Goal: Task Accomplishment & Management: Manage account settings

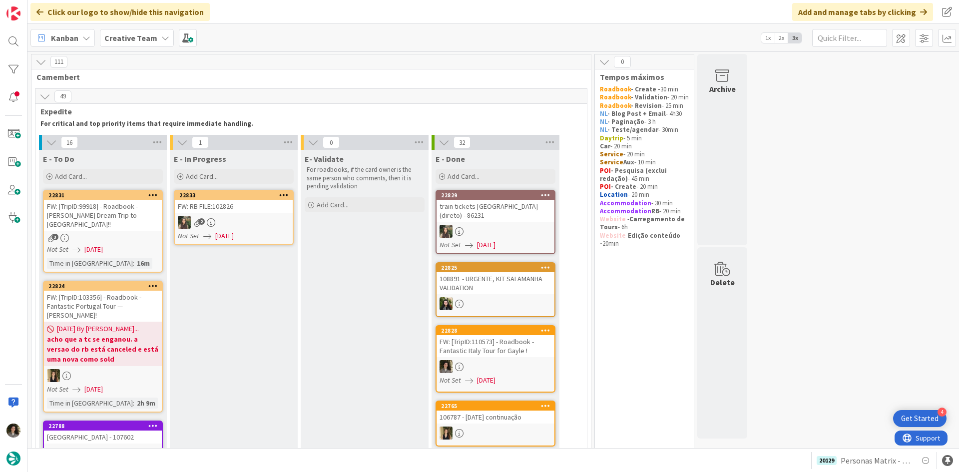
click at [516, 225] on div at bounding box center [496, 231] width 118 height 13
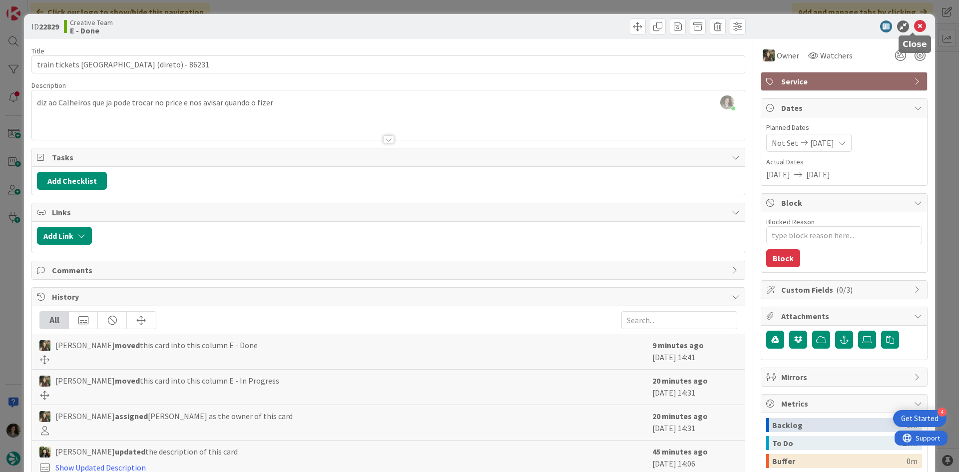
click at [917, 24] on icon at bounding box center [920, 26] width 12 height 12
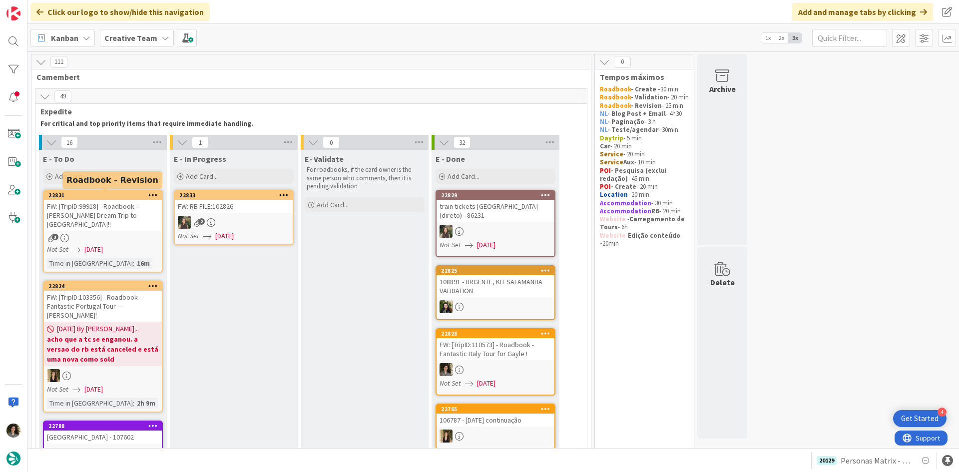
click at [120, 235] on link "22831 FW: [TripID:99918] - Roadbook - [PERSON_NAME] Dream Trip to [GEOGRAPHIC_D…" at bounding box center [103, 231] width 120 height 83
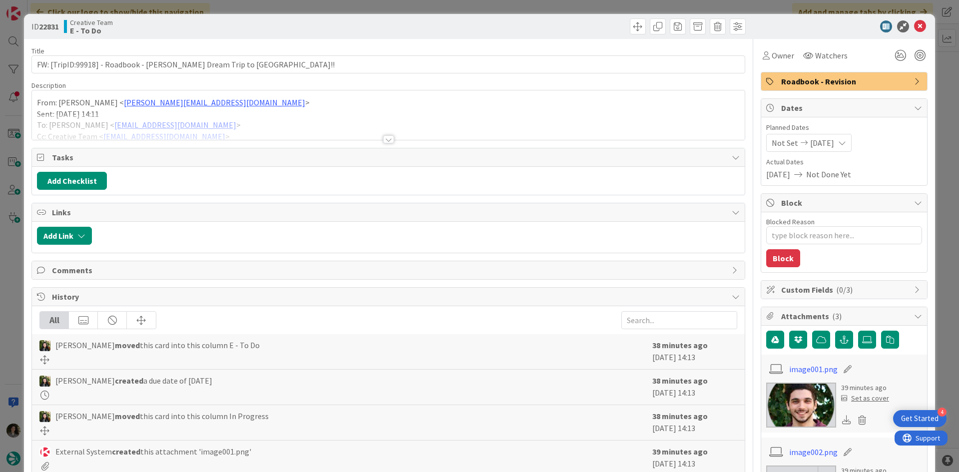
click at [384, 135] on div at bounding box center [388, 126] width 713 height 25
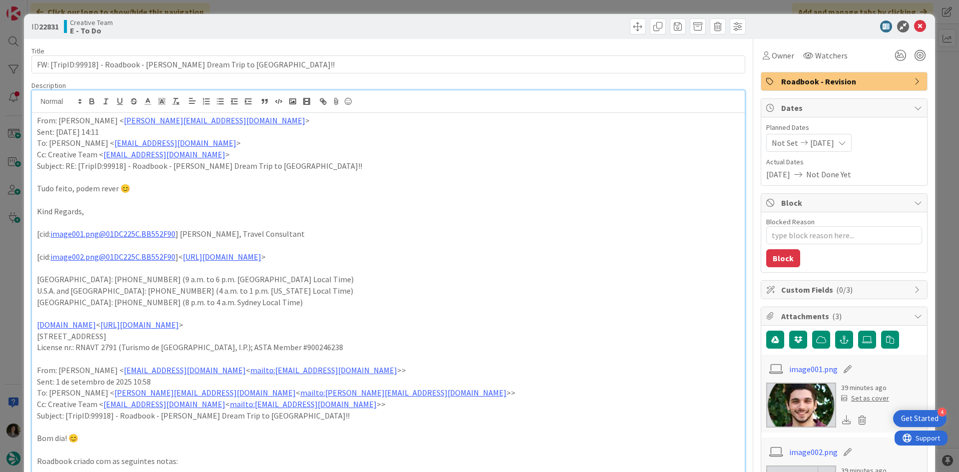
drag, startPoint x: 762, startPoint y: 57, endPoint x: 768, endPoint y: 62, distance: 7.8
click at [763, 57] on div "Owner" at bounding box center [778, 55] width 31 height 12
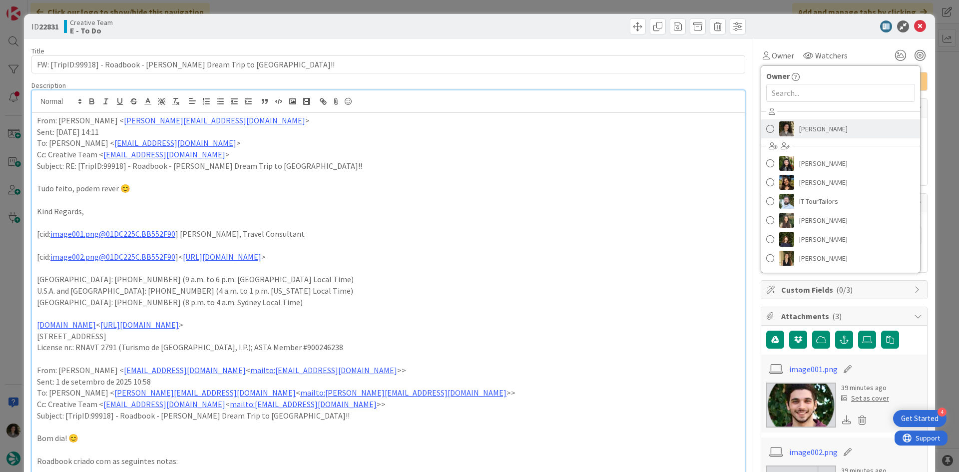
click at [825, 122] on span "Melissa Santos" at bounding box center [823, 128] width 48 height 15
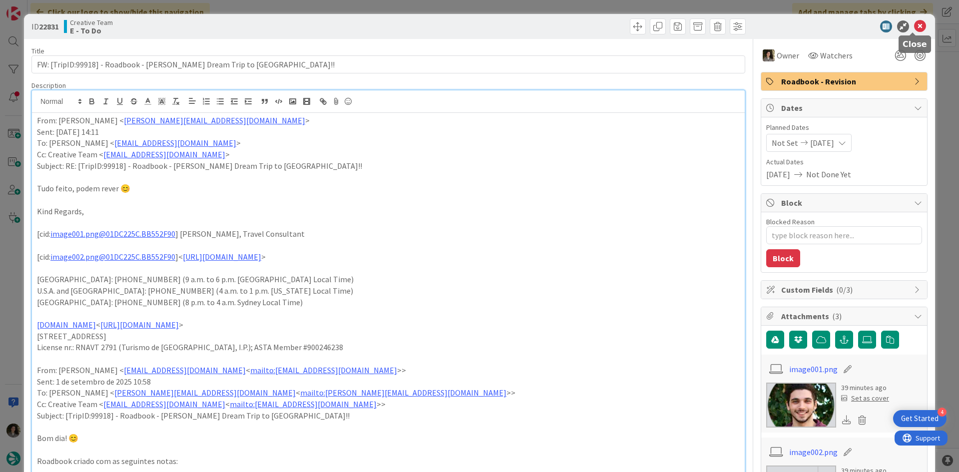
click at [914, 24] on icon at bounding box center [920, 26] width 12 height 12
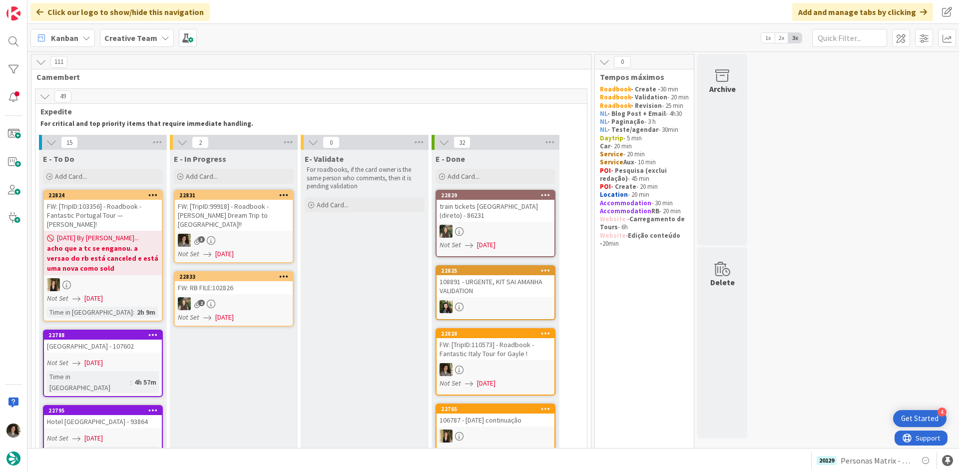
click at [228, 209] on div "FW: [TripID:99918] - Roadbook - David's Dream Trip to Italy!!" at bounding box center [234, 215] width 118 height 31
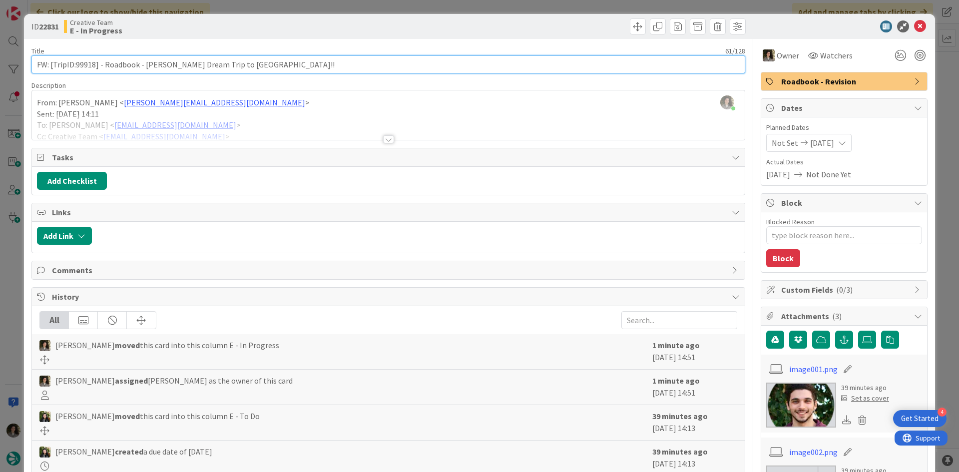
drag, startPoint x: 94, startPoint y: 66, endPoint x: 74, endPoint y: 62, distance: 20.8
click at [74, 62] on input "FW: [TripID:99918] - Roadbook - David's Dream Trip to Italy!!" at bounding box center [388, 64] width 714 height 18
click at [76, 60] on input "FW: [TripID:99918] - Roadbook - David's Dream Trip to Italy!!" at bounding box center [388, 64] width 714 height 18
drag, startPoint x: 77, startPoint y: 60, endPoint x: 83, endPoint y: 61, distance: 5.6
click at [83, 61] on input "FW: [TripID:99918] - Roadbook - David's Dream Trip to Italy!!" at bounding box center [388, 64] width 714 height 18
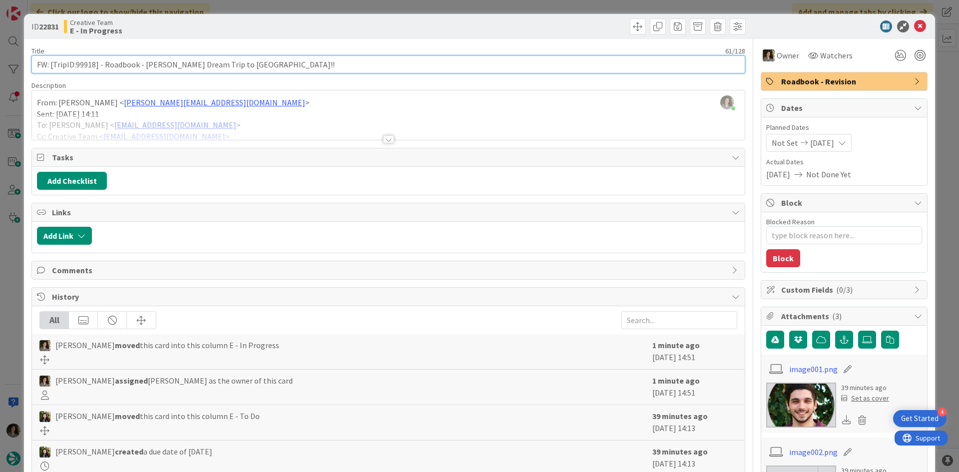
drag, startPoint x: 77, startPoint y: 61, endPoint x: 94, endPoint y: 62, distance: 17.0
click at [94, 62] on input "FW: [TripID:99918] - Roadbook - David's Dream Trip to Italy!!" at bounding box center [388, 64] width 714 height 18
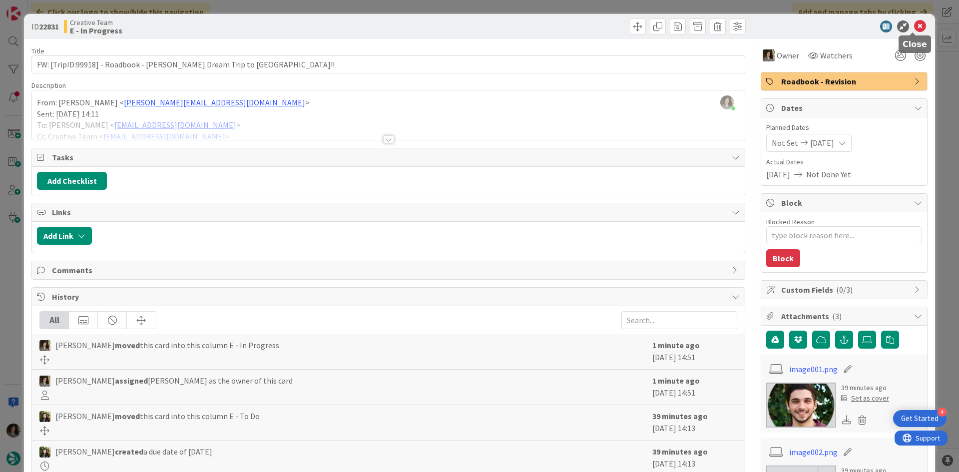
click at [914, 23] on icon at bounding box center [920, 26] width 12 height 12
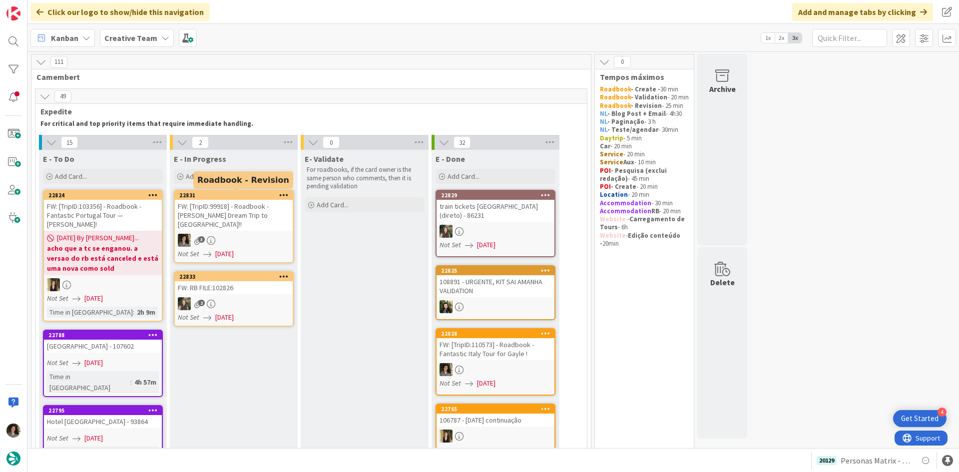
click at [251, 217] on div "FW: [TripID:99918] - Roadbook - David's Dream Trip to Italy!!" at bounding box center [234, 215] width 118 height 31
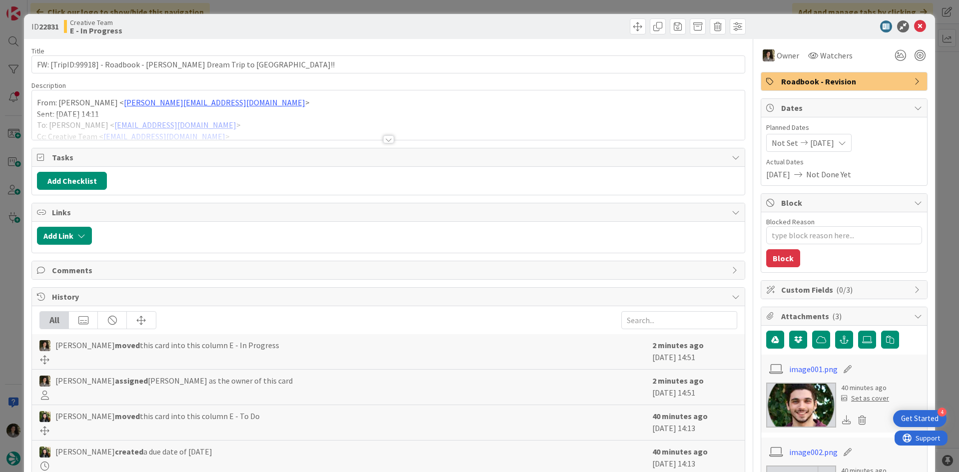
click at [387, 136] on div at bounding box center [388, 139] width 11 height 8
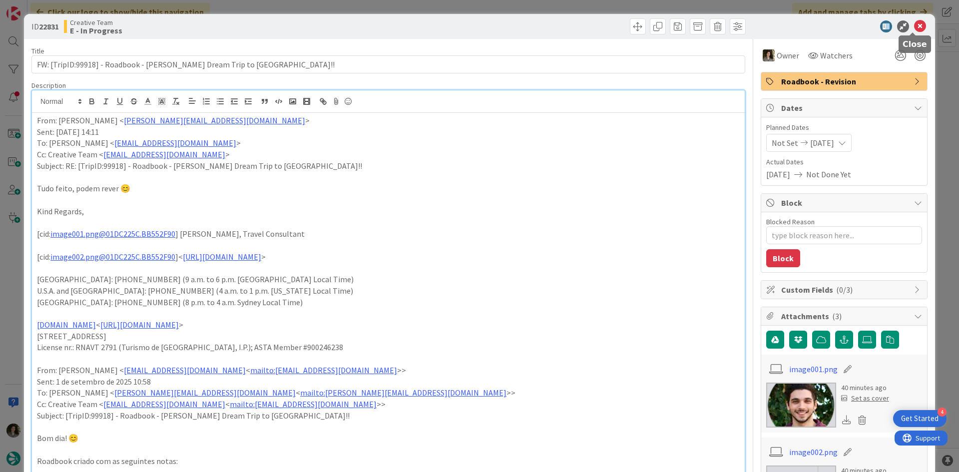
click at [915, 29] on icon at bounding box center [920, 26] width 12 height 12
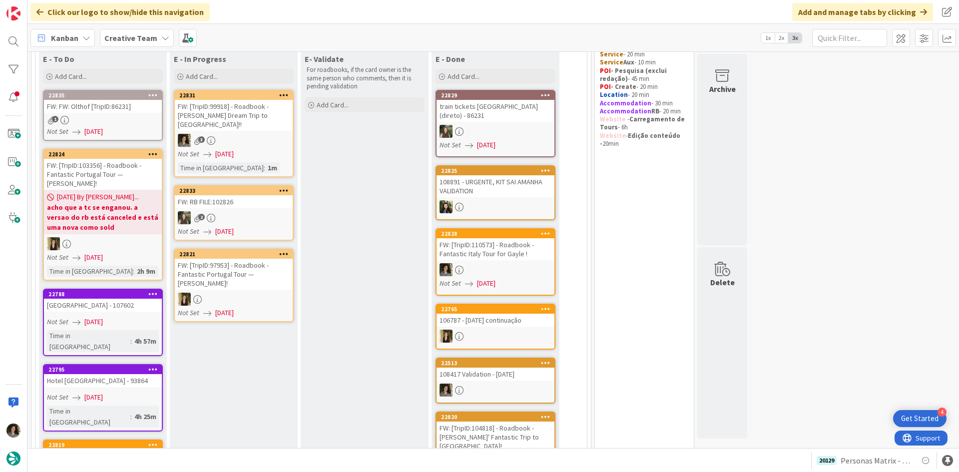
click at [138, 108] on div "FW: FW: Olthof [TripID:86231]" at bounding box center [103, 106] width 118 height 13
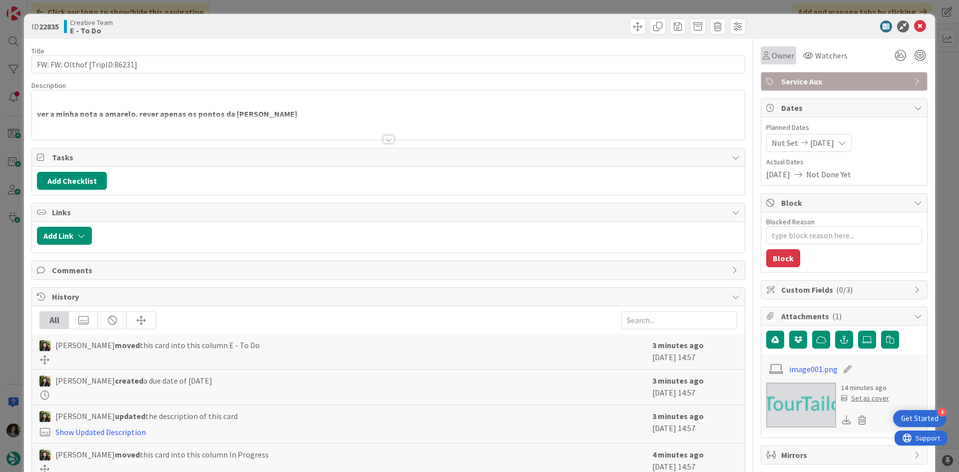
click at [775, 49] on div "Owner" at bounding box center [778, 55] width 35 height 18
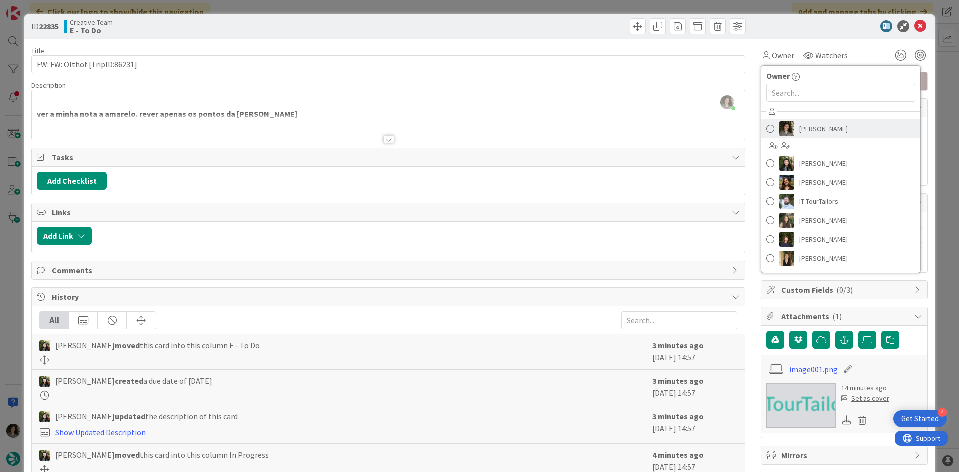
click at [808, 123] on span "Melissa Santos" at bounding box center [823, 128] width 48 height 15
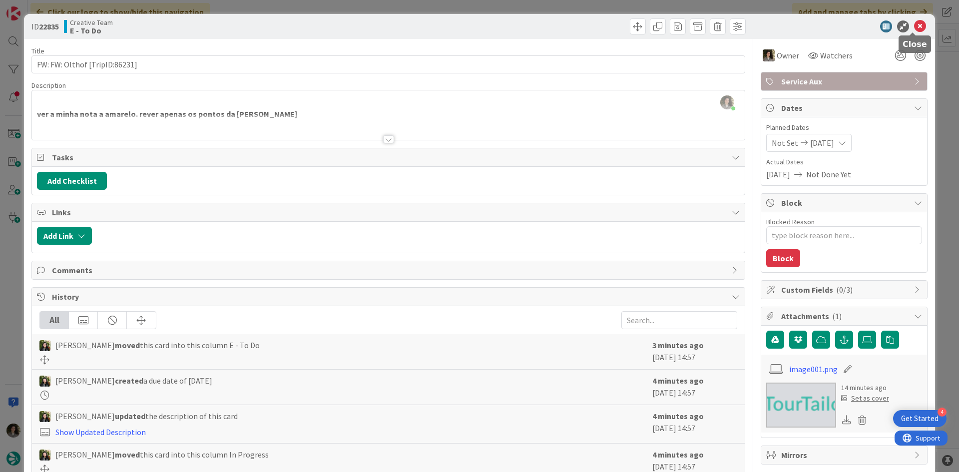
click at [914, 22] on icon at bounding box center [920, 26] width 12 height 12
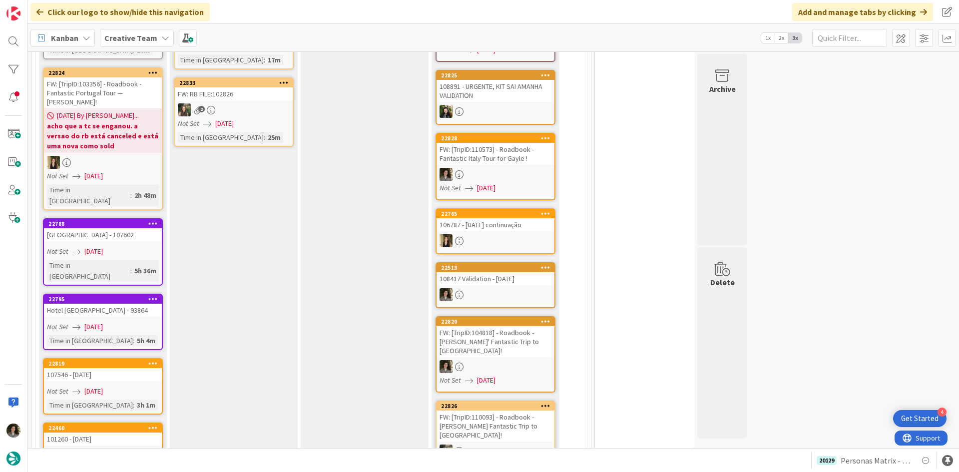
scroll to position [27, 0]
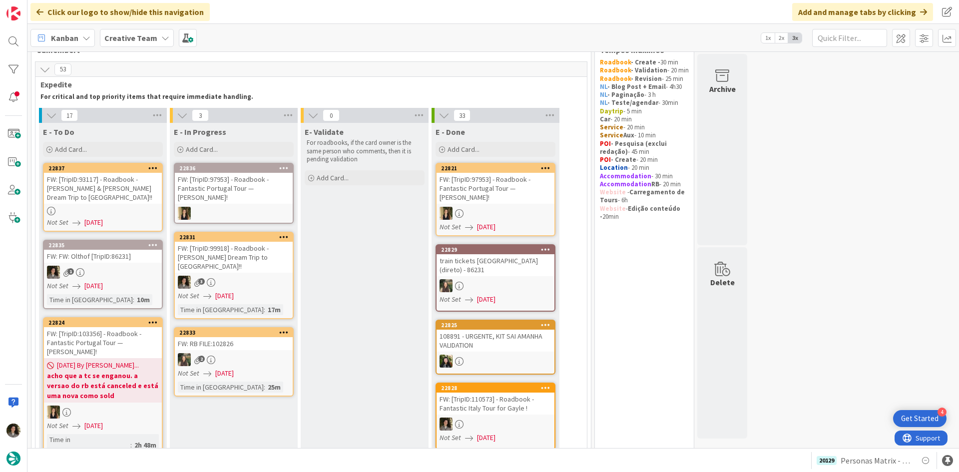
click at [254, 263] on div "FW: [TripID:99918] - Roadbook - David's Dream Trip to Italy!!" at bounding box center [234, 257] width 118 height 31
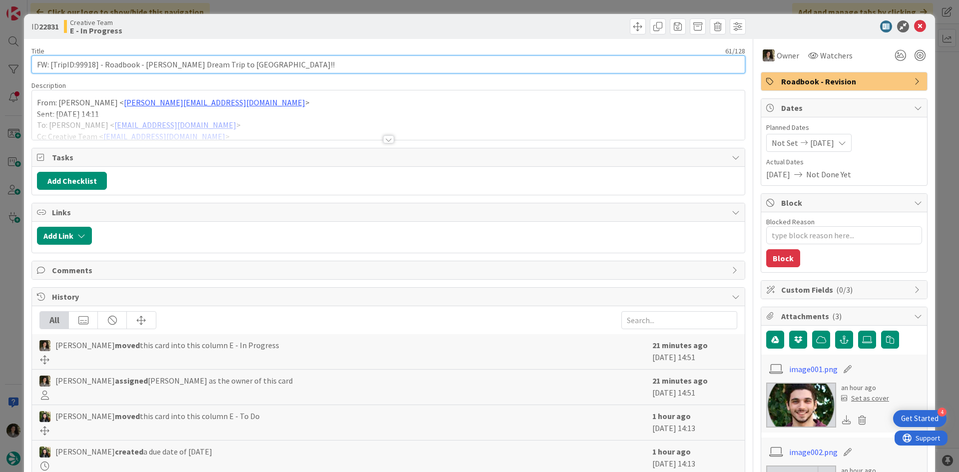
click at [182, 64] on input "FW: [TripID:99918] - Roadbook - David's Dream Trip to Italy!!" at bounding box center [388, 64] width 714 height 18
click at [182, 65] on input "FW: [TripID:99918] - Roadbook - David's Dream Trip to Italy!!" at bounding box center [388, 64] width 714 height 18
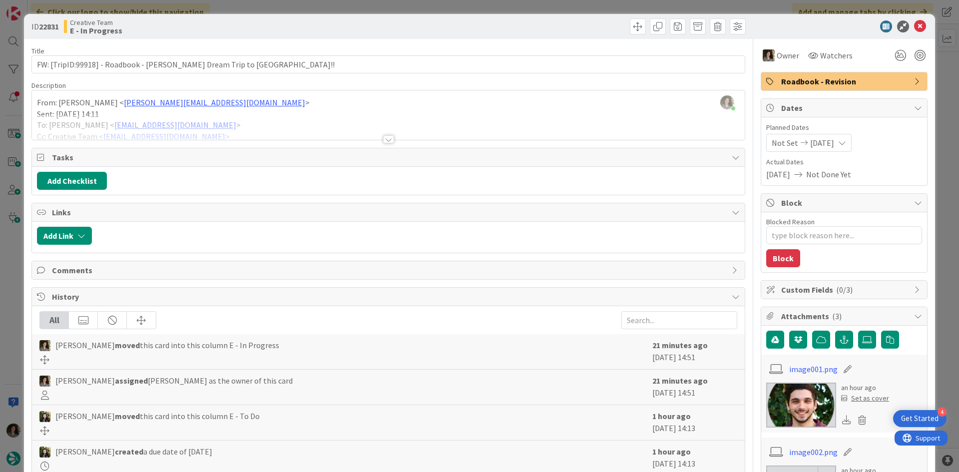
click at [914, 22] on icon at bounding box center [920, 26] width 12 height 12
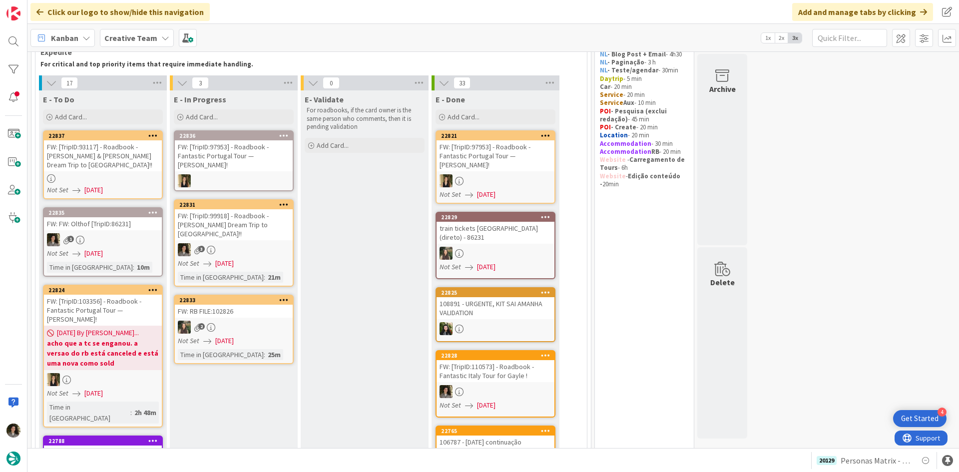
scroll to position [77, 0]
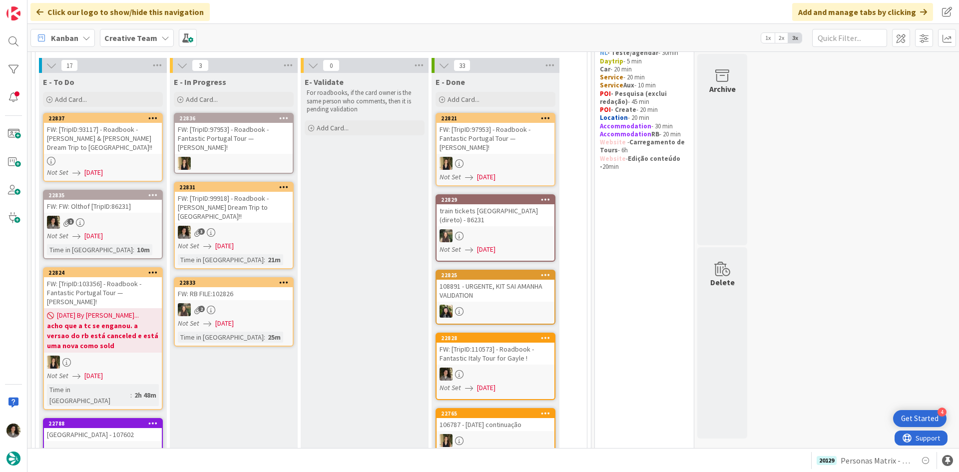
click at [108, 158] on div at bounding box center [103, 161] width 118 height 8
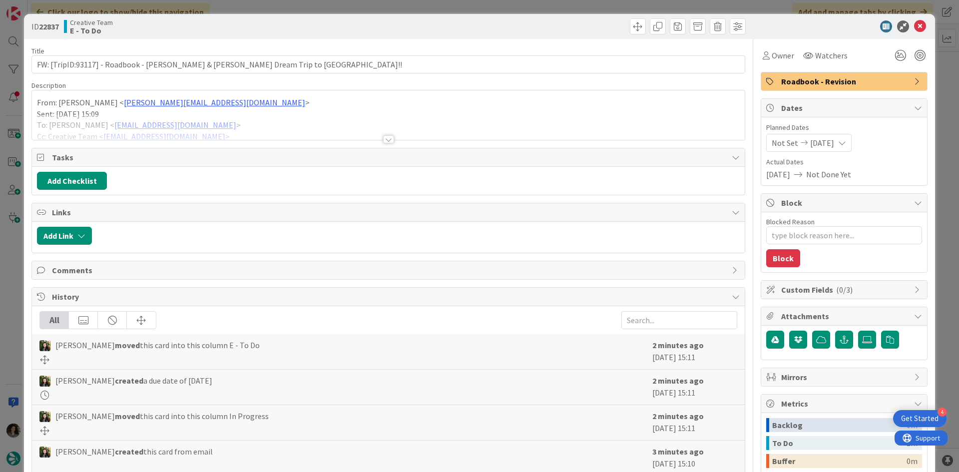
click at [386, 135] on div at bounding box center [388, 126] width 713 height 25
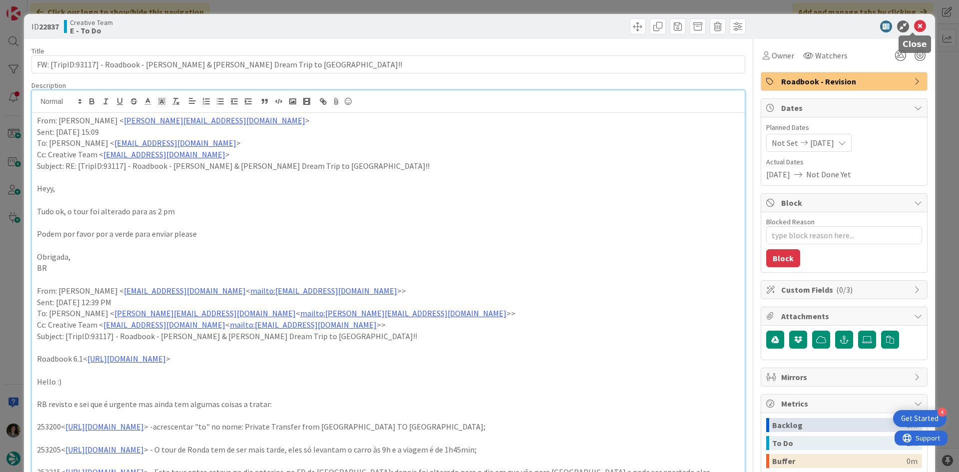
click at [915, 26] on icon at bounding box center [920, 26] width 12 height 12
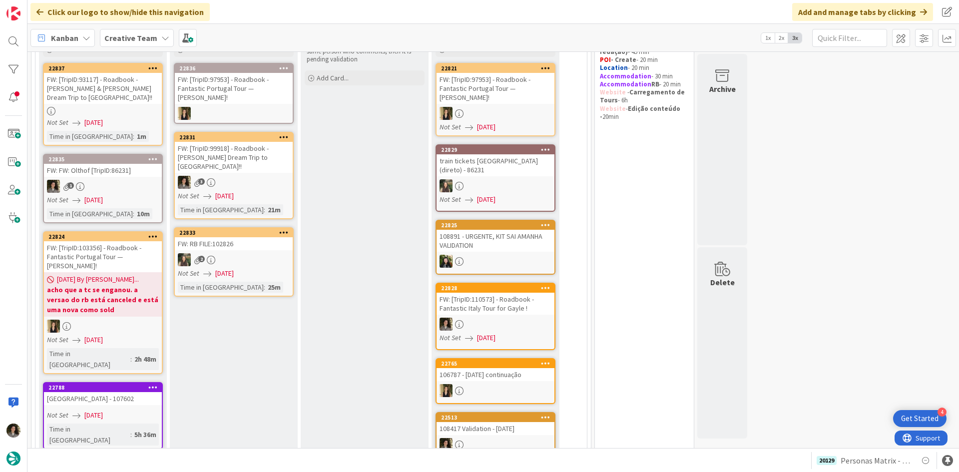
scroll to position [27, 0]
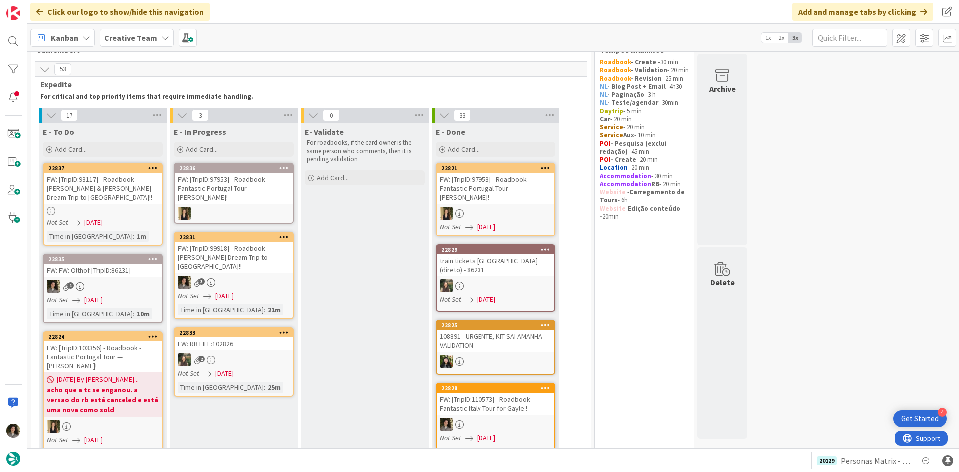
click at [260, 291] on div "Not Set 09/10/2025" at bounding box center [235, 296] width 115 height 10
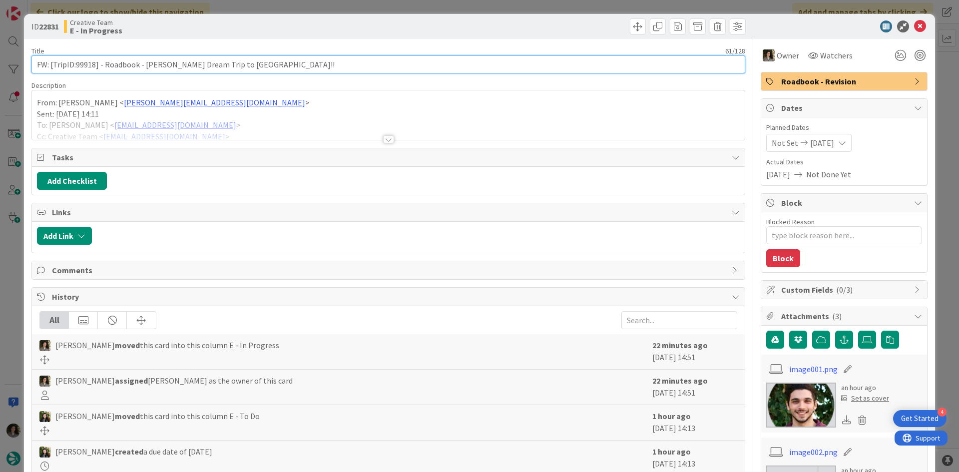
click at [143, 63] on input "FW: [TripID:99918] - Roadbook - David's Dream Trip to Italy!!" at bounding box center [388, 64] width 714 height 18
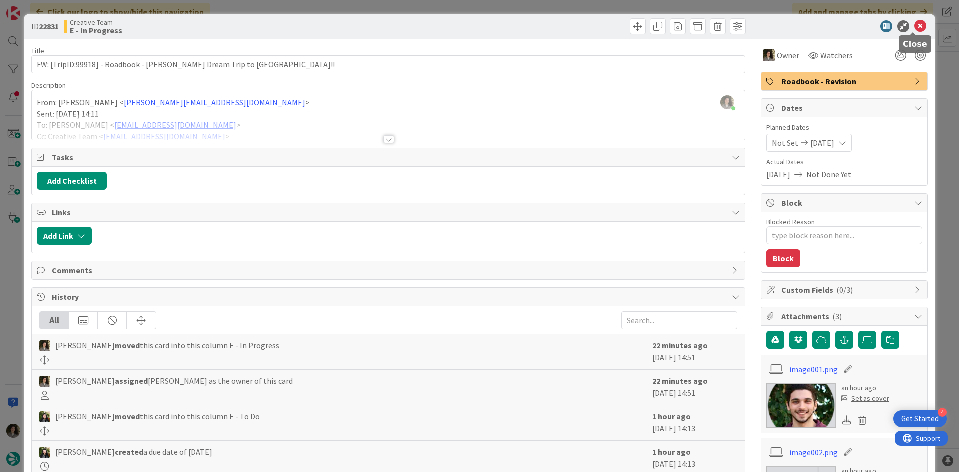
drag, startPoint x: 910, startPoint y: 20, endPoint x: 903, endPoint y: 21, distance: 7.1
click at [914, 20] on icon at bounding box center [920, 26] width 12 height 12
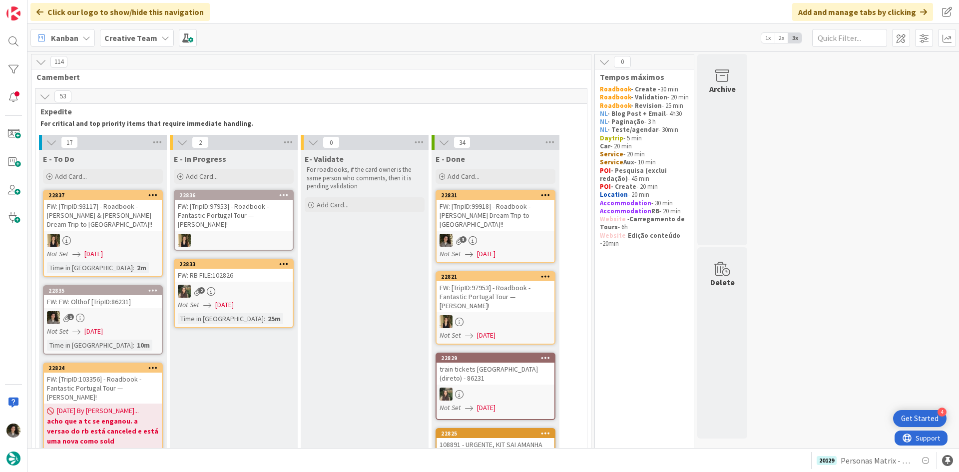
click at [520, 234] on div "3" at bounding box center [496, 240] width 118 height 13
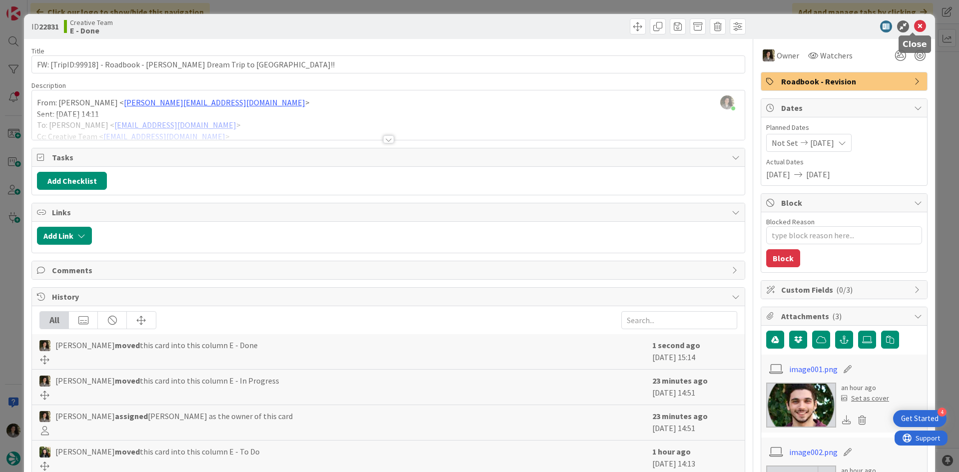
click at [914, 28] on icon at bounding box center [920, 26] width 12 height 12
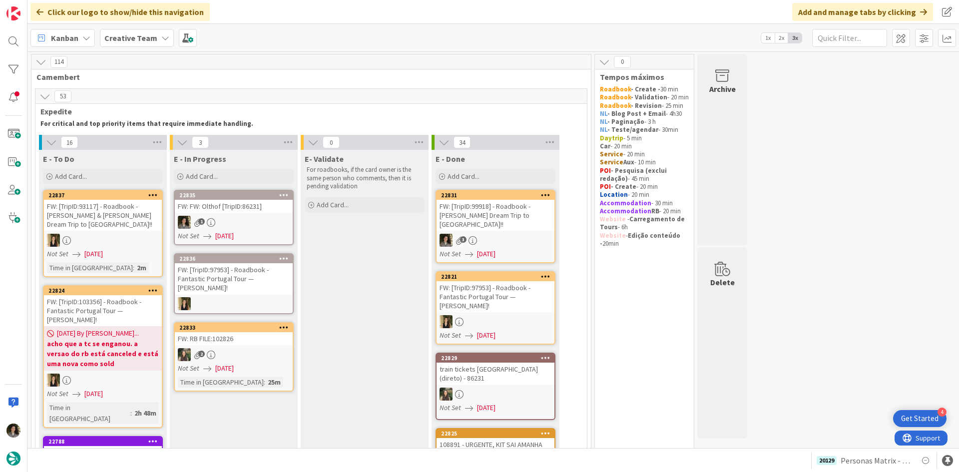
click at [241, 220] on div "1" at bounding box center [234, 222] width 118 height 13
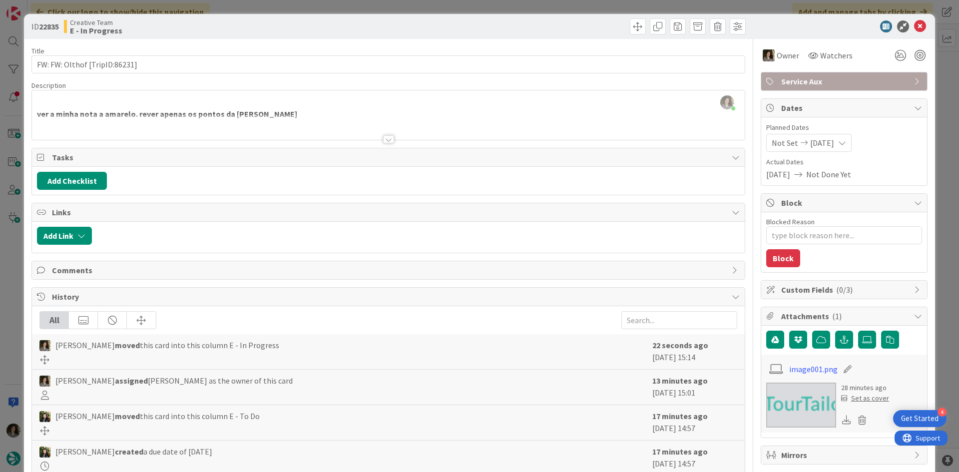
click at [389, 132] on div at bounding box center [388, 126] width 713 height 25
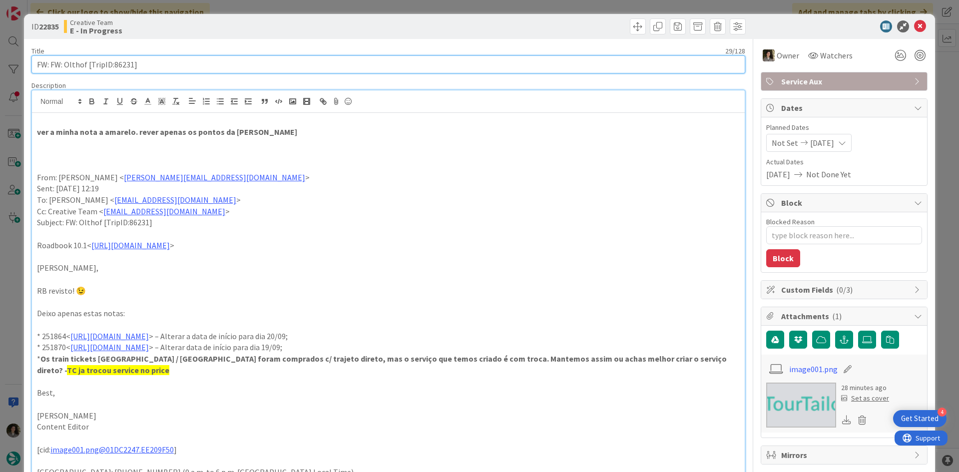
drag, startPoint x: 130, startPoint y: 66, endPoint x: 112, endPoint y: 67, distance: 17.5
click at [112, 67] on input "FW: FW: Olthof [TripID:86231]" at bounding box center [388, 64] width 714 height 18
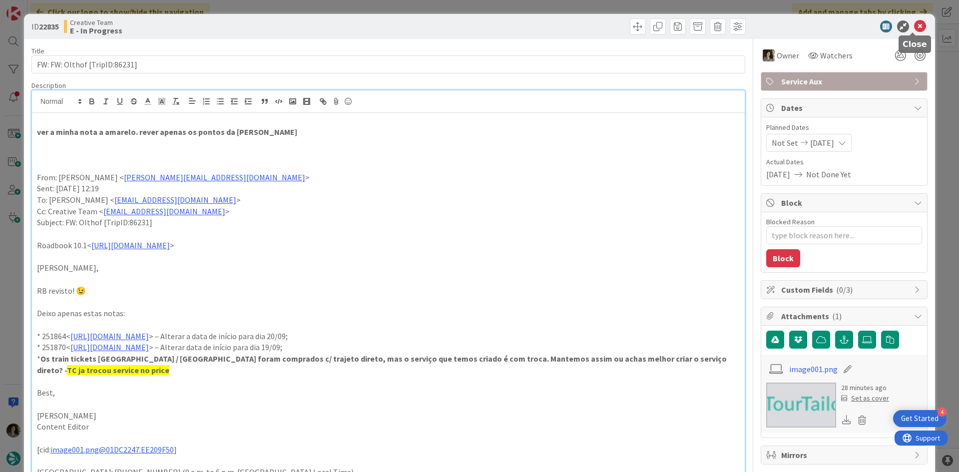
click at [914, 23] on icon at bounding box center [920, 26] width 12 height 12
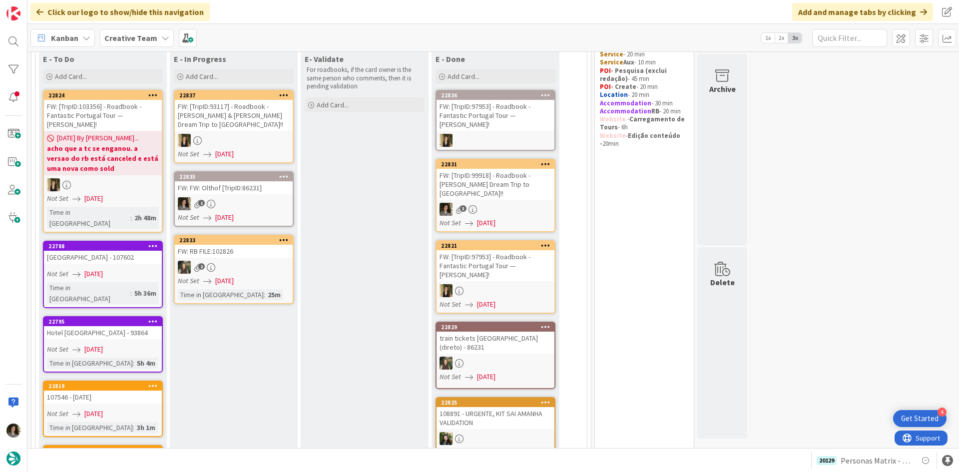
click at [219, 112] on div "FW: [TripID:93117] - Roadbook - Norma & Anthony's Dream Trip to Spain!!" at bounding box center [234, 115] width 118 height 31
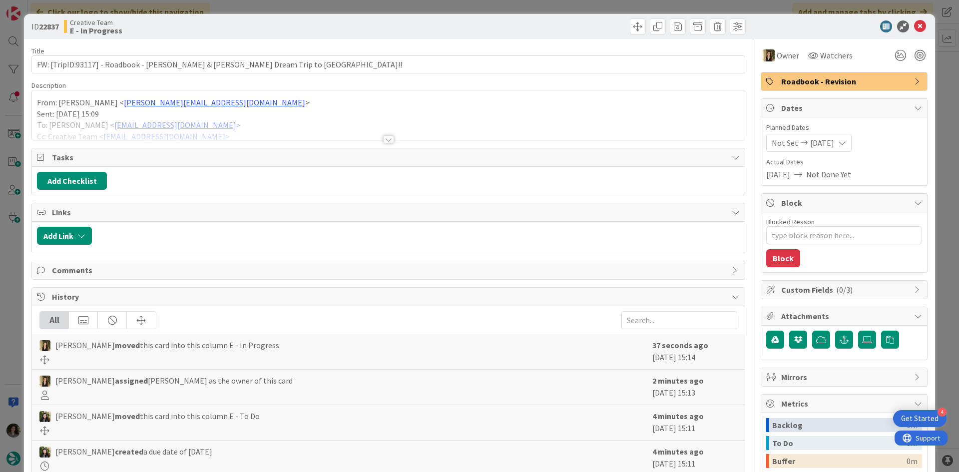
click at [911, 18] on div "ID 22837 Creative Team E - In Progress" at bounding box center [479, 26] width 911 height 25
click at [914, 26] on icon at bounding box center [920, 26] width 12 height 12
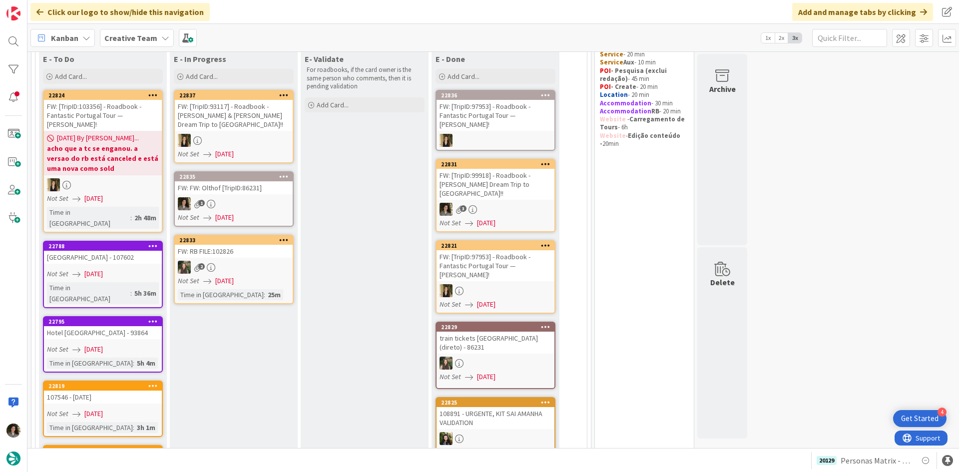
click at [246, 206] on div "1" at bounding box center [234, 203] width 118 height 13
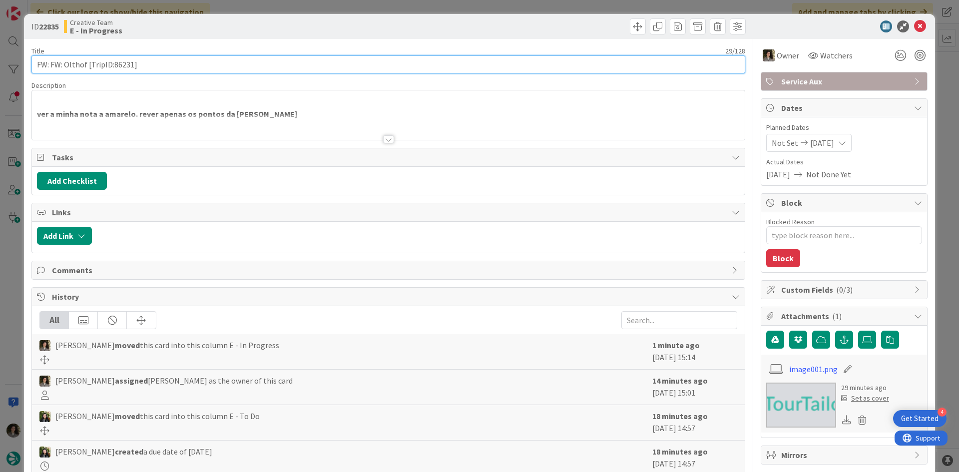
click at [128, 64] on input "FW: FW: Olthof [TripID:86231]" at bounding box center [388, 64] width 714 height 18
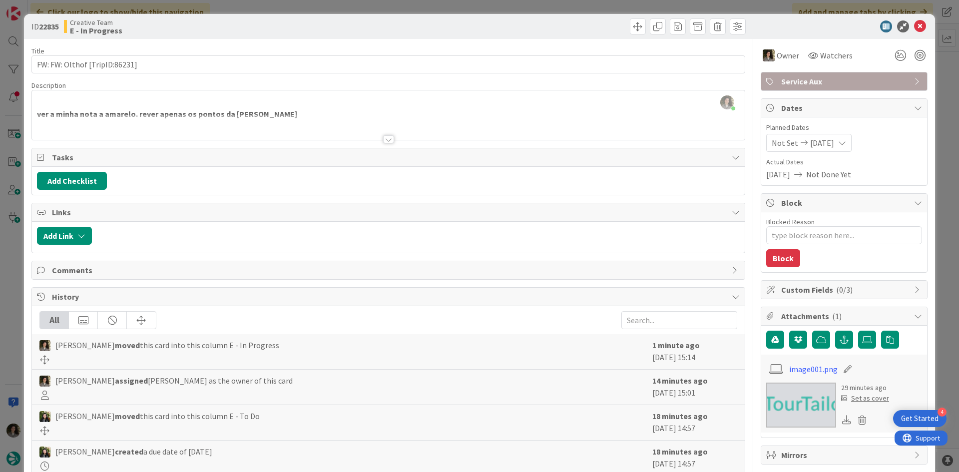
click at [382, 134] on div at bounding box center [388, 126] width 713 height 25
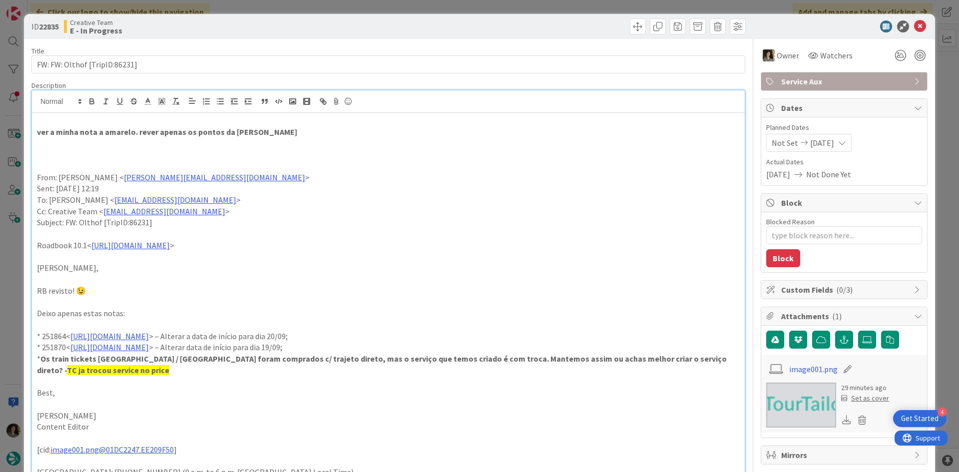
scroll to position [100, 0]
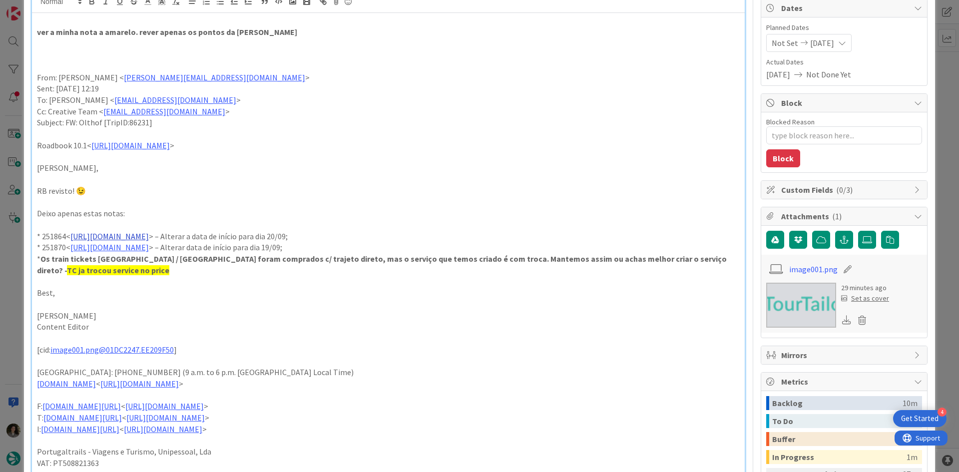
click at [149, 233] on link "https://appweb.tourtailors.com/sigav/#Voucher/view/259544" at bounding box center [109, 236] width 78 height 10
click at [157, 258] on link "https://appweb.tourtailors.com/sigav/#Voucher/view/259544" at bounding box center [146, 255] width 68 height 13
click at [322, 201] on p at bounding box center [388, 202] width 703 height 11
click at [149, 248] on link "https://appweb.tourtailors.com/sigav/#Voucher/view/259550" at bounding box center [109, 247] width 78 height 10
click at [180, 265] on link "https://appweb.tourtailors.com/sigav/#Voucher/view/259550" at bounding box center [146, 266] width 68 height 13
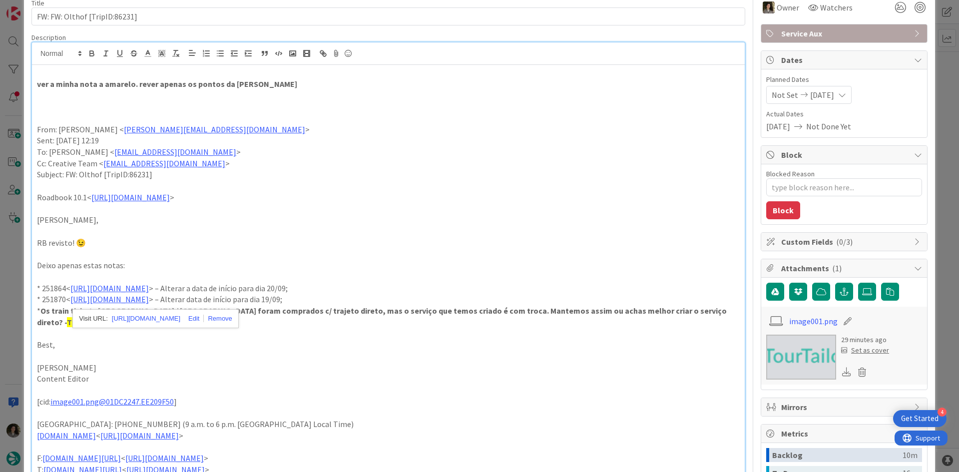
scroll to position [0, 0]
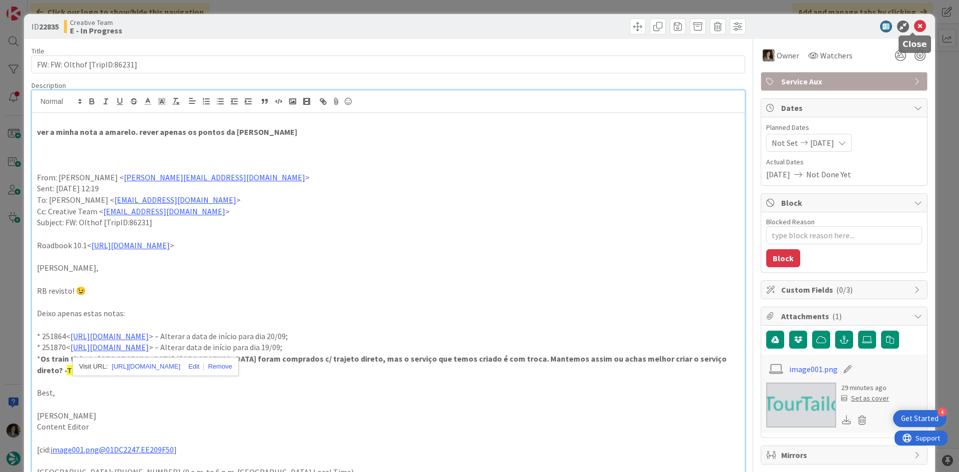
click at [915, 31] on icon at bounding box center [920, 26] width 12 height 12
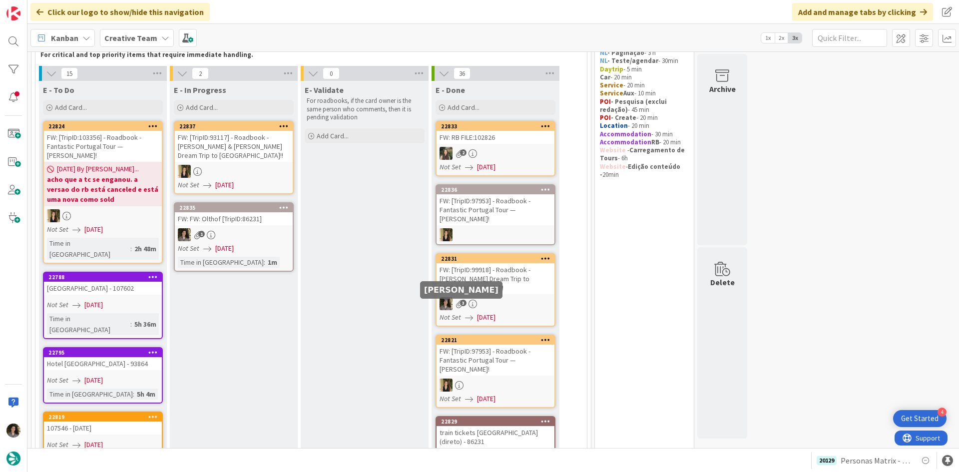
scroll to position [50, 0]
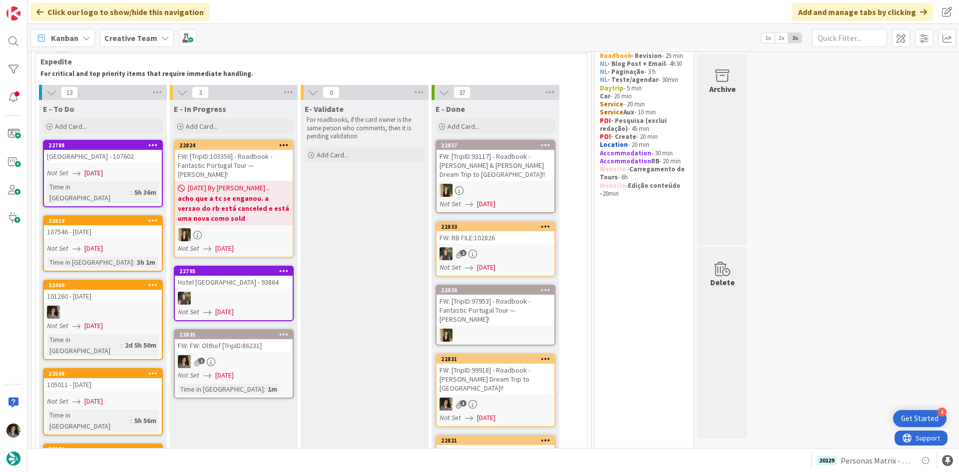
click at [254, 355] on div "1" at bounding box center [234, 361] width 118 height 13
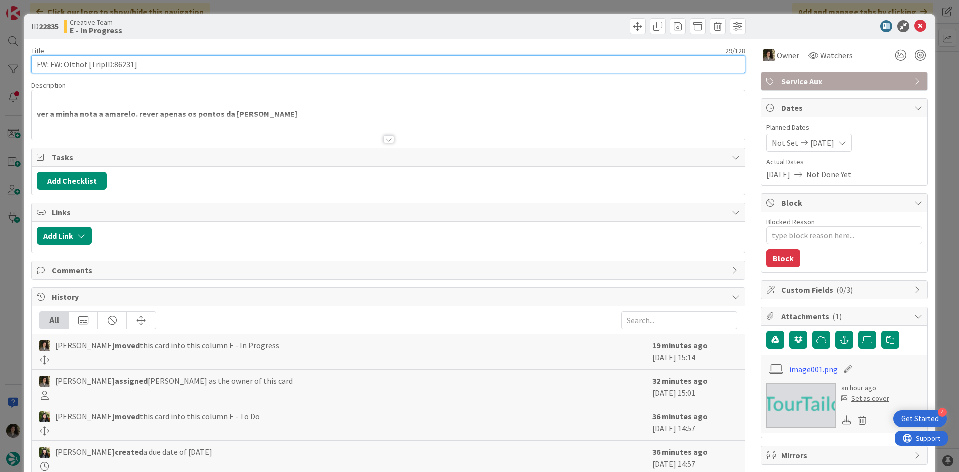
click at [165, 67] on input "FW: FW: Olthof [TripID:86231]" at bounding box center [388, 64] width 714 height 18
click at [141, 67] on input "FW: FW: Olthof [TripID:86231]" at bounding box center [388, 64] width 714 height 18
click at [147, 65] on input "FW: FW: Olthof [TripID:86231]" at bounding box center [388, 64] width 714 height 18
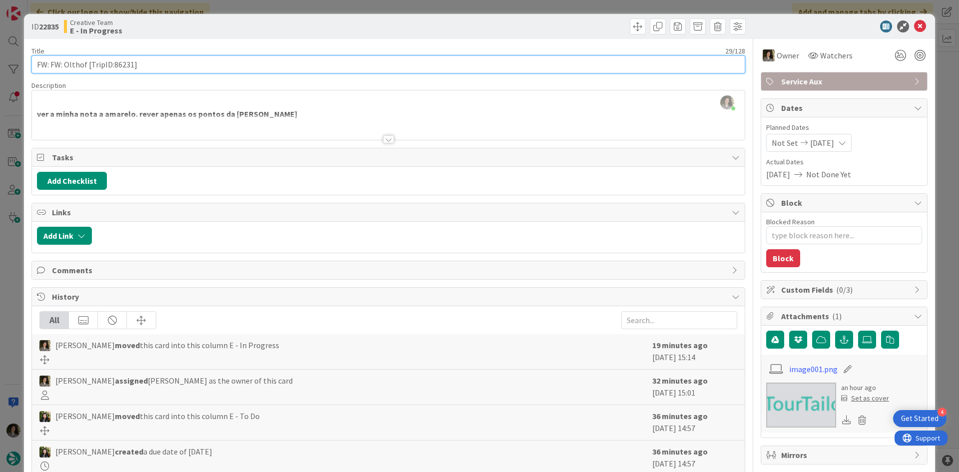
click at [147, 65] on input "FW: FW: Olthof [TripID:86231]" at bounding box center [388, 64] width 714 height 18
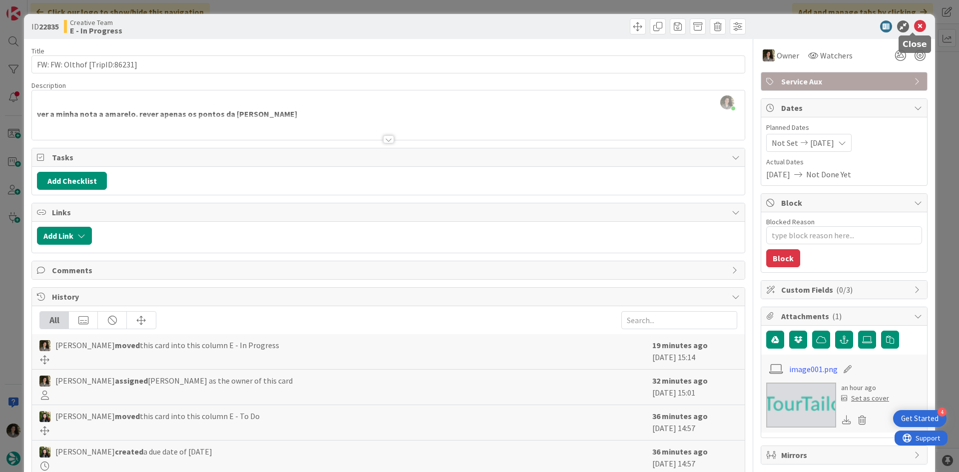
click at [918, 26] on icon at bounding box center [920, 26] width 12 height 12
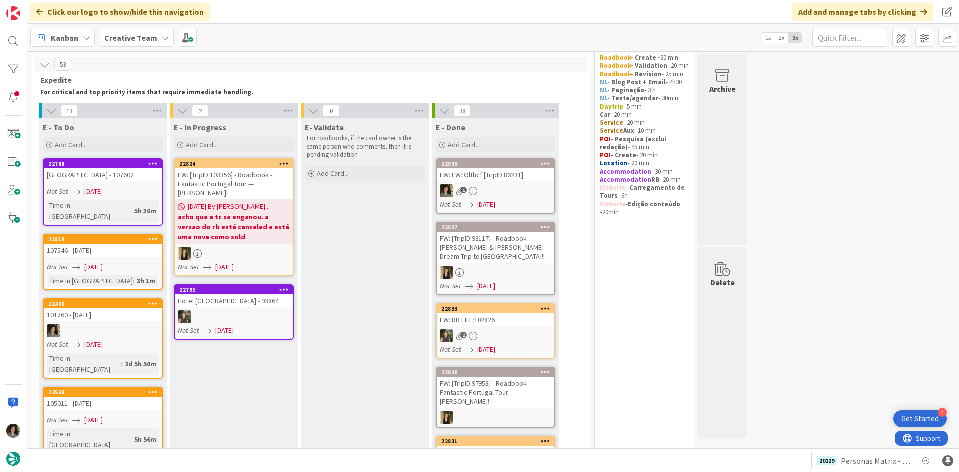
click at [501, 188] on div "1" at bounding box center [496, 190] width 118 height 13
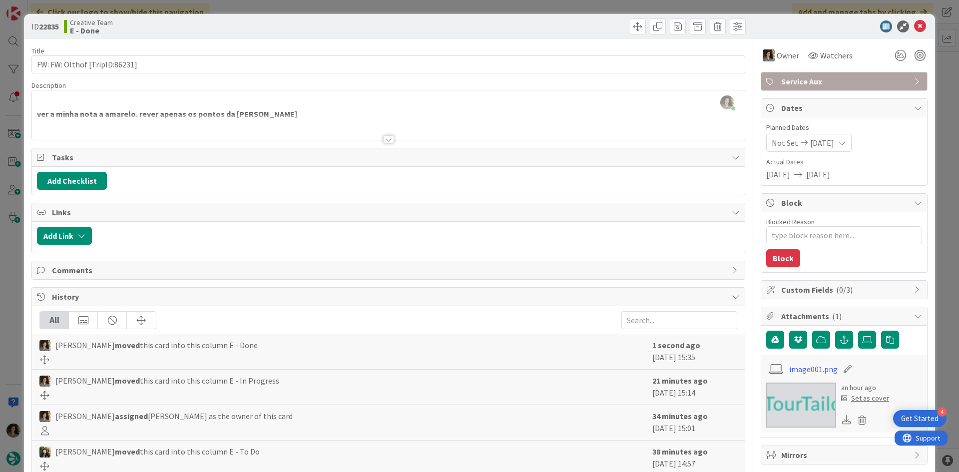
drag, startPoint x: 792, startPoint y: 81, endPoint x: 793, endPoint y: 88, distance: 7.2
click at [792, 82] on span "Service Aux" at bounding box center [845, 81] width 128 height 12
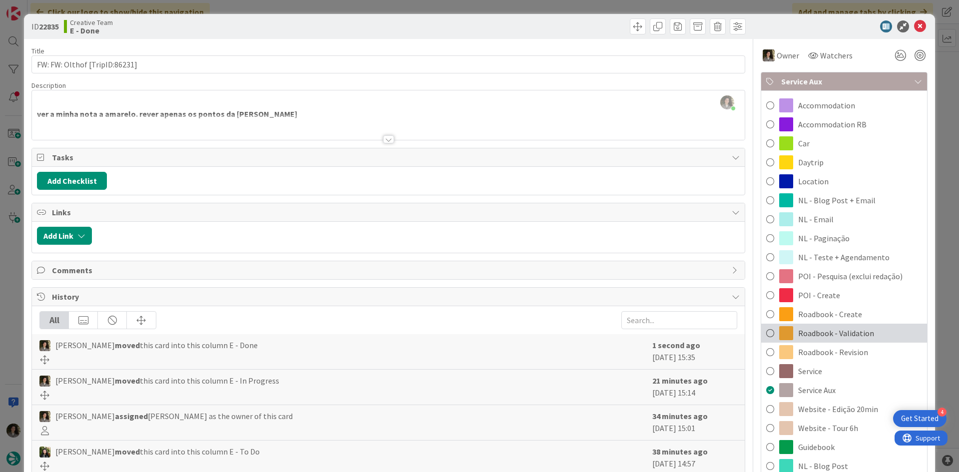
click at [855, 340] on div "Roadbook - Validation" at bounding box center [844, 333] width 166 height 19
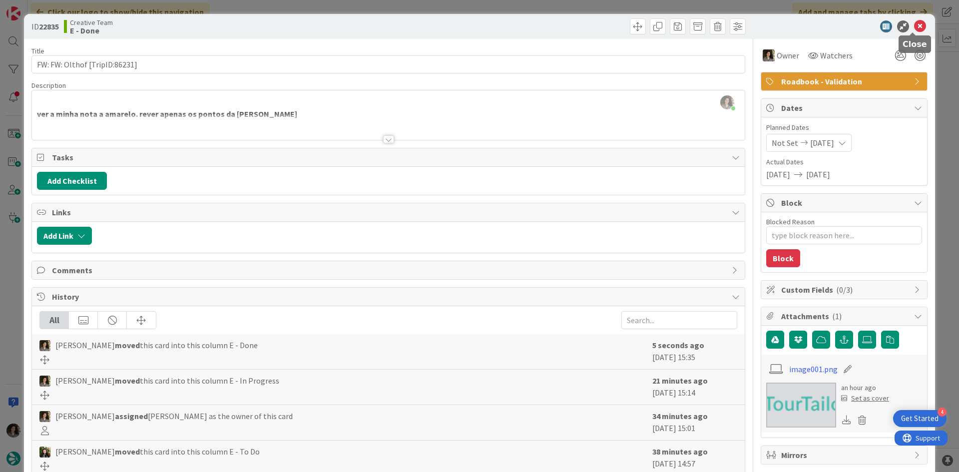
click at [914, 27] on icon at bounding box center [920, 26] width 12 height 12
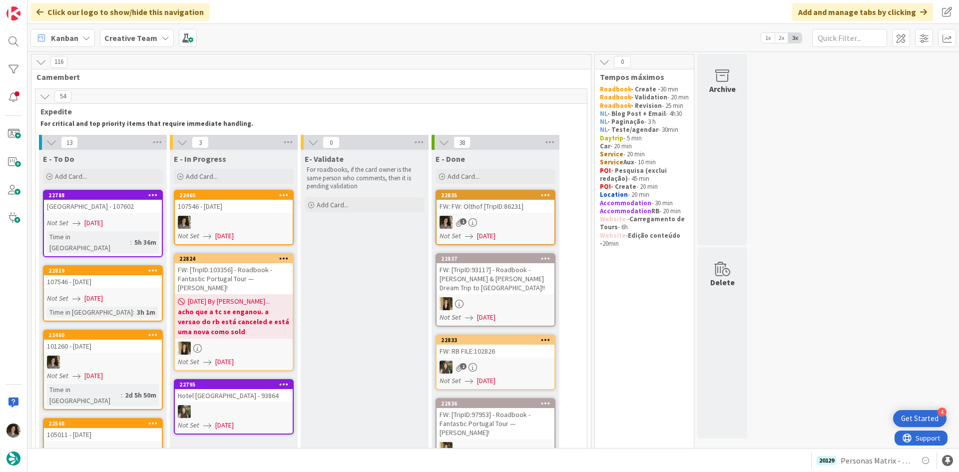
click at [253, 206] on div "107546 - [DATE]" at bounding box center [234, 206] width 118 height 13
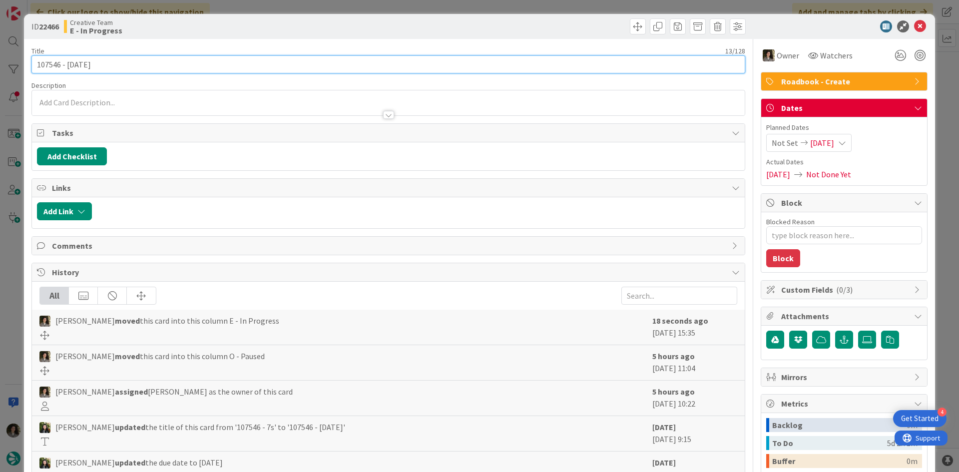
drag, startPoint x: 60, startPoint y: 66, endPoint x: -12, endPoint y: 71, distance: 72.1
click at [0, 71] on html "4 Get Started Click our logo to show/hide this navigation Add and manage tabs b…" at bounding box center [479, 236] width 959 height 472
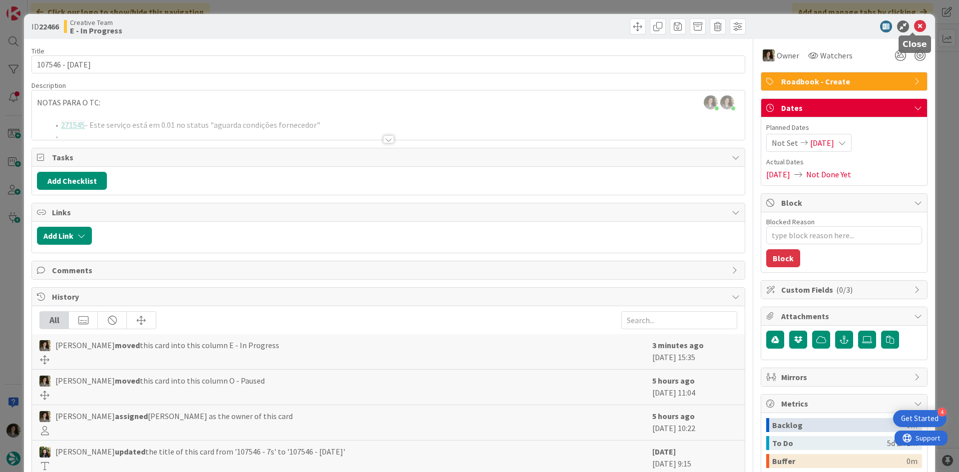
click at [914, 26] on icon at bounding box center [920, 26] width 12 height 12
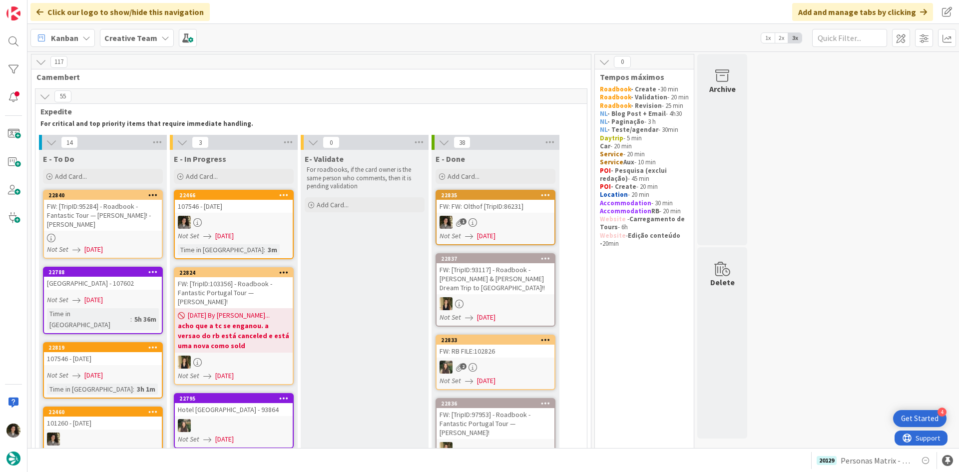
click at [113, 229] on div "FW: [TripID:95284] - Roadbook - Fantastic Tour — [PERSON_NAME]! -[PERSON_NAME]" at bounding box center [103, 215] width 118 height 31
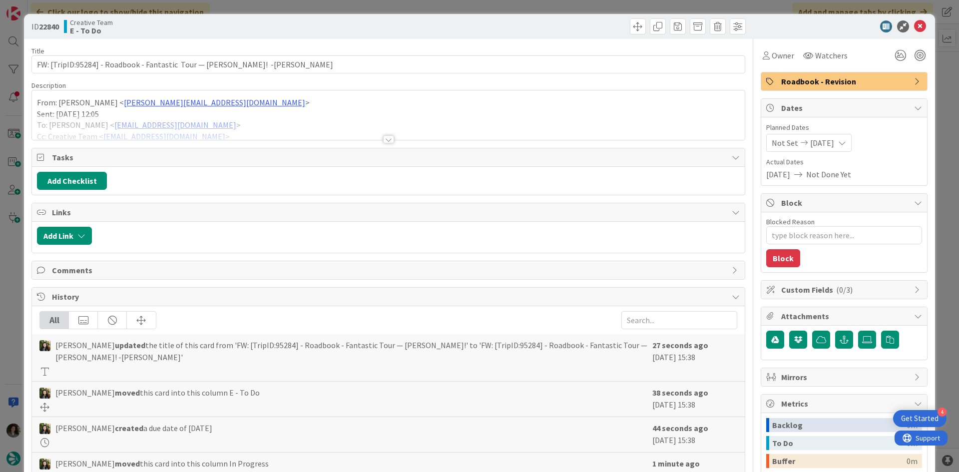
click at [380, 135] on div at bounding box center [388, 126] width 713 height 25
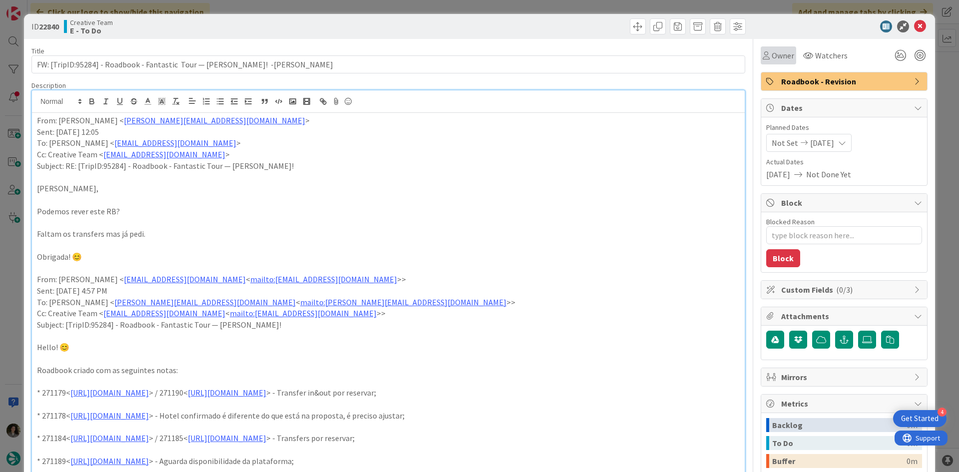
click at [772, 59] on span "Owner" at bounding box center [783, 55] width 22 height 12
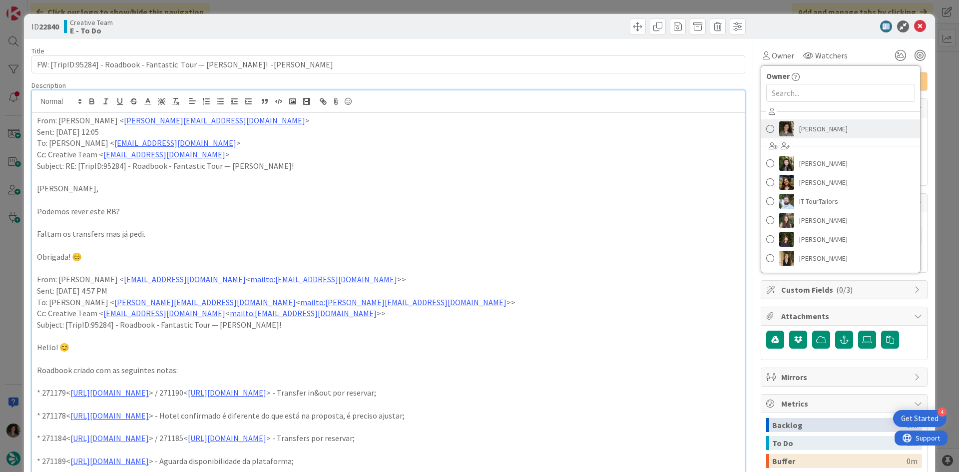
click at [825, 126] on span "[PERSON_NAME]" at bounding box center [823, 128] width 48 height 15
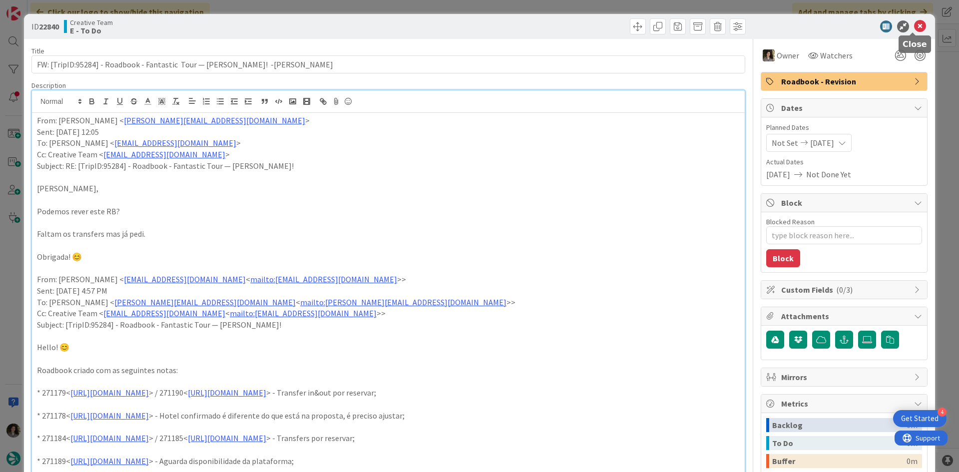
click at [916, 23] on icon at bounding box center [920, 26] width 12 height 12
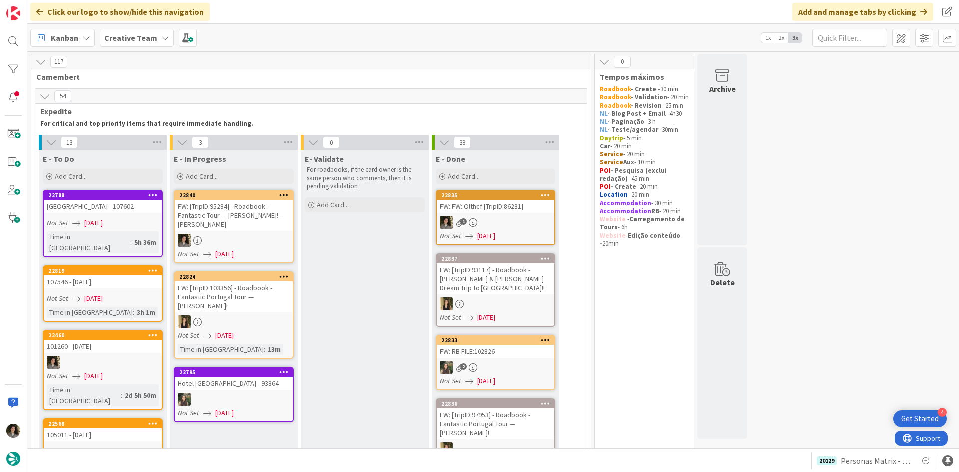
click at [257, 226] on div "FW: [TripID:95284] - Roadbook - Fantastic Tour — [PERSON_NAME]! -[PERSON_NAME]" at bounding box center [234, 215] width 118 height 31
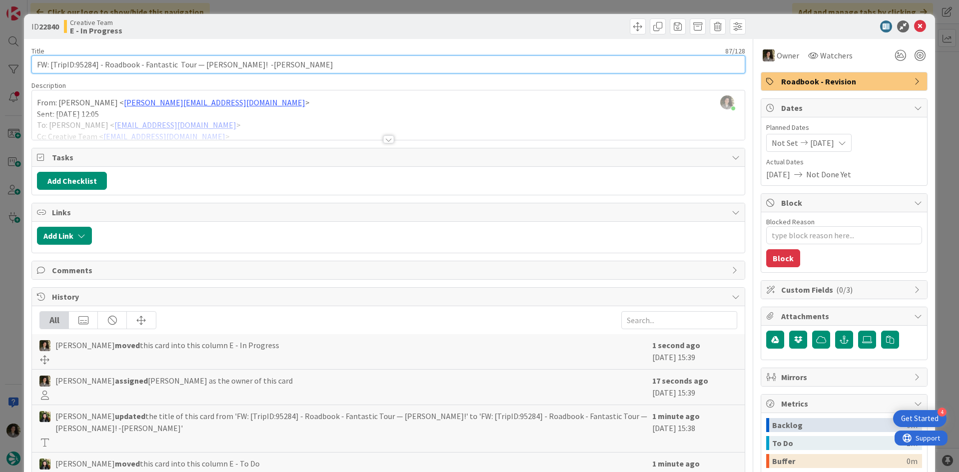
drag, startPoint x: 96, startPoint y: 67, endPoint x: 77, endPoint y: 64, distance: 19.1
click at [77, 64] on input "FW: [TripID:95284] - Roadbook - Fantastic Tour — [PERSON_NAME]! -[PERSON_NAME]" at bounding box center [388, 64] width 714 height 18
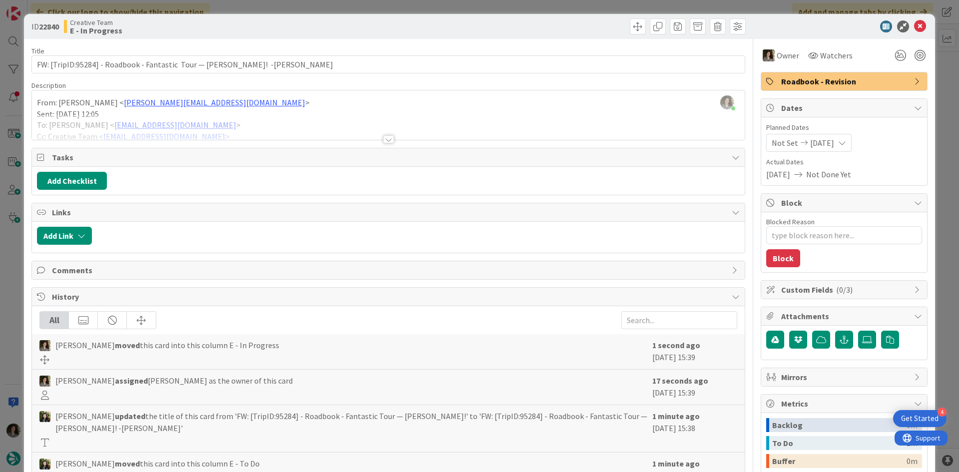
click at [389, 132] on div at bounding box center [388, 126] width 713 height 25
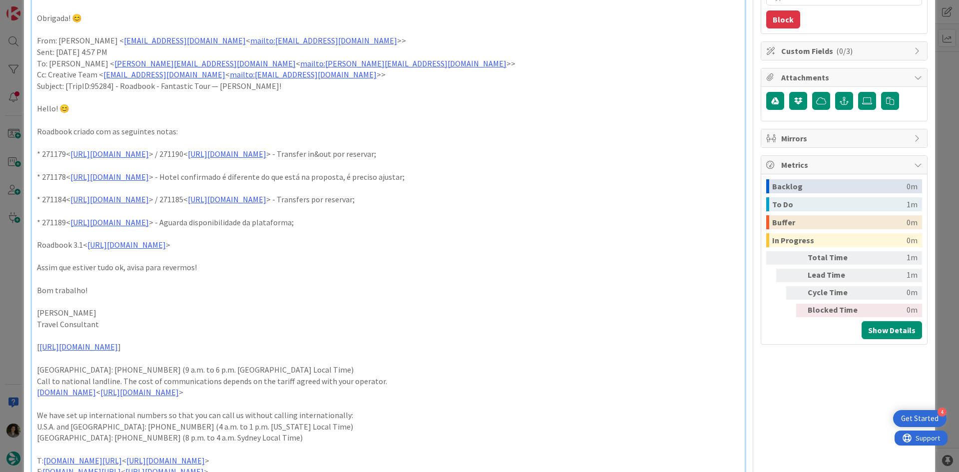
scroll to position [250, 0]
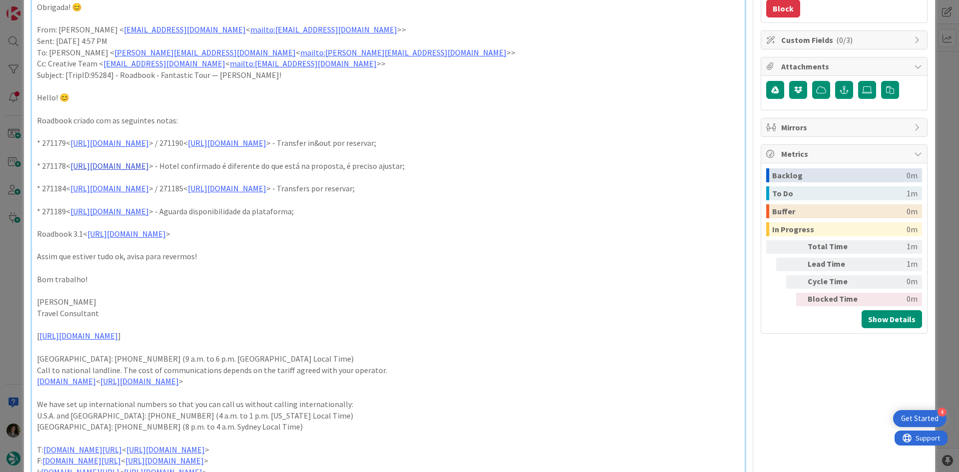
click at [149, 167] on link "https://appweb.tourtailors.com/sigav/#Voucher/view/278963" at bounding box center [109, 166] width 78 height 10
click at [164, 181] on link "https://appweb.tourtailors.com/sigav/#Voucher/view/278963" at bounding box center [146, 185] width 68 height 13
click at [523, 231] on p "Roadbook 3.1< https://appweb.tourtailors.com/TripPlan/Roadbook?file=95284&versi…" at bounding box center [388, 233] width 703 height 11
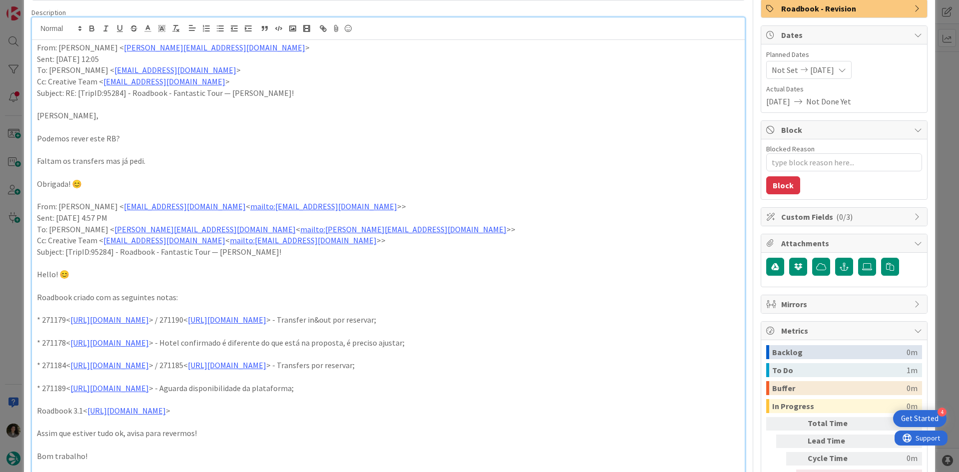
scroll to position [0, 0]
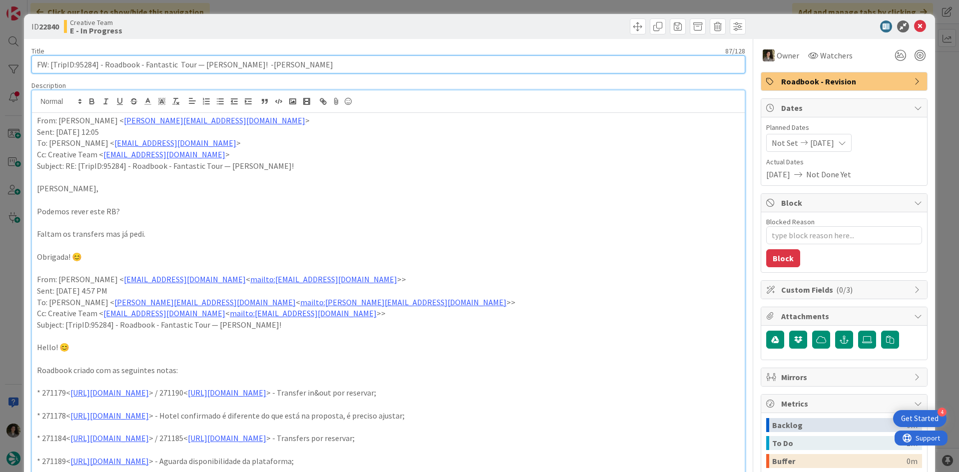
click at [205, 61] on input "FW: [TripID:95284] - Roadbook - Fantastic Tour — [PERSON_NAME]! -[PERSON_NAME]" at bounding box center [388, 64] width 714 height 18
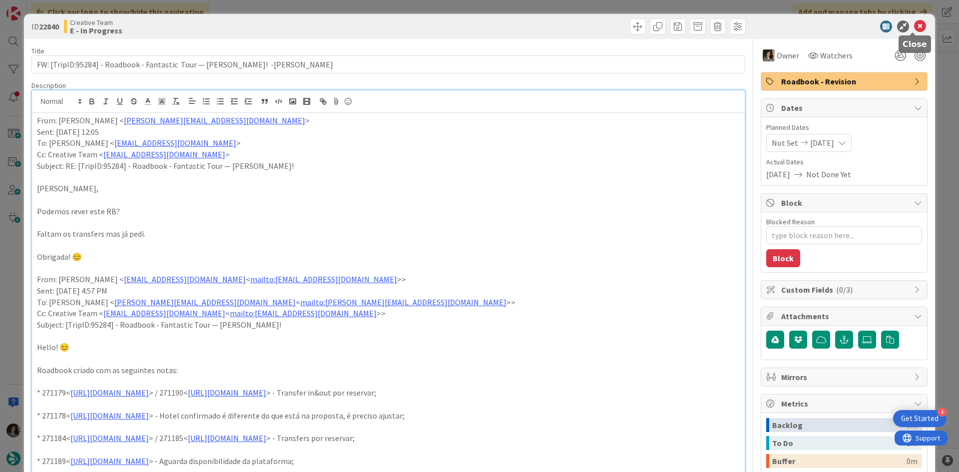
click at [914, 24] on icon at bounding box center [920, 26] width 12 height 12
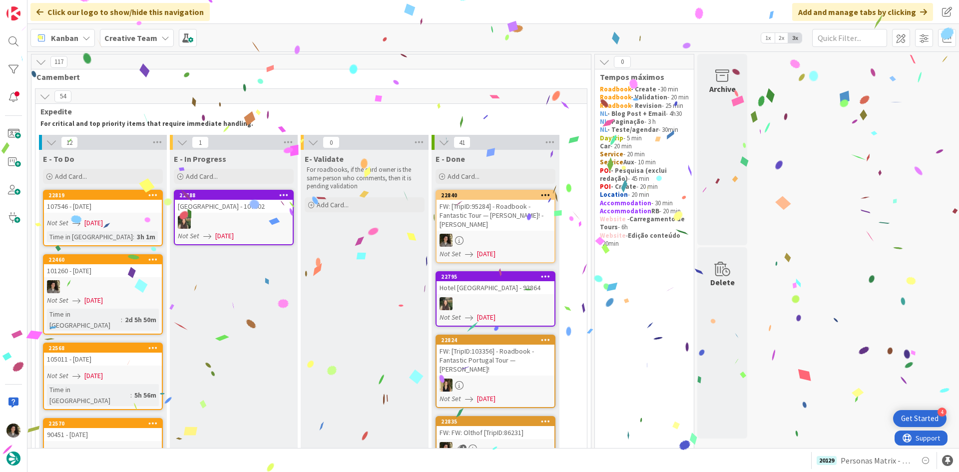
click at [491, 218] on div "FW: [TripID:95284] - Roadbook - Fantastic Tour — [PERSON_NAME]! -[PERSON_NAME]" at bounding box center [496, 215] width 118 height 31
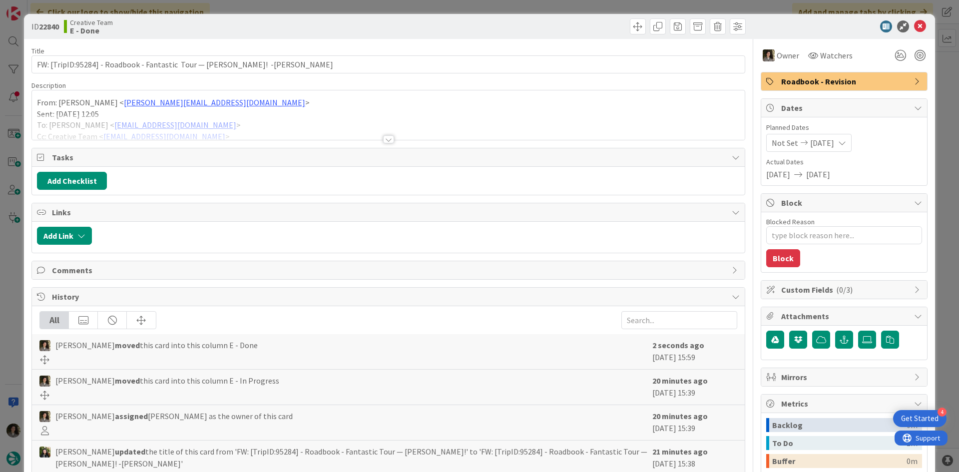
click at [833, 84] on span "Roadbook - Revision" at bounding box center [845, 81] width 128 height 12
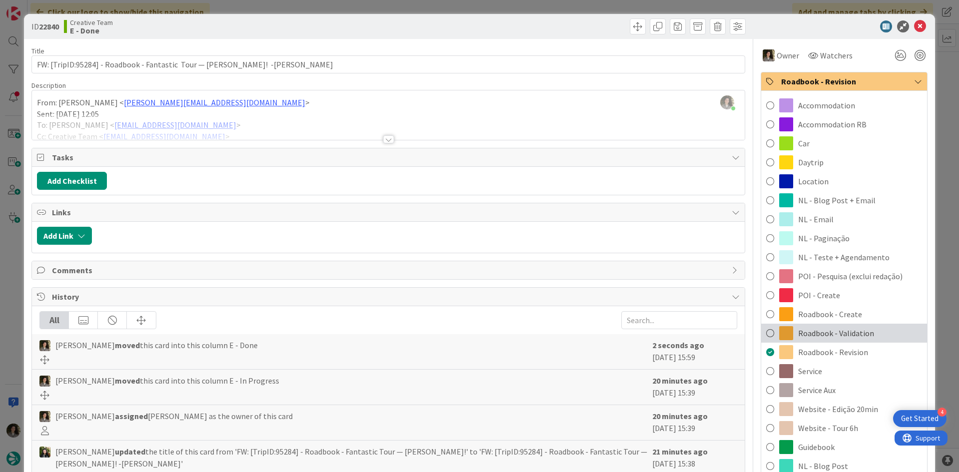
click at [863, 327] on span "Roadbook - Validation" at bounding box center [836, 333] width 76 height 12
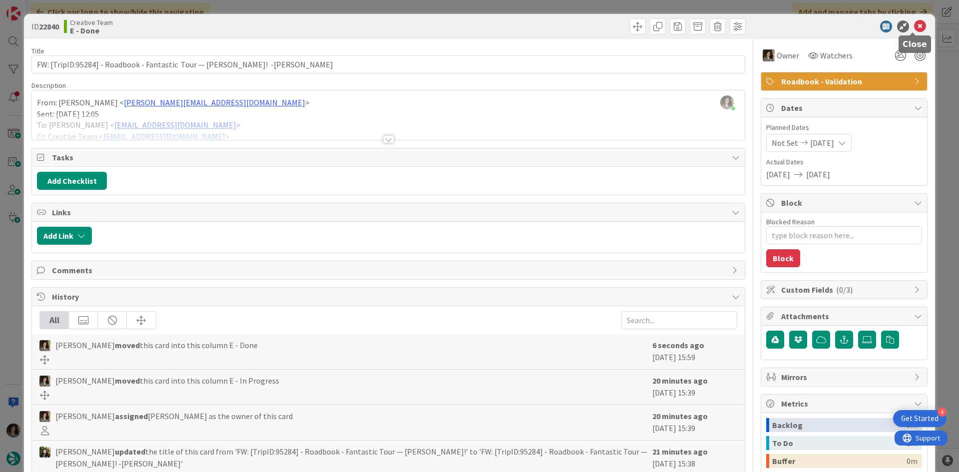
click at [917, 23] on icon at bounding box center [920, 26] width 12 height 12
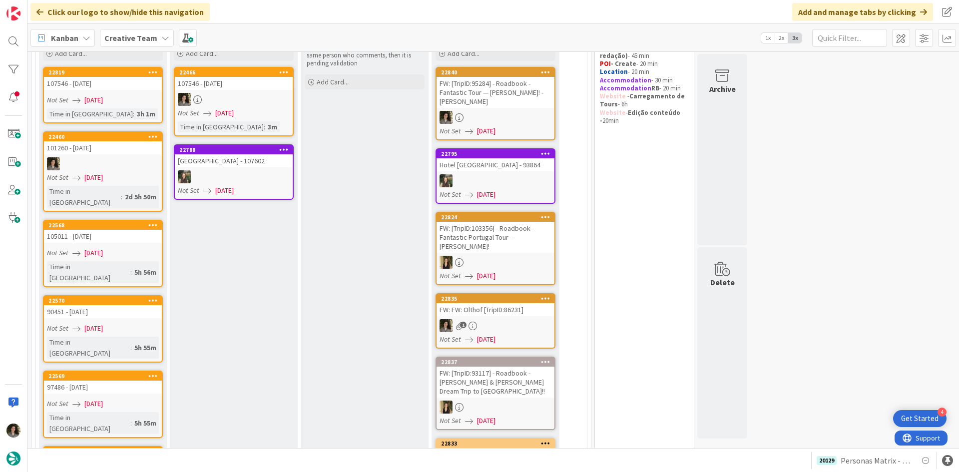
scroll to position [100, 0]
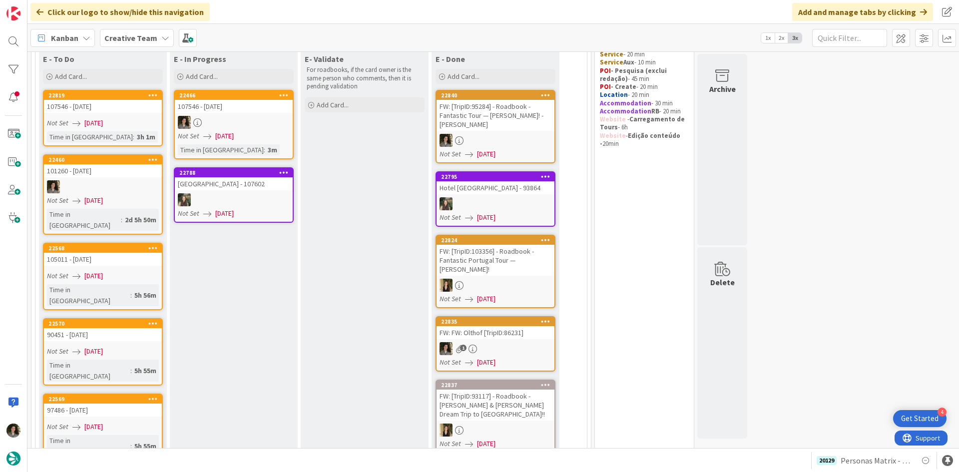
click at [220, 122] on div at bounding box center [234, 122] width 118 height 13
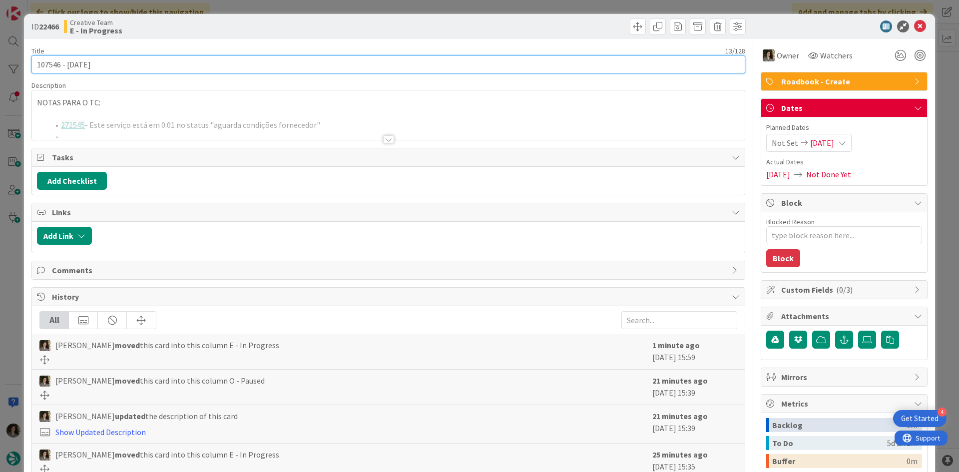
drag, startPoint x: 60, startPoint y: 63, endPoint x: 24, endPoint y: 65, distance: 36.1
click at [24, 65] on div "ID 22466 Creative Team E - In Progress Title 13 / 128 107546 - 7oct Description…" at bounding box center [479, 302] width 911 height 577
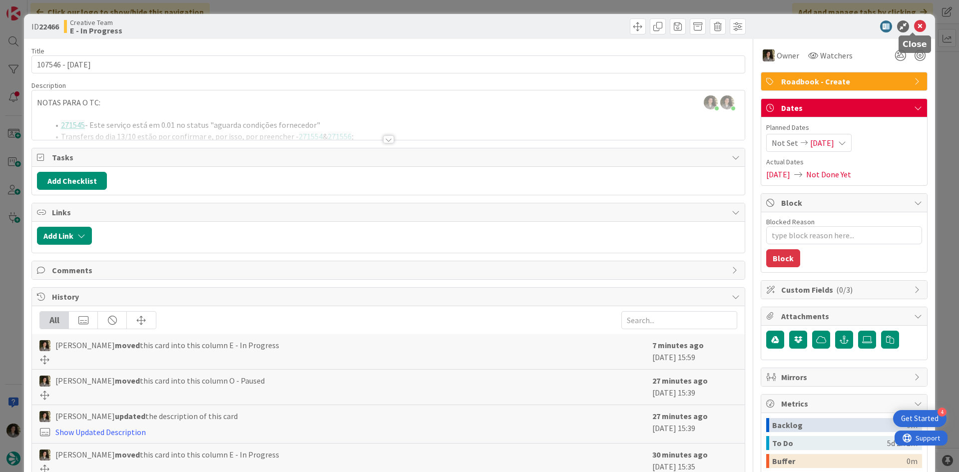
click at [914, 29] on icon at bounding box center [920, 26] width 12 height 12
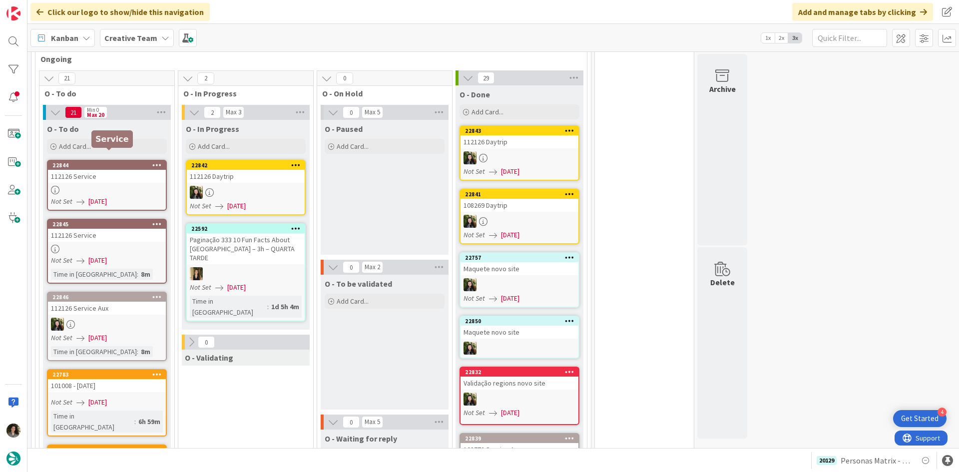
click at [129, 174] on link "22844 112126 Service Not Set 09/10/2025" at bounding box center [107, 185] width 120 height 51
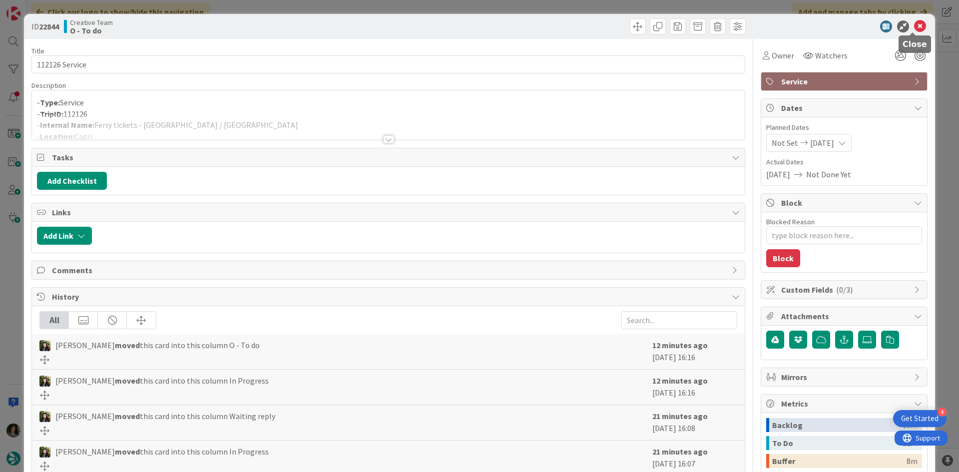
click at [916, 25] on icon at bounding box center [920, 26] width 12 height 12
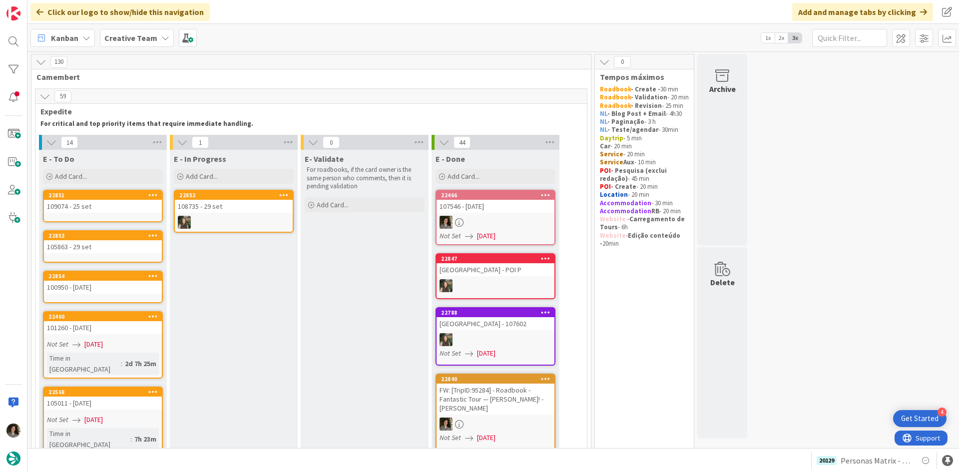
click at [123, 217] on link "22851 109074 - 25 set" at bounding box center [103, 206] width 120 height 32
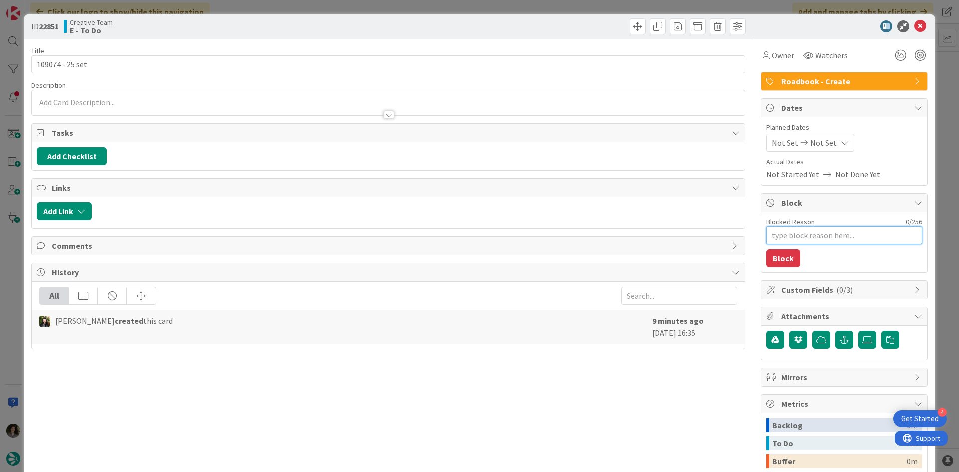
click at [823, 234] on textarea "Blocked Reason" at bounding box center [844, 235] width 156 height 18
type textarea "x"
type textarea "F"
type textarea "x"
type textarea "FA"
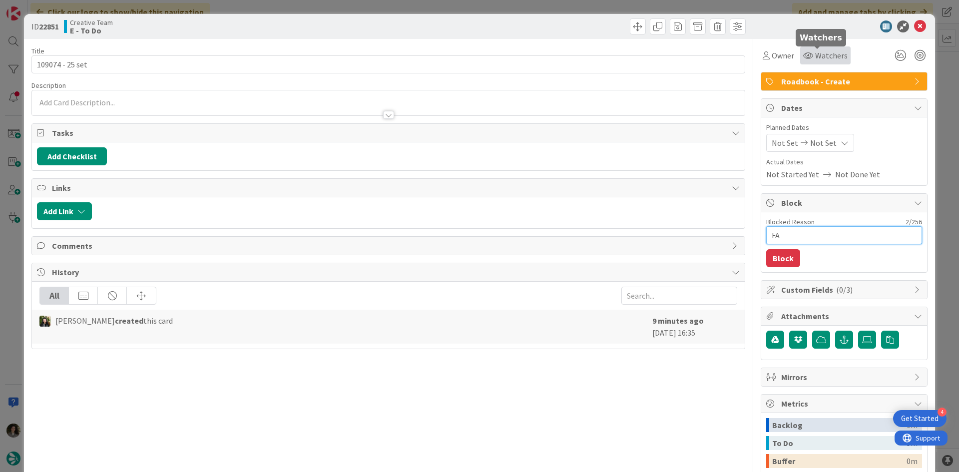
type textarea "x"
type textarea "FAL"
type textarea "x"
type textarea "FALT"
type textarea "x"
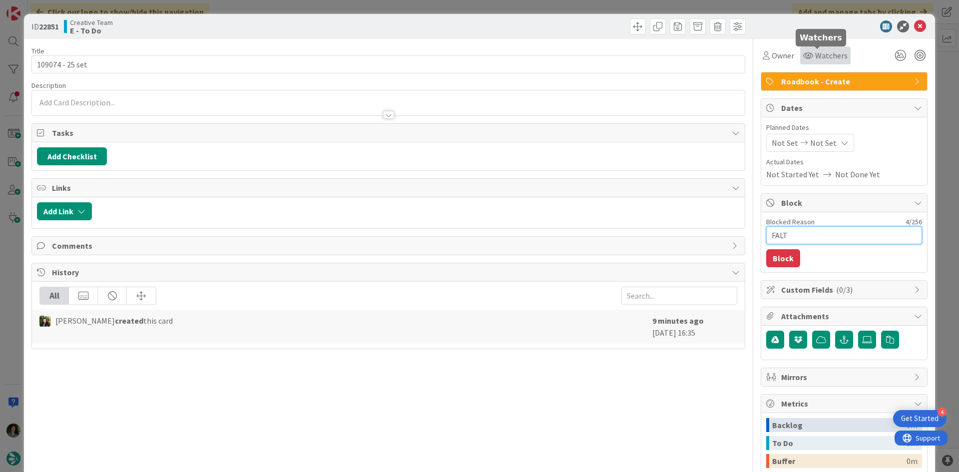
type textarea "FALTA"
type textarea "x"
type textarea "FALTA"
type textarea "x"
type textarea "FALTA H"
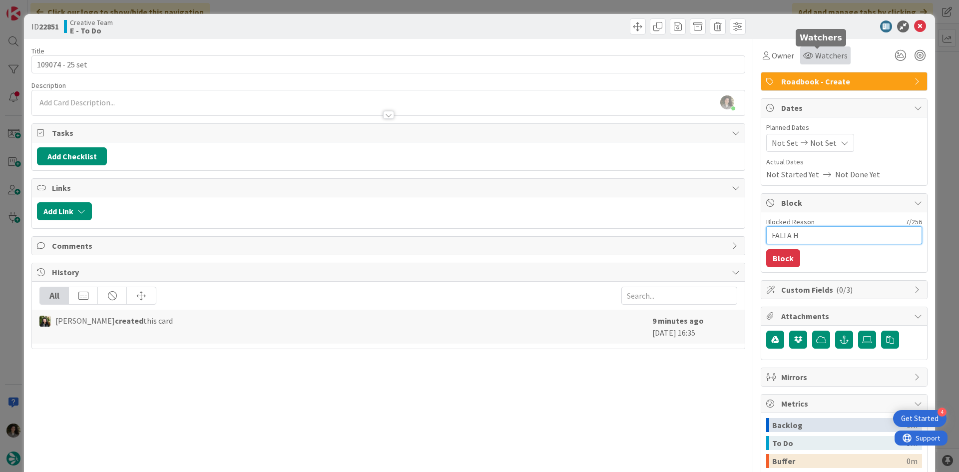
type textarea "x"
type textarea "FALTA HO"
type textarea "x"
type textarea "FALTA HOT"
type textarea "x"
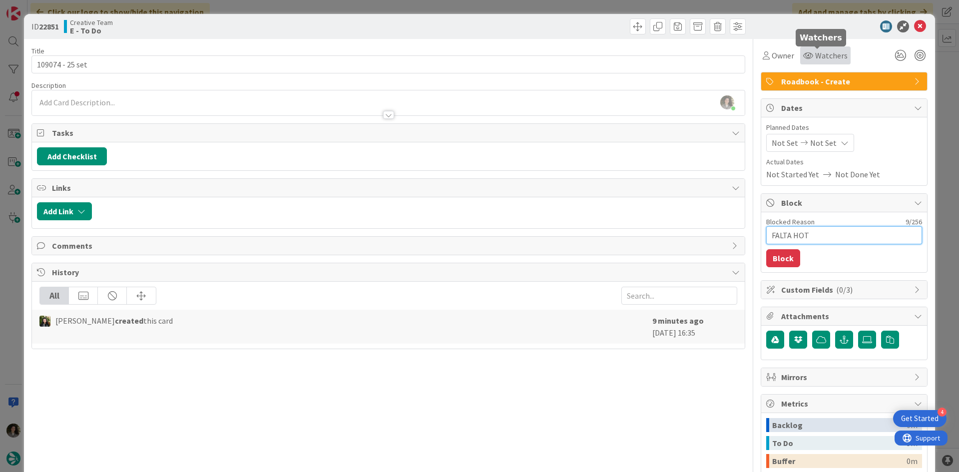
type textarea "FALTA HOTE"
type textarea "x"
type textarea "FALTA HOTEL"
type textarea "x"
type textarea "FALTA HOTEL"
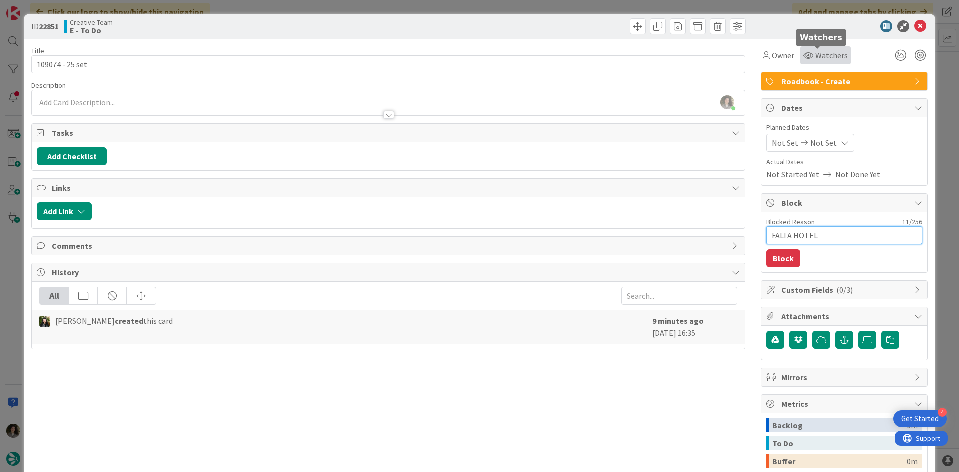
type textarea "x"
type textarea "FALTA HOTEL R"
type textarea "x"
type textarea "FALTA HOTEL RB"
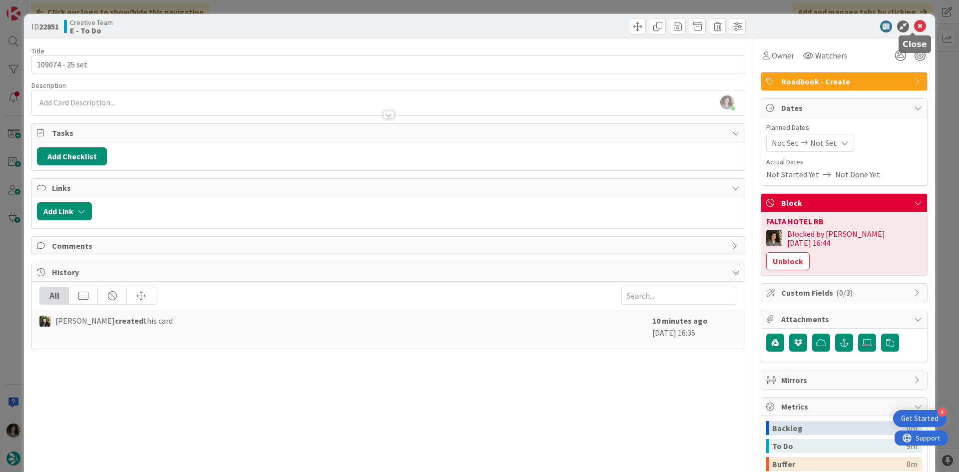
click at [917, 23] on icon at bounding box center [920, 26] width 12 height 12
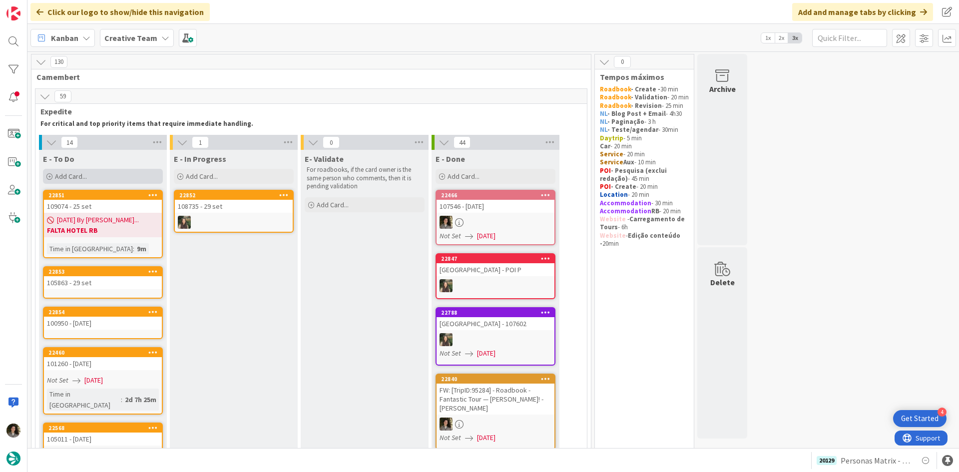
click at [103, 178] on div "Add Card..." at bounding box center [103, 176] width 120 height 15
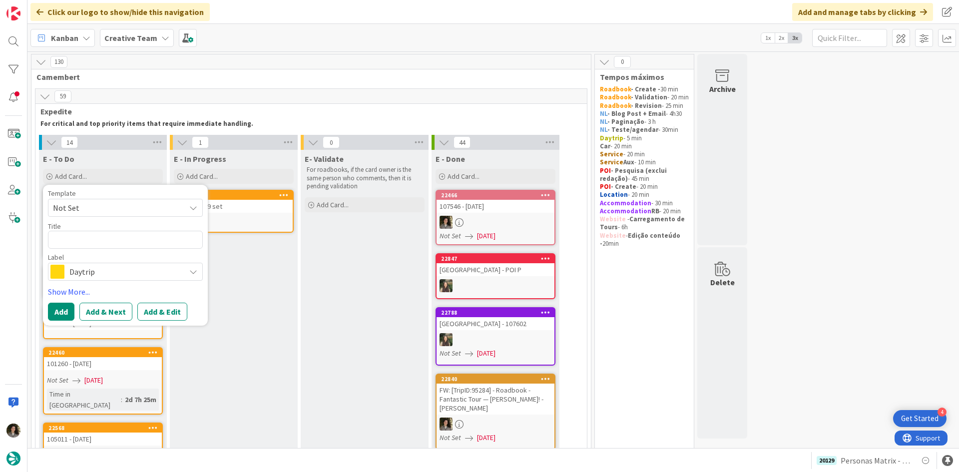
click at [120, 271] on span "Daytrip" at bounding box center [124, 272] width 111 height 14
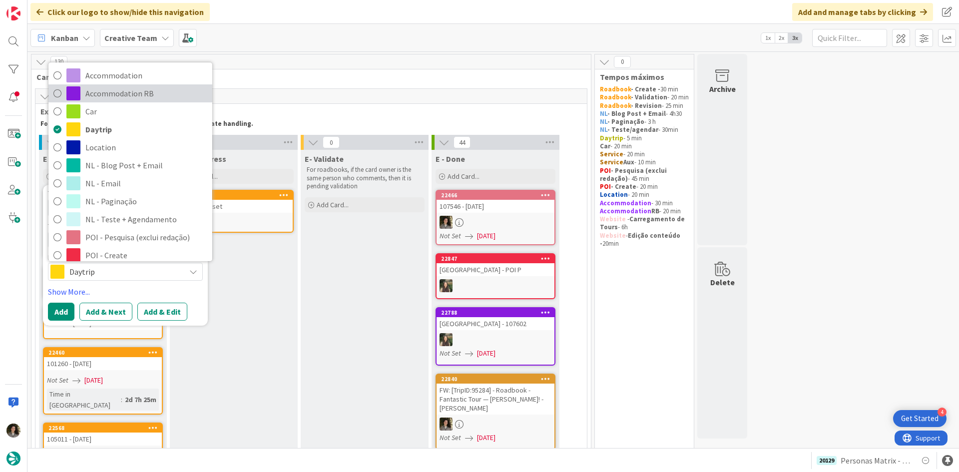
click at [113, 94] on span "Accommodation RB" at bounding box center [146, 93] width 122 height 15
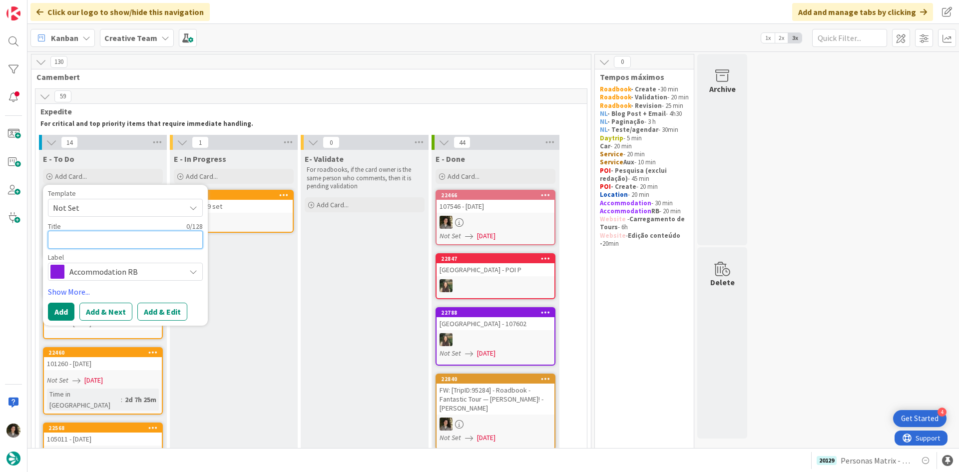
click at [112, 242] on textarea at bounding box center [125, 240] width 155 height 18
paste textarea "Palacio Can Marqués"
type textarea "x"
type textarea "Palacio Can Marqués"
click at [66, 309] on button "Add" at bounding box center [61, 312] width 26 height 18
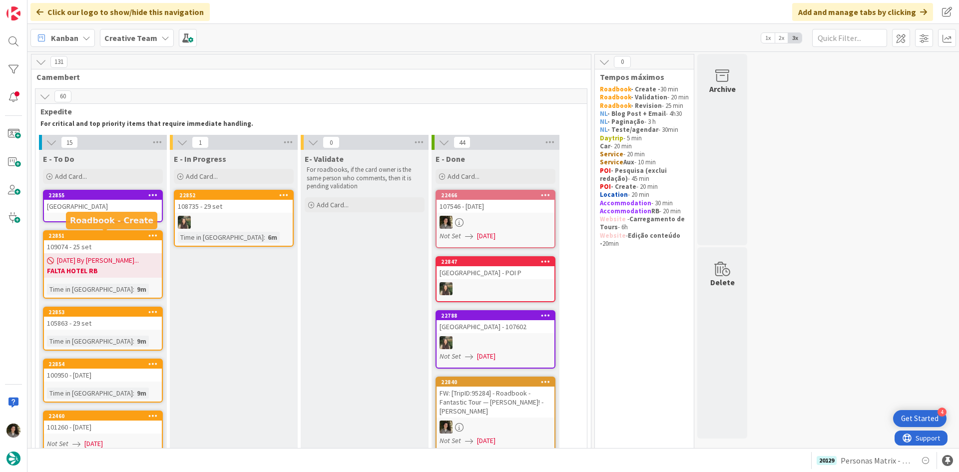
click at [100, 264] on span "[DATE] By [PERSON_NAME]..." at bounding box center [98, 260] width 82 height 10
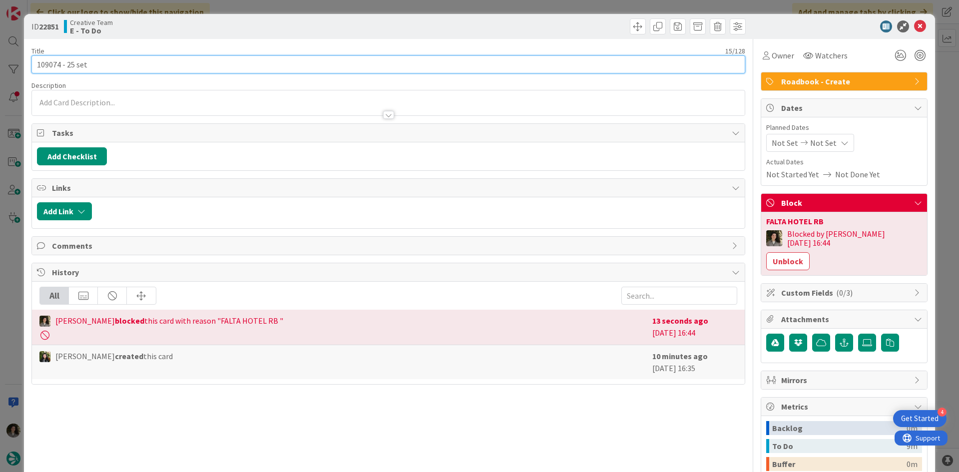
drag, startPoint x: 105, startPoint y: 67, endPoint x: 27, endPoint y: 54, distance: 78.6
click at [27, 54] on div "ID 22851 Creative Team E - To Do Title 15 / 128 109074 - 25 set Description Own…" at bounding box center [479, 304] width 911 height 580
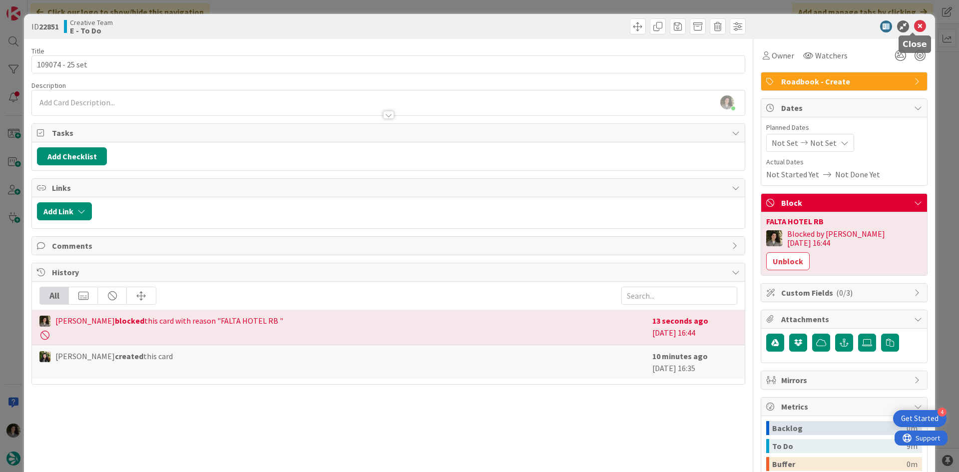
click at [917, 21] on icon at bounding box center [920, 26] width 12 height 12
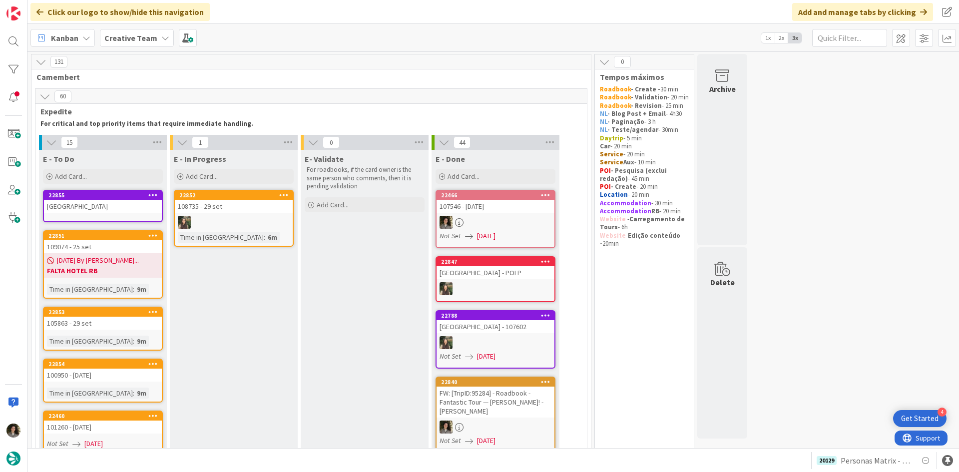
click at [82, 215] on link "22855 Palacio Can Marqués" at bounding box center [103, 206] width 120 height 32
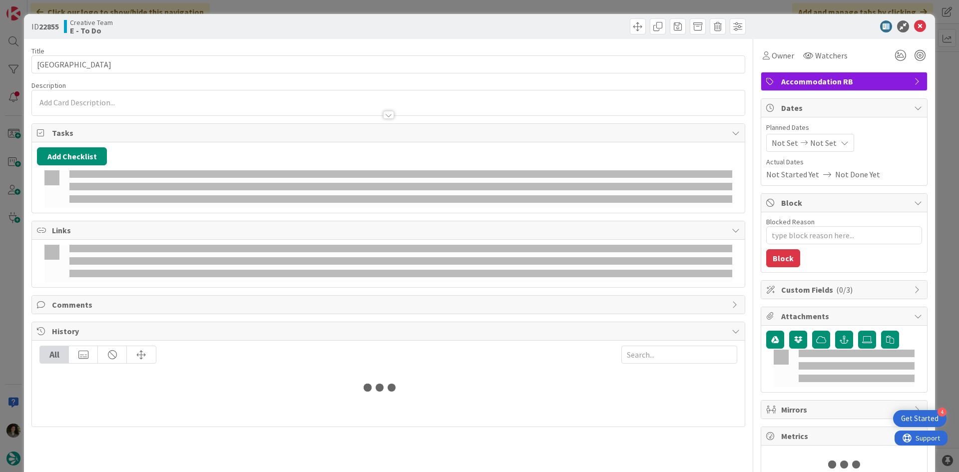
type textarea "x"
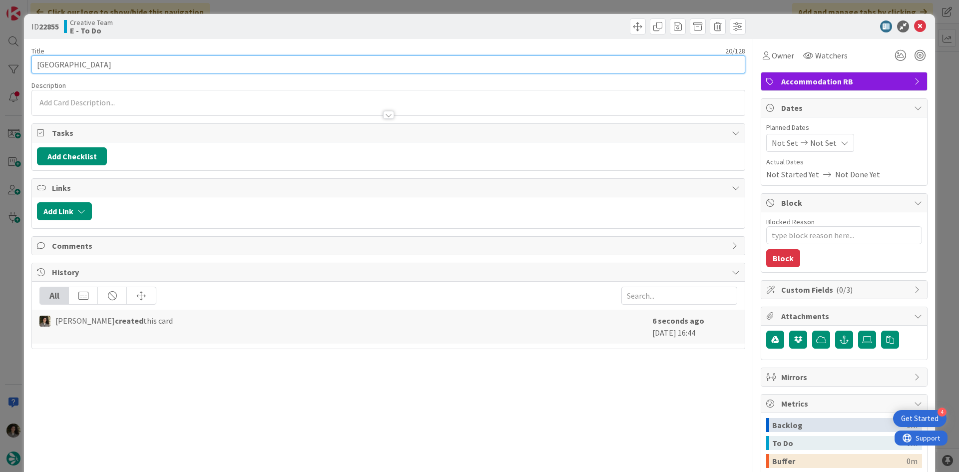
click at [179, 69] on input "Palacio Can Marqués" at bounding box center [388, 64] width 714 height 18
paste input "109074 - 25 set"
type input "Palacio Can Marqués 109074 - 25 set"
type textarea "x"
click at [106, 64] on input "Palacio Can Marqués 109074 - 25 set" at bounding box center [388, 64] width 714 height 18
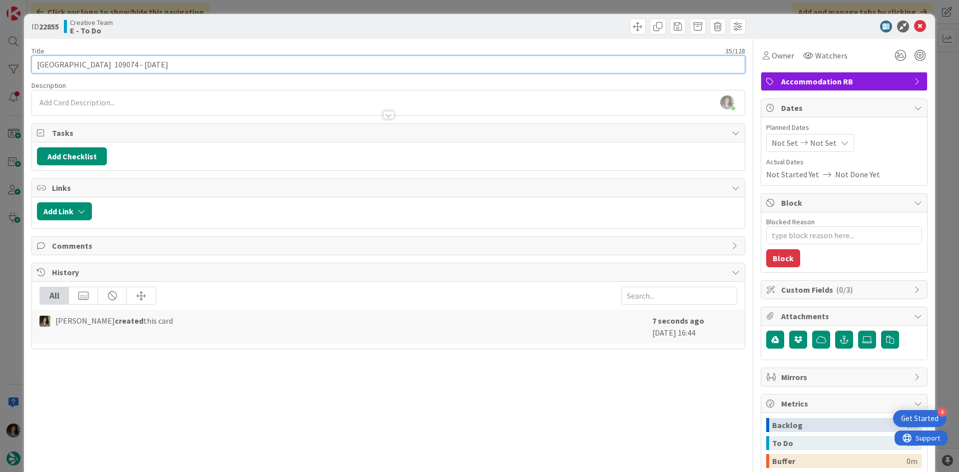
type input "Palacio Can Marqués - 109074 - 25 set"
type textarea "x"
click at [185, 61] on input "Palacio Can Marqués - 109074 - 25 set" at bounding box center [388, 64] width 714 height 18
type input "Palacio Can Marqués - 109074 - 25 set - URGENTE"
type textarea "x"
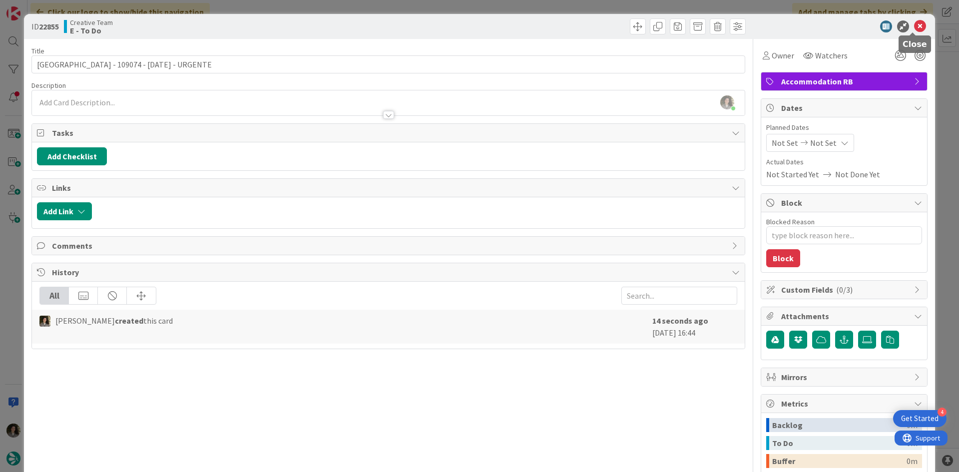
click at [914, 26] on icon at bounding box center [920, 26] width 12 height 12
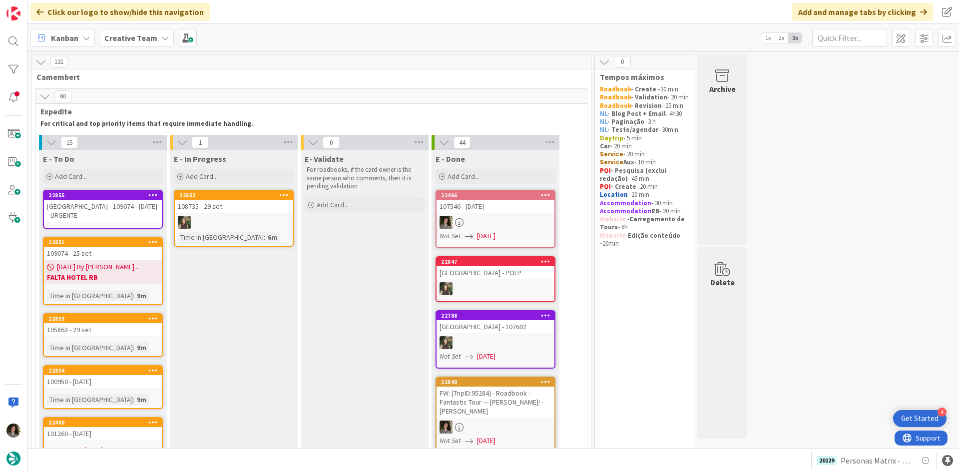
click at [131, 264] on div "09/10/2025 By Melissa... FALTA HOTEL RB" at bounding box center [103, 272] width 118 height 24
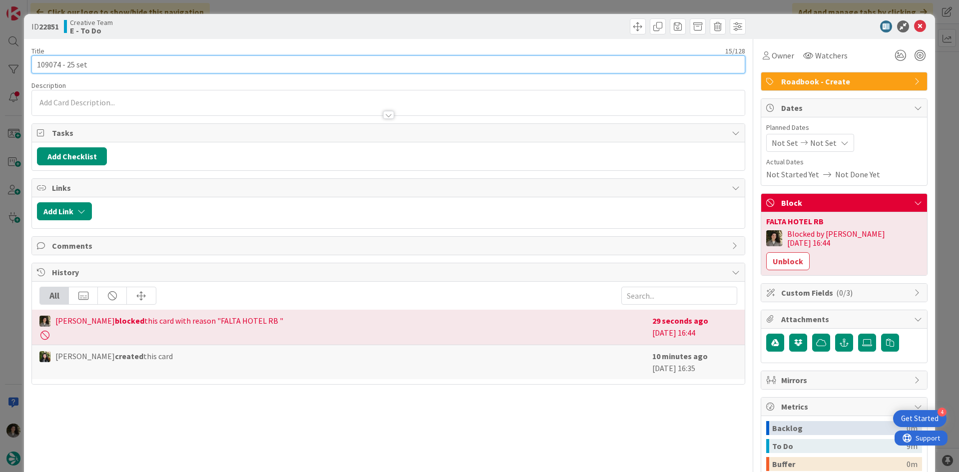
click at [143, 66] on input "109074 - 25 set" at bounding box center [388, 64] width 714 height 18
drag, startPoint x: 113, startPoint y: 60, endPoint x: 92, endPoint y: 70, distance: 23.9
click at [92, 70] on input "109074 - 25 set - PRIORIDADE" at bounding box center [388, 64] width 714 height 18
type input "109074 - 25 set - PRIORIDADE"
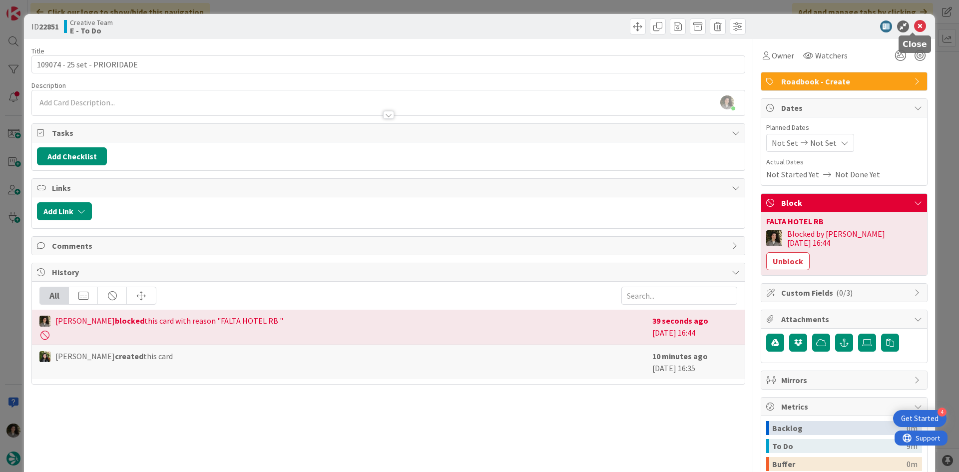
click at [914, 29] on icon at bounding box center [920, 26] width 12 height 12
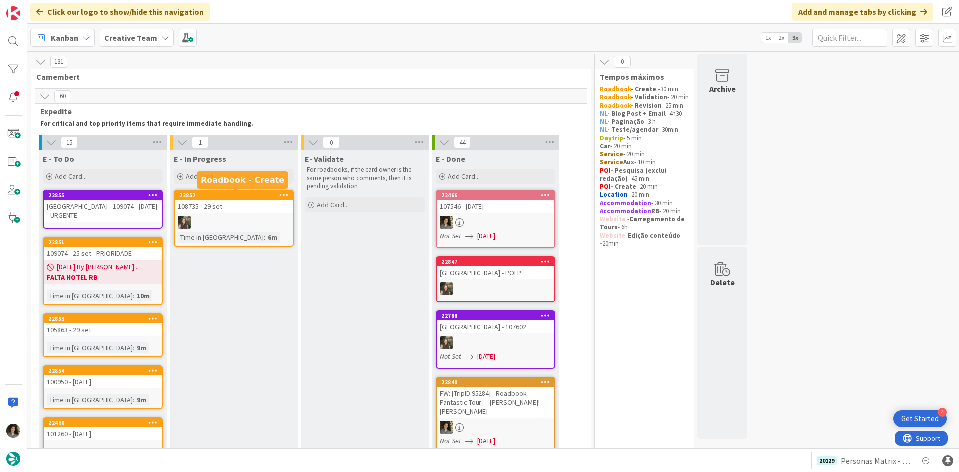
click at [118, 212] on div "Palacio Can Marqués - 109074 - 25 set - URGENTE" at bounding box center [103, 211] width 118 height 22
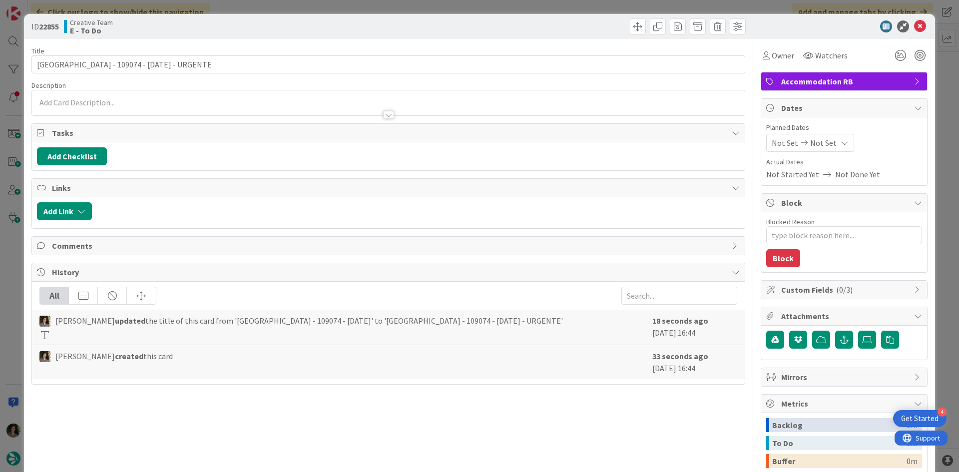
type textarea "x"
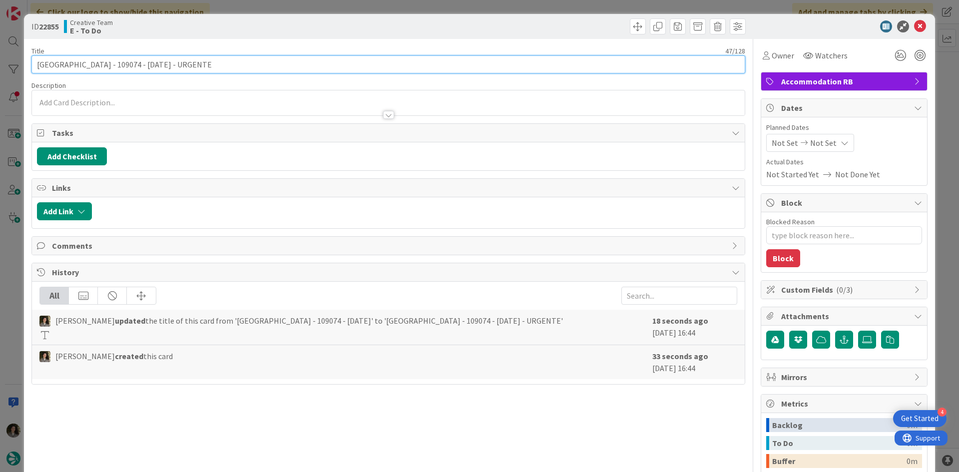
drag, startPoint x: 216, startPoint y: 63, endPoint x: 168, endPoint y: 65, distance: 48.0
click at [168, 65] on input "Palacio Can Marqués - 109074 - 25 set - URGENTE" at bounding box center [388, 64] width 714 height 18
paste input "PRIORIDAD"
type input "[PERSON_NAME][GEOGRAPHIC_DATA][PERSON_NAME] - 109074 - 25 set - PRIORIDADE"
type textarea "x"
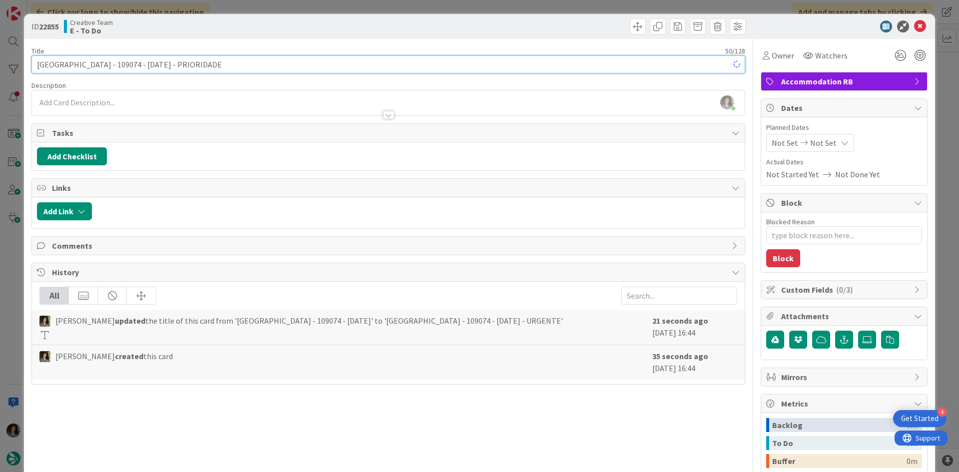
type input "[PERSON_NAME][GEOGRAPHIC_DATA][PERSON_NAME] - 109074 - 25 set - PRIORIDADE"
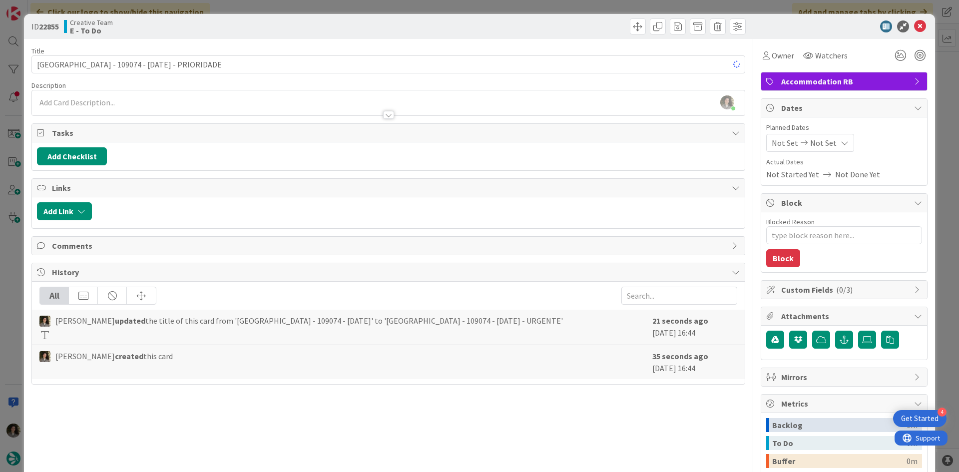
type textarea "x"
click at [418, 37] on div "ID 22855 Creative Team E - To Do" at bounding box center [479, 26] width 911 height 25
click at [844, 137] on div "Not Set Not Set" at bounding box center [844, 143] width 156 height 18
click at [839, 141] on div "Not Set Not Set" at bounding box center [810, 143] width 88 height 18
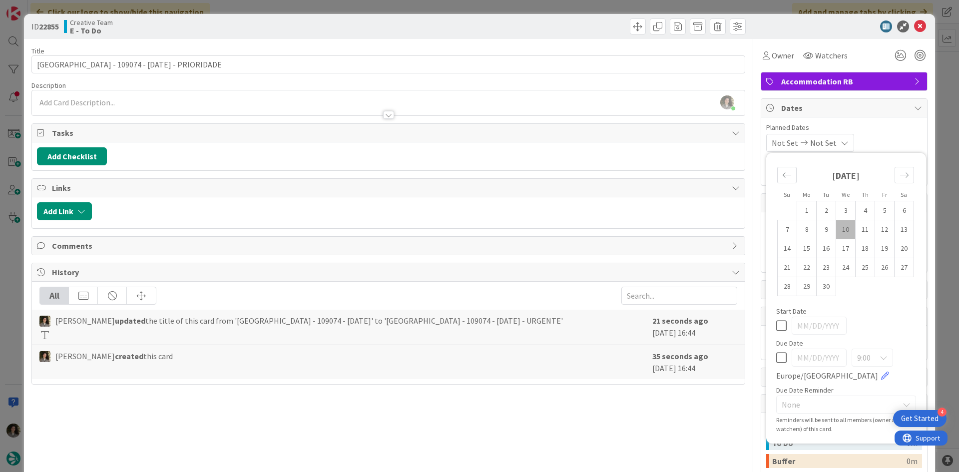
click at [771, 362] on div "Su Mo Tu We Th Fr Sa August 2025 1 2 3 4 5 6 7 8 9 10 11 12 13 14 15 16 17 18 1…" at bounding box center [846, 298] width 150 height 281
click at [776, 361] on icon at bounding box center [781, 358] width 10 height 12
type input "[DATE]"
click at [914, 26] on icon at bounding box center [920, 26] width 12 height 12
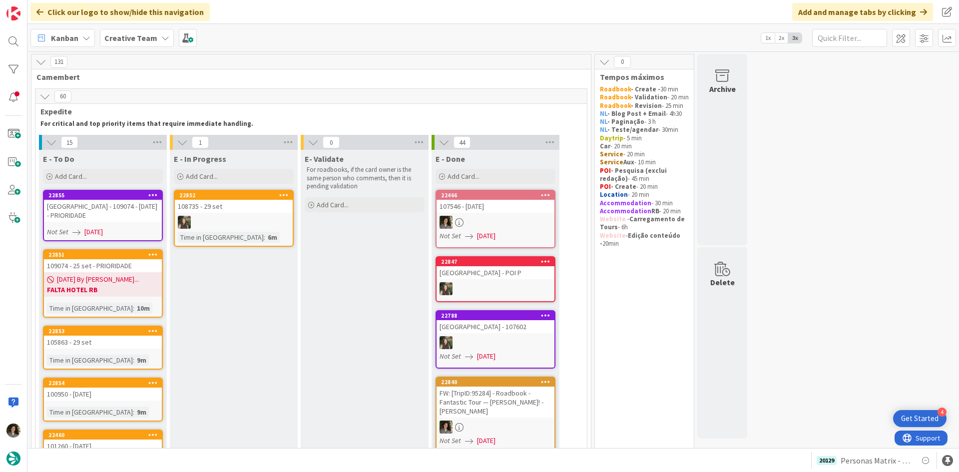
click at [111, 213] on div "[PERSON_NAME][GEOGRAPHIC_DATA][PERSON_NAME] - 109074 - 25 set - PRIORIDADE" at bounding box center [103, 211] width 118 height 22
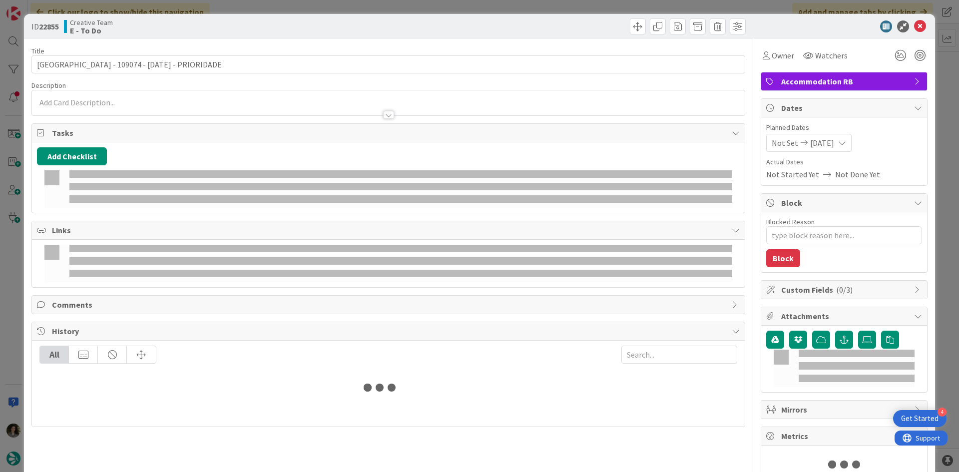
type textarea "x"
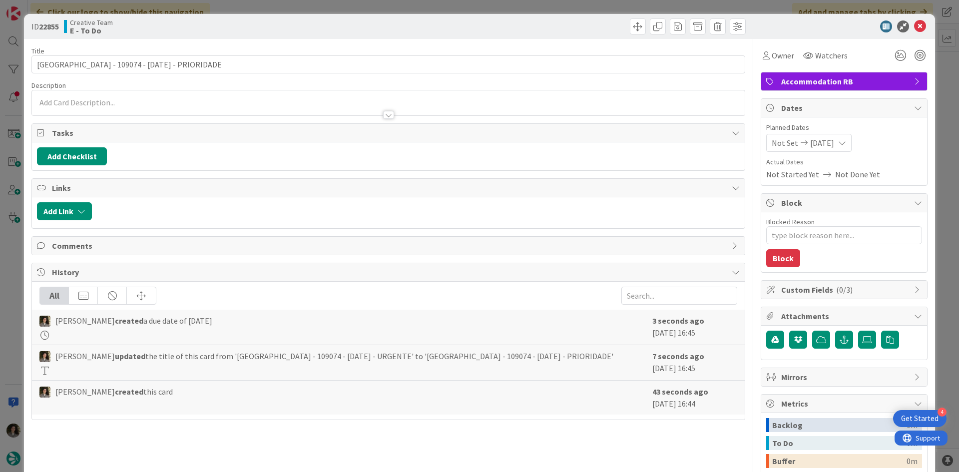
click at [206, 99] on p at bounding box center [388, 102] width 703 height 11
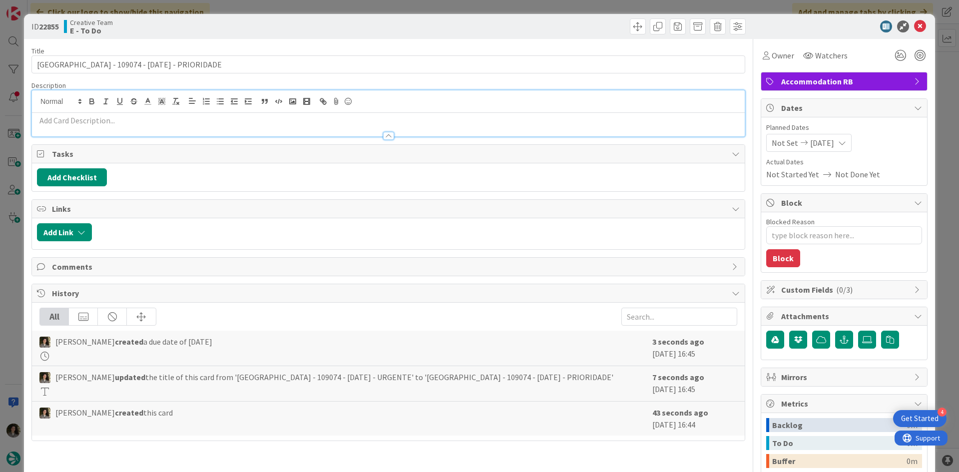
click at [215, 122] on p at bounding box center [388, 120] width 703 height 11
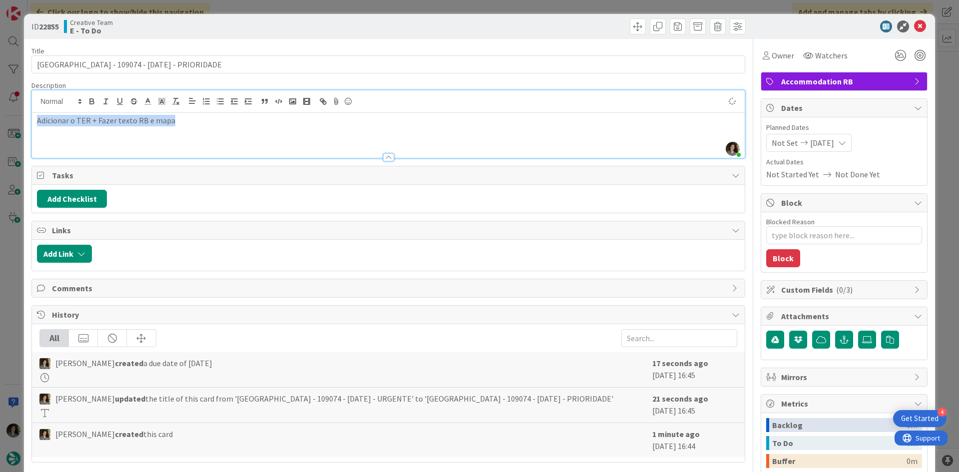
drag, startPoint x: 194, startPoint y: 121, endPoint x: -4, endPoint y: 110, distance: 198.1
click at [0, 110] on html "4 Get Started Click our logo to show/hide this navigation Add and manage tabs b…" at bounding box center [479, 236] width 959 height 472
click at [223, 141] on div "Adicionar o TER + Fazer texto RB e mapa" at bounding box center [388, 135] width 713 height 45
click at [919, 23] on div at bounding box center [839, 26] width 177 height 12
click at [915, 23] on icon at bounding box center [920, 26] width 12 height 12
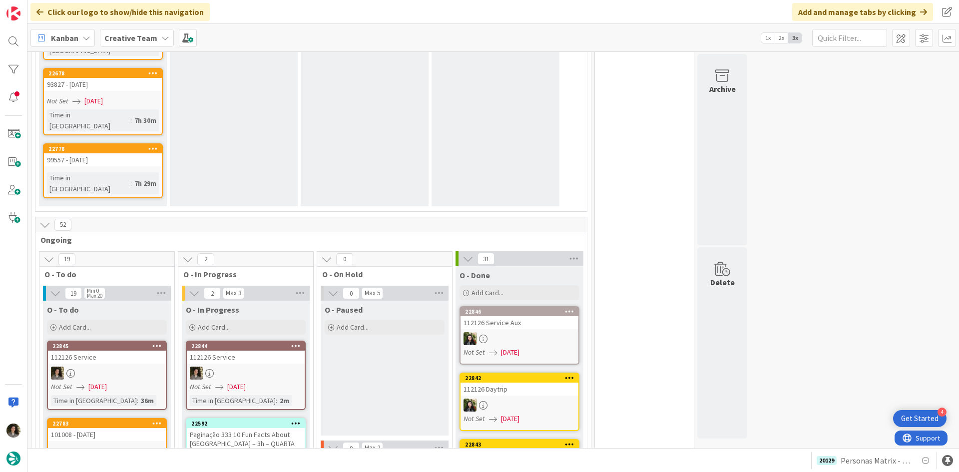
click at [246, 382] on span "[DATE]" at bounding box center [236, 387] width 18 height 10
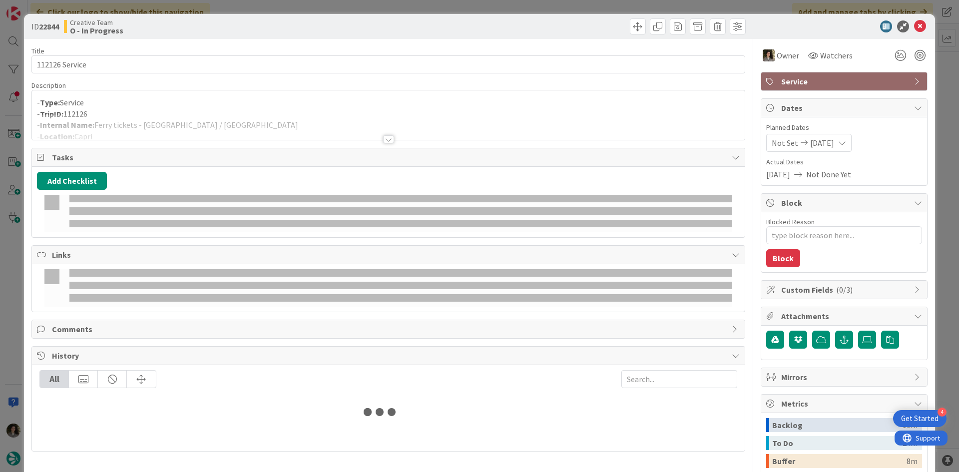
type textarea "x"
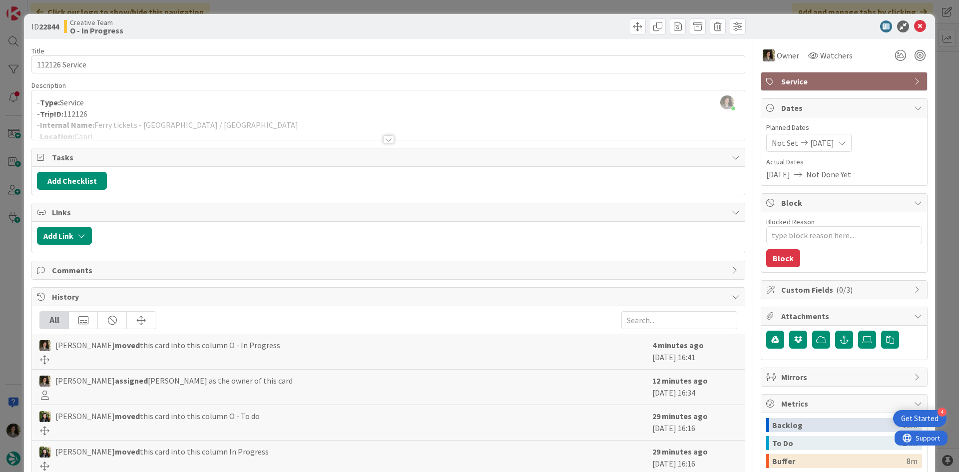
click at [199, 133] on div at bounding box center [388, 126] width 713 height 25
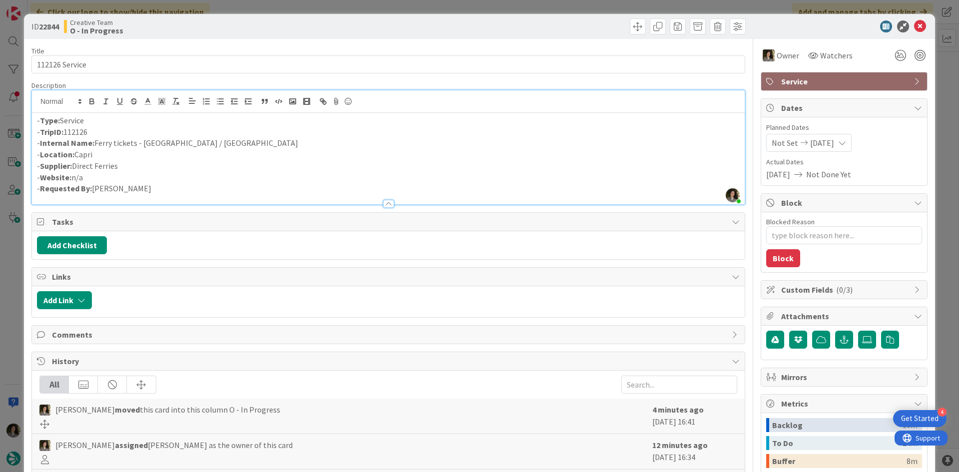
click at [198, 144] on p "- Internal Name: Ferry tickets - Capri / Naples" at bounding box center [388, 142] width 703 height 11
click at [208, 152] on p "- Location: Capri" at bounding box center [388, 154] width 703 height 11
click at [214, 143] on p "- Internal Name: Ferry tickets - Capri / Naples ()" at bounding box center [388, 142] width 703 height 11
drag, startPoint x: 205, startPoint y: 144, endPoint x: 94, endPoint y: 147, distance: 110.4
click at [94, 147] on p "- Internal Name: Ferry tickets - Capri / Naples" at bounding box center [388, 142] width 703 height 11
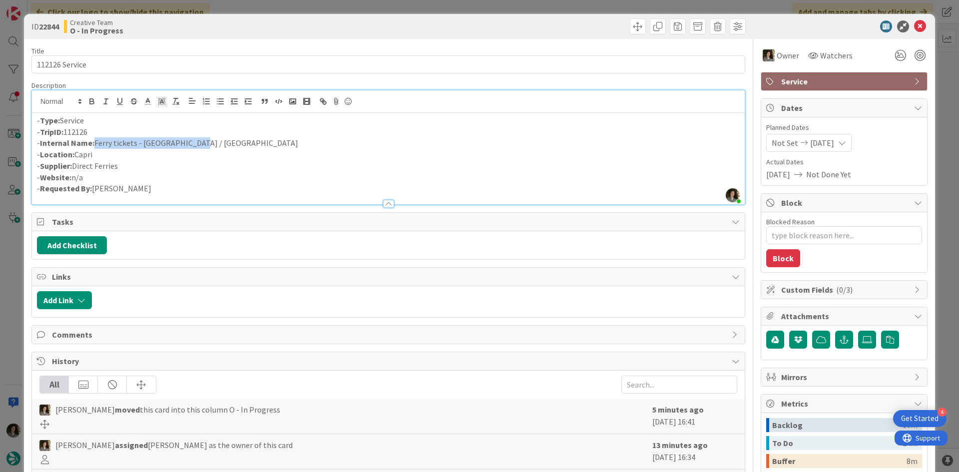
click at [111, 147] on p "- Internal Name: Ferry tickets - Capri / Naples" at bounding box center [388, 142] width 703 height 11
click at [168, 148] on p "- Internal Name: Ferry tickets - Capri / Naples" at bounding box center [388, 142] width 703 height 11
drag, startPoint x: 190, startPoint y: 142, endPoint x: 96, endPoint y: 145, distance: 94.4
click at [96, 145] on p "- Internal Name: Ferry tickets - Capri / Naples" at bounding box center [388, 142] width 703 height 11
copy p "Ferry tickets - Capri / Naples"
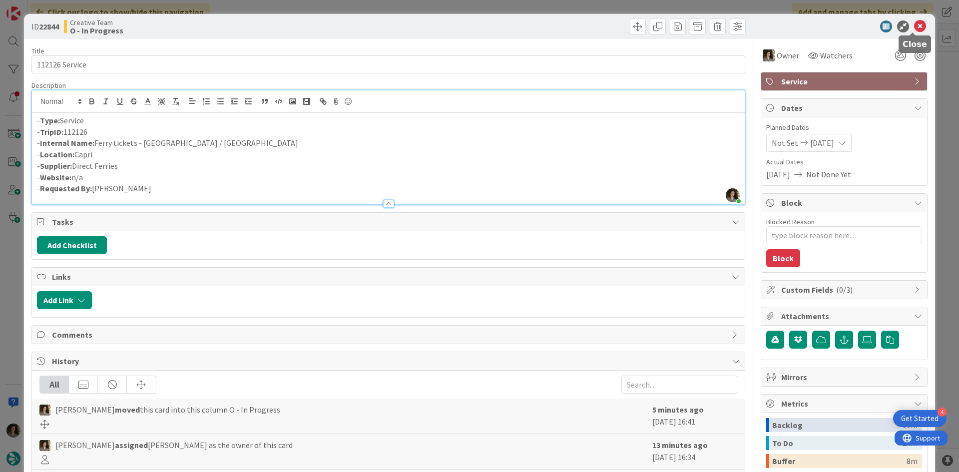
click at [917, 23] on icon at bounding box center [920, 26] width 12 height 12
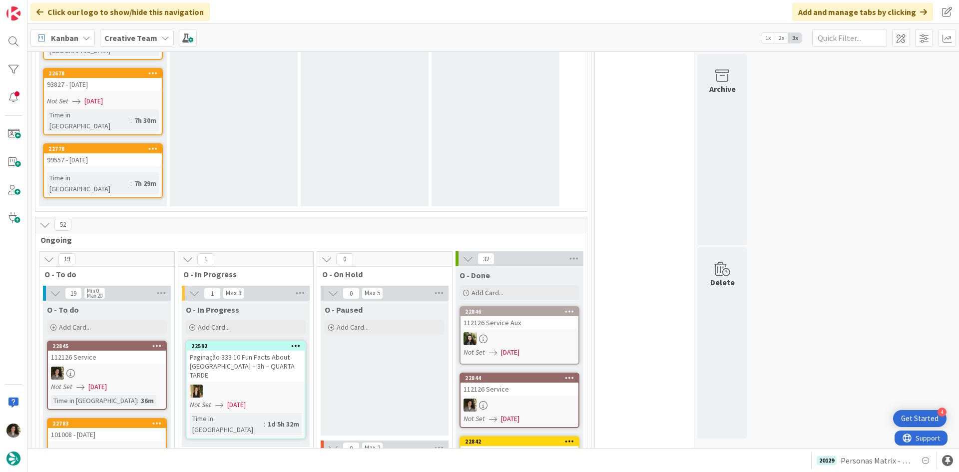
click at [530, 306] on link "22846 112126 Service Aux Not Set 09/10/2025" at bounding box center [520, 335] width 120 height 58
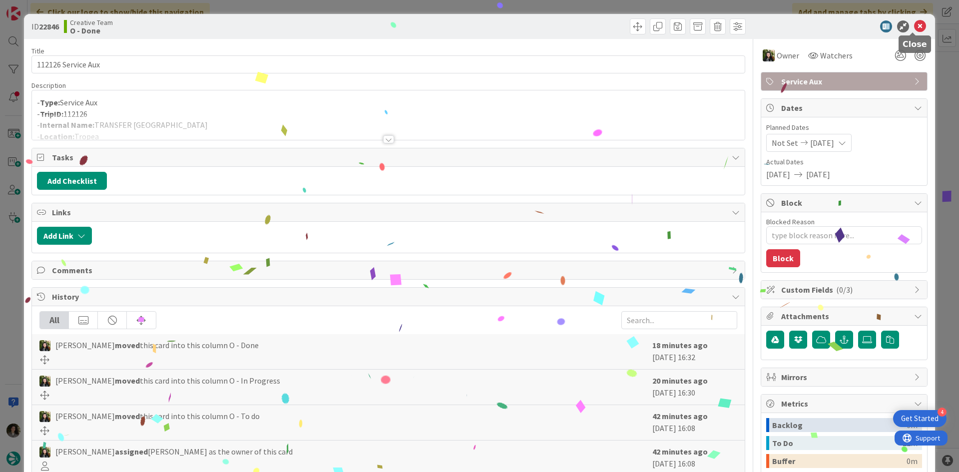
click at [914, 22] on icon at bounding box center [920, 26] width 12 height 12
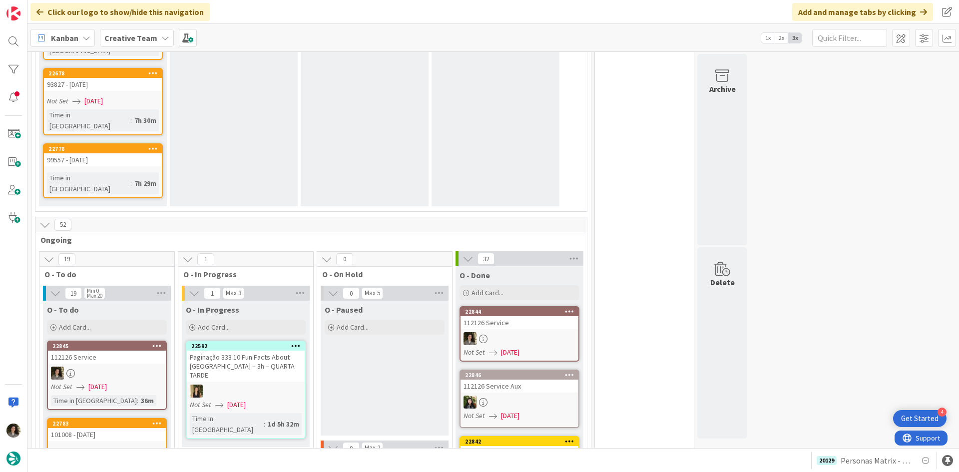
click at [520, 316] on div "112126 Service" at bounding box center [520, 322] width 118 height 13
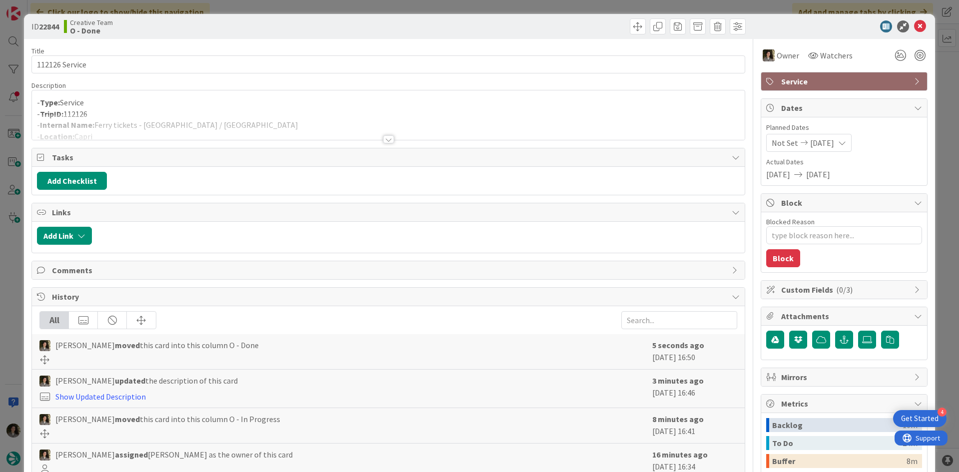
click at [881, 80] on span "Service" at bounding box center [845, 81] width 128 height 12
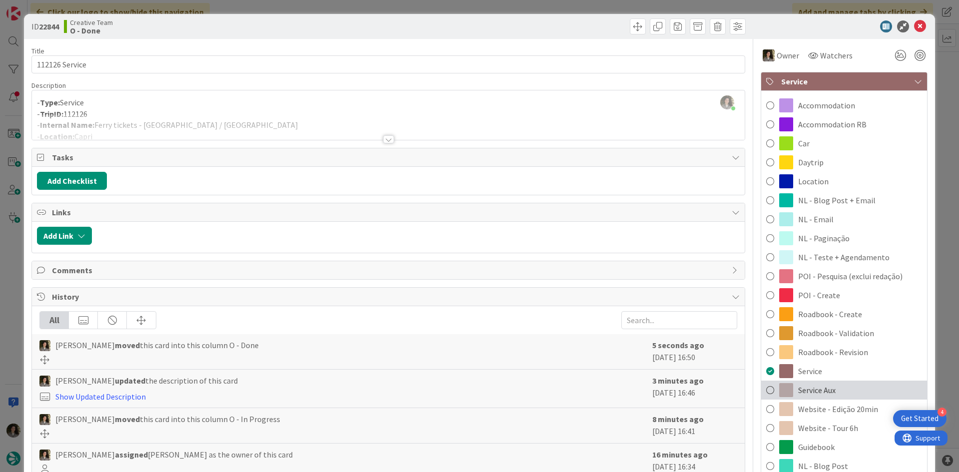
click at [834, 397] on div "Service Aux" at bounding box center [844, 390] width 166 height 19
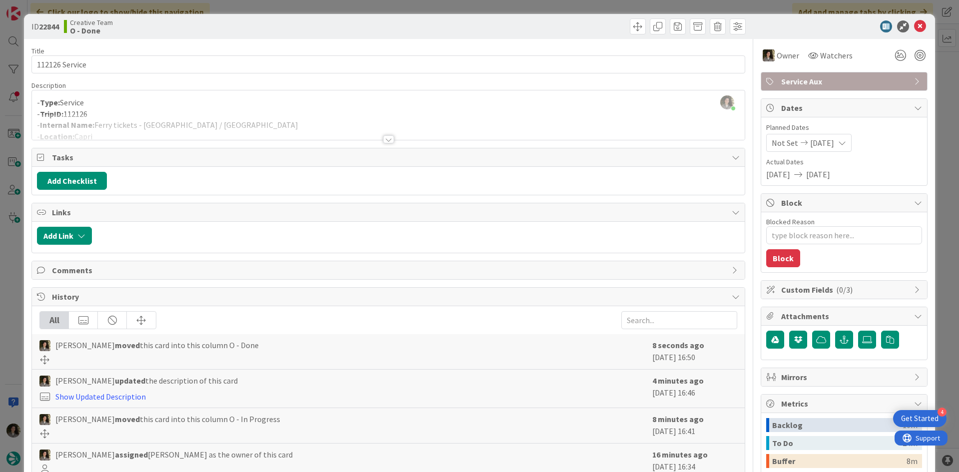
click at [919, 26] on div at bounding box center [839, 26] width 177 height 12
click at [916, 23] on icon at bounding box center [920, 26] width 12 height 12
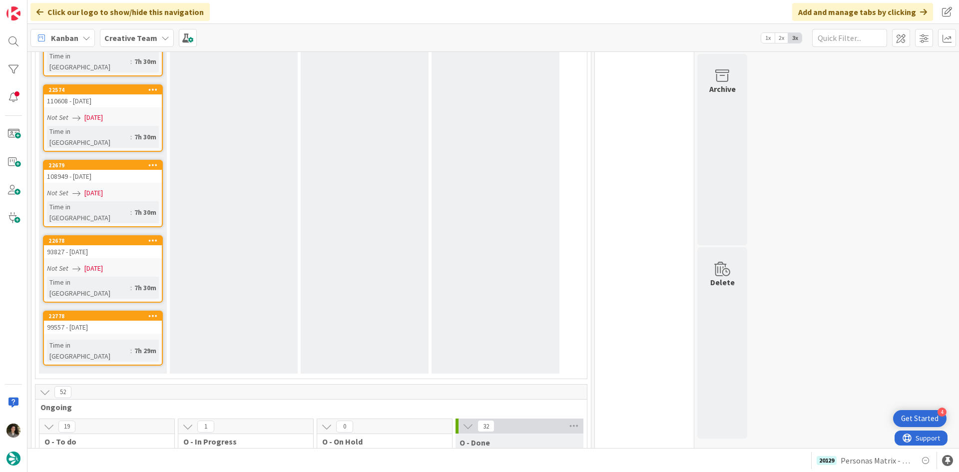
scroll to position [999, 0]
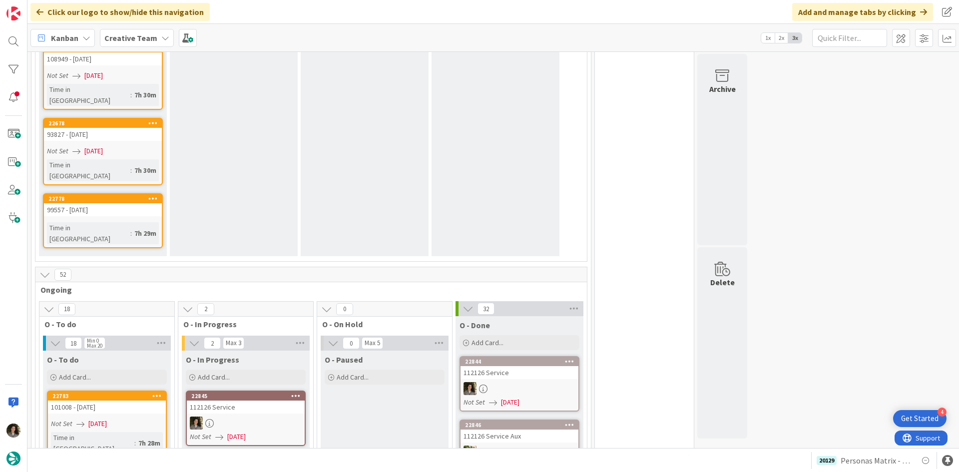
click at [274, 417] on div at bounding box center [246, 423] width 118 height 13
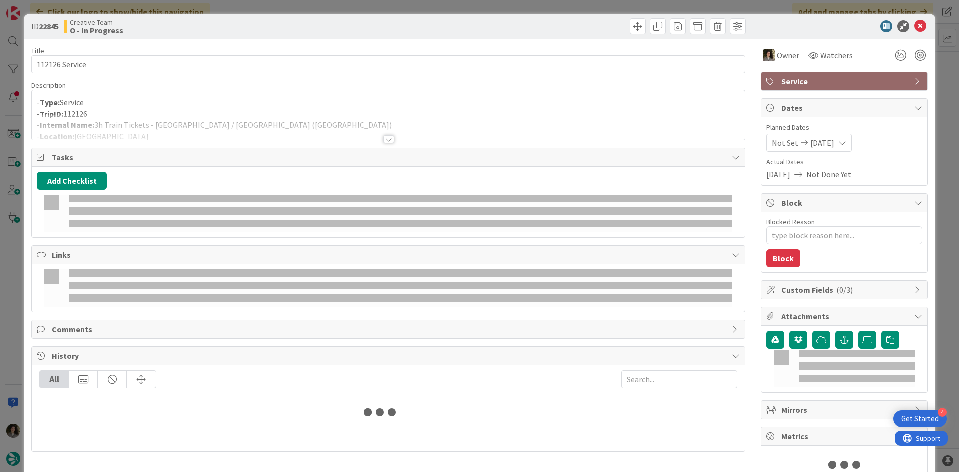
type textarea "x"
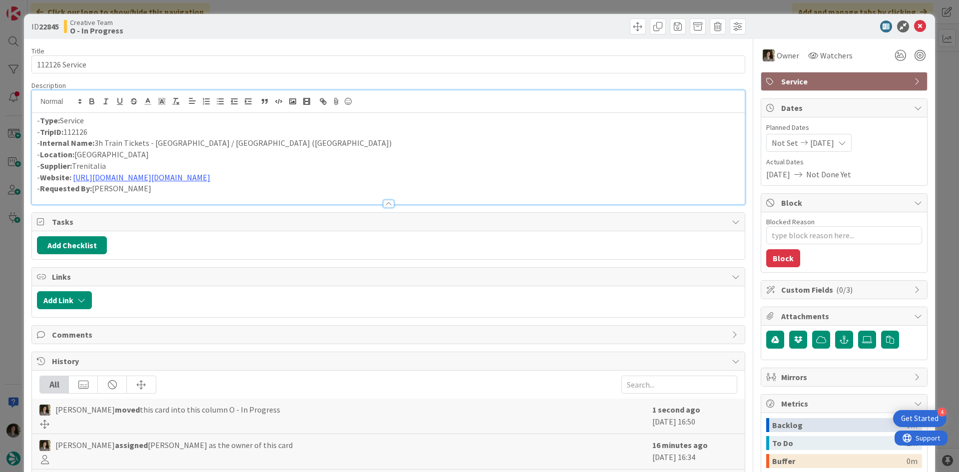
click at [324, 114] on div "- Type: Service - TripID: 112126 - Internal Name: 3h Train Tickets - Naples / L…" at bounding box center [388, 158] width 713 height 91
click at [267, 143] on p "- Internal Name: 3h Train Tickets - Naples / Lamezia Terme (Trenitalia)" at bounding box center [388, 142] width 703 height 11
drag, startPoint x: 304, startPoint y: 142, endPoint x: 318, endPoint y: 157, distance: 20.2
click at [304, 142] on p "- Internal Name: 3h Train Tickets - Naples / Lamezia Terme (Intercity / Italo T…" at bounding box center [388, 142] width 703 height 11
click at [100, 141] on p "- Internal Name: 3h Train Tickets - Naples / Lamezia Terme (Intercity / Italo T…" at bounding box center [388, 142] width 703 height 11
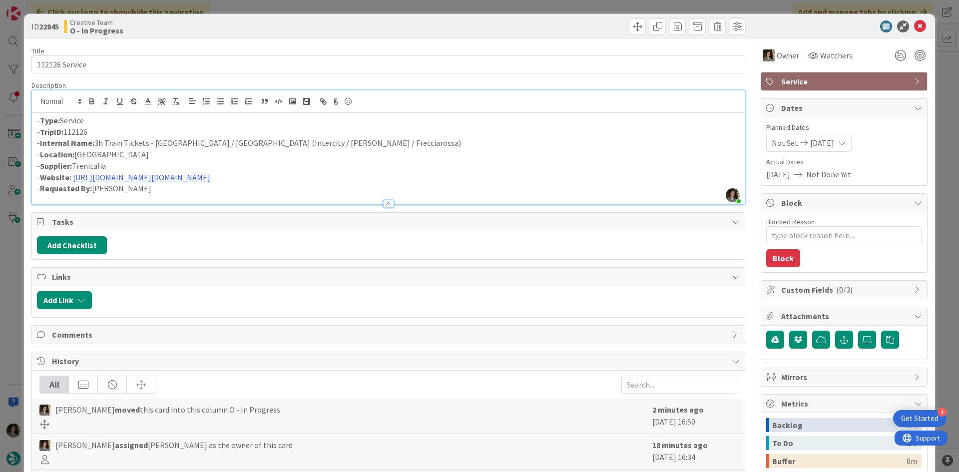
click at [102, 142] on p "- Internal Name: 3h Train Tickets - Naples / Lamezia Terme (Intercity / Italo T…" at bounding box center [388, 142] width 703 height 11
drag, startPoint x: 354, startPoint y: 146, endPoint x: 284, endPoint y: 160, distance: 71.9
click at [284, 160] on div "- Type: Service - TripID: 112126 - Internal Name: 4h Train Tickets - Naples / L…" at bounding box center [388, 158] width 713 height 91
click at [297, 147] on p "- Internal Name: 4h Train Tickets - Naples / Lamezia Terme (Intercity / Italo T…" at bounding box center [388, 142] width 703 height 11
click at [104, 143] on p "- Internal Name: 4h Train Tickets - Naples / Lamezia Terme (Intercity / Italo T…" at bounding box center [388, 142] width 703 height 11
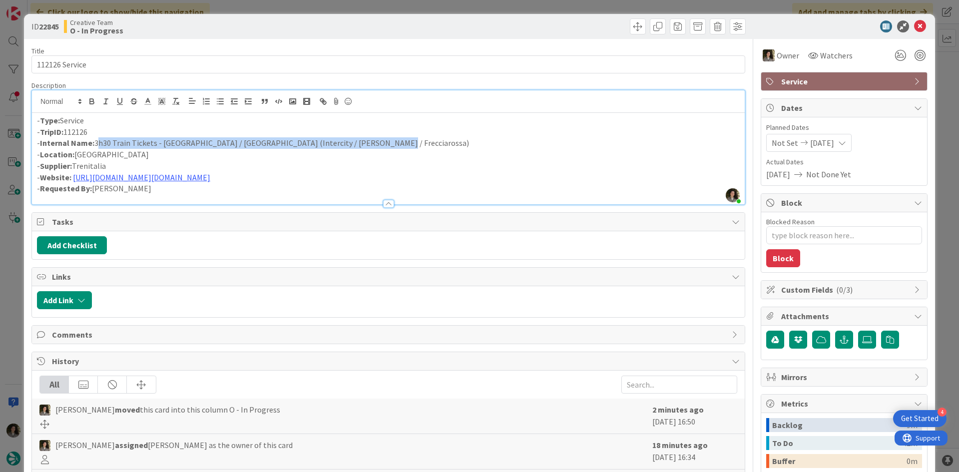
drag, startPoint x: 365, startPoint y: 143, endPoint x: 95, endPoint y: 148, distance: 269.8
click at [95, 148] on p "- Internal Name: 3h30 Train Tickets - Naples / Lamezia Terme (Intercity / Italo…" at bounding box center [388, 142] width 703 height 11
copy p "3h30 Train Tickets - Naples / Lamezia Terme (Intercity / Italo Treno / Frecciar…"
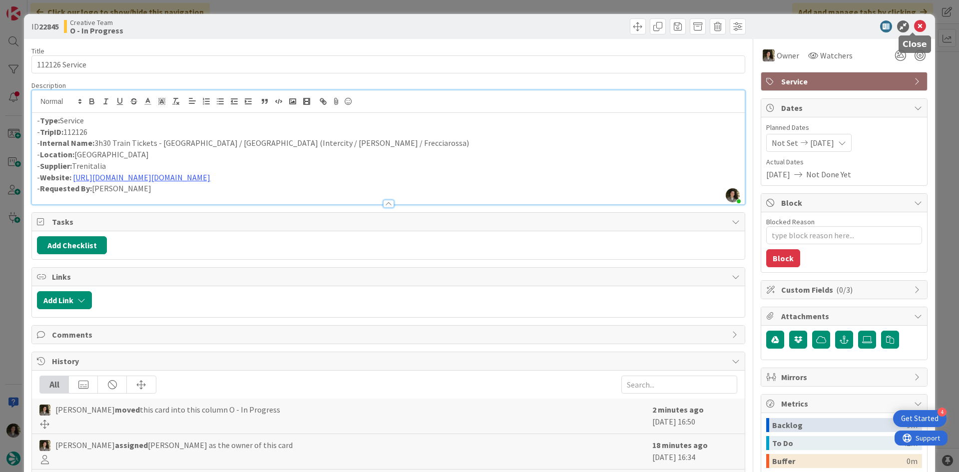
click at [914, 23] on icon at bounding box center [920, 26] width 12 height 12
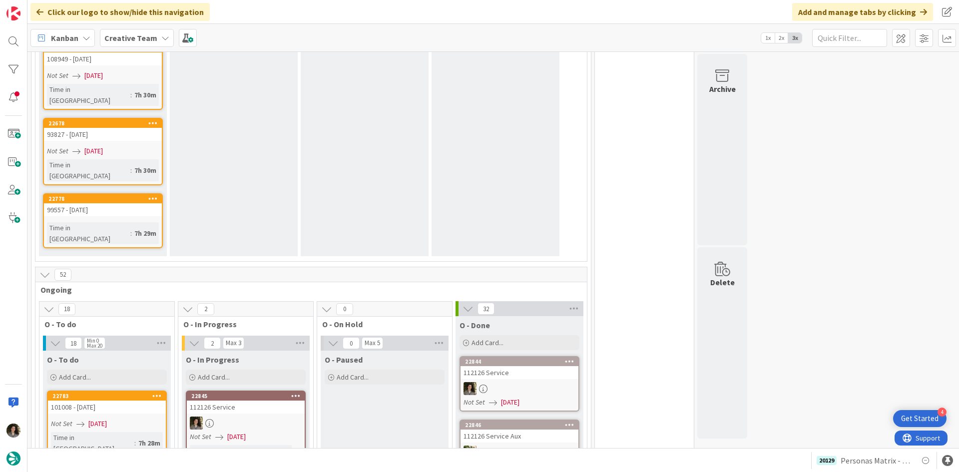
click at [236, 417] on div at bounding box center [246, 423] width 118 height 13
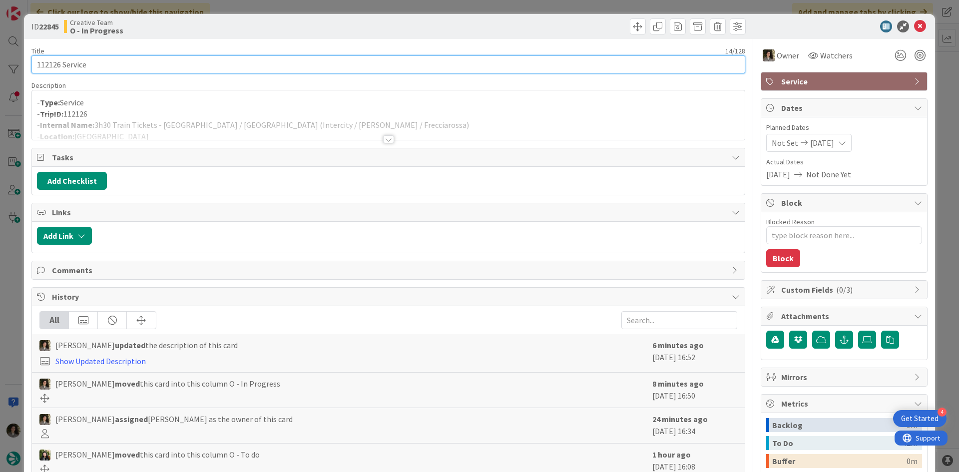
click at [113, 58] on input "112126 Service" at bounding box center [388, 64] width 714 height 18
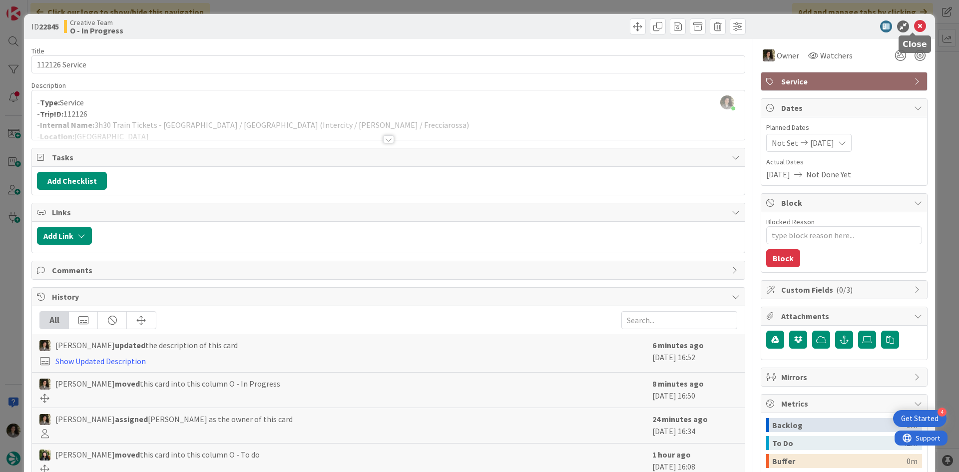
click at [914, 22] on icon at bounding box center [920, 26] width 12 height 12
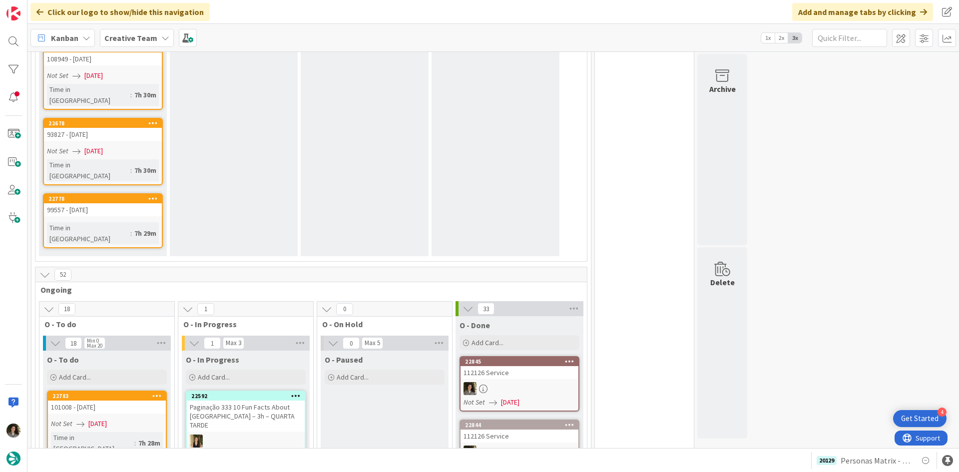
click at [525, 382] on div at bounding box center [520, 388] width 118 height 13
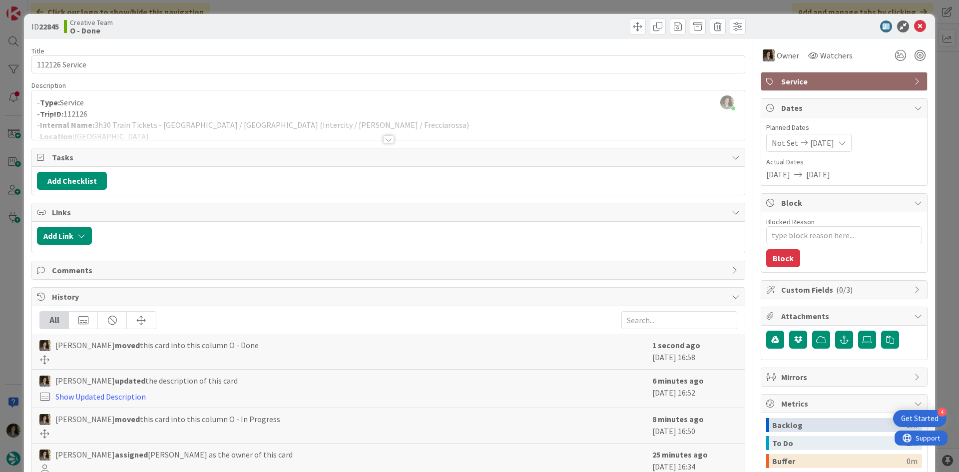
click at [880, 74] on div "Service" at bounding box center [844, 81] width 166 height 18
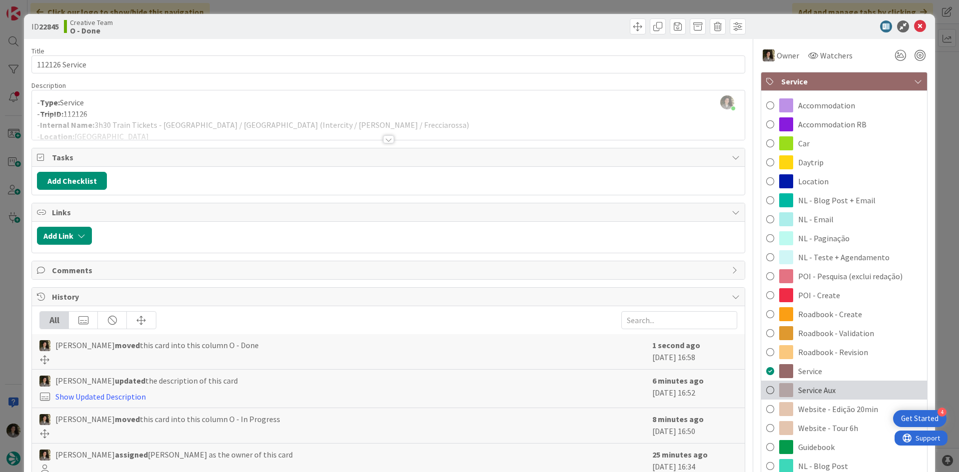
click at [861, 387] on div "Service Aux" at bounding box center [844, 390] width 166 height 19
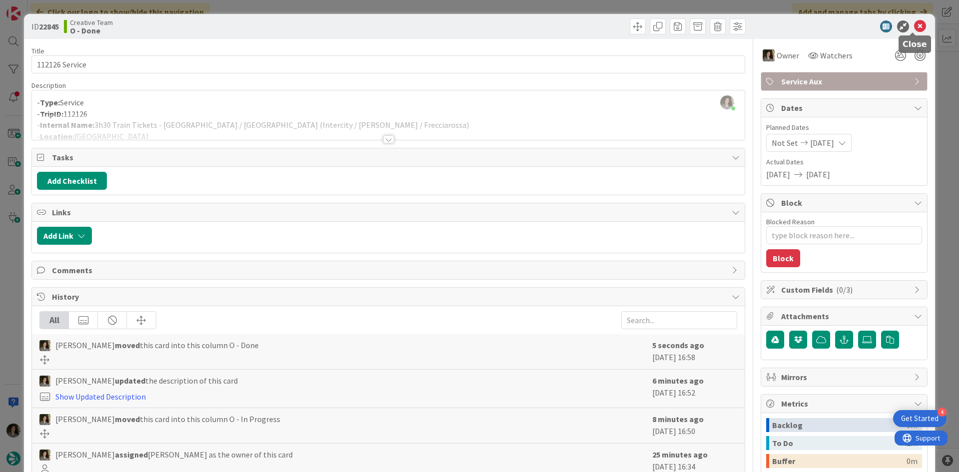
click at [914, 25] on icon at bounding box center [920, 26] width 12 height 12
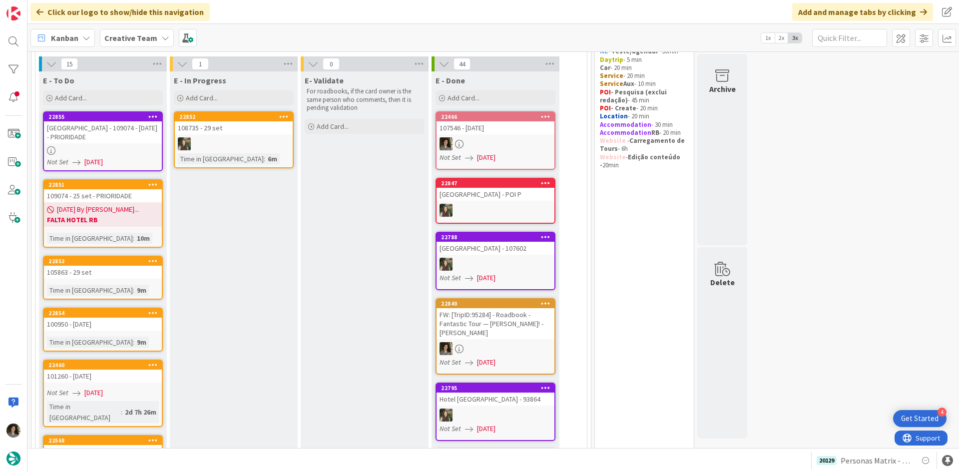
scroll to position [150, 0]
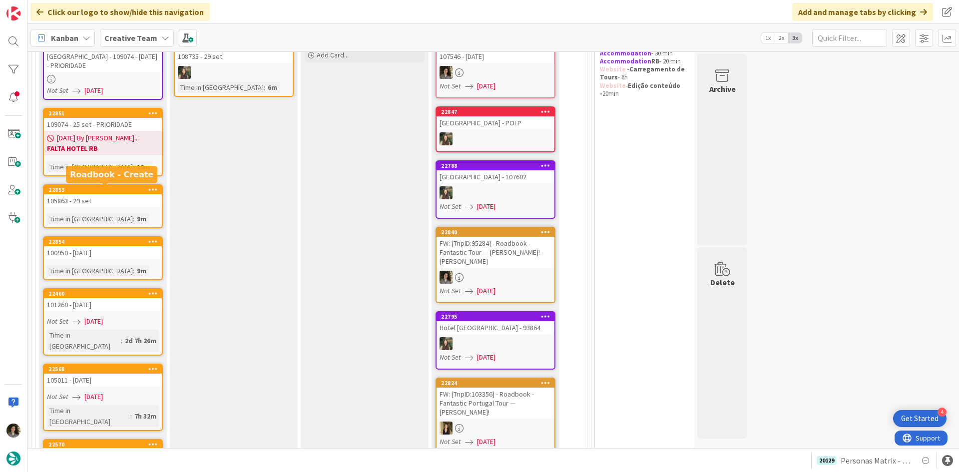
click at [131, 188] on div "22853" at bounding box center [104, 189] width 113 height 7
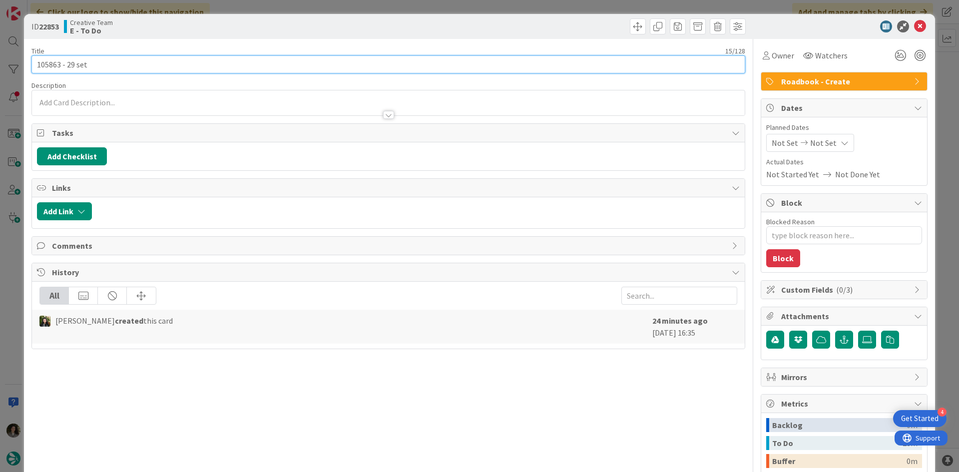
drag, startPoint x: 61, startPoint y: 64, endPoint x: 26, endPoint y: 55, distance: 35.5
click at [26, 55] on div "ID 22853 Creative Team E - To Do Title 15 / 128 105863 - 29 set Description Own…" at bounding box center [479, 302] width 911 height 577
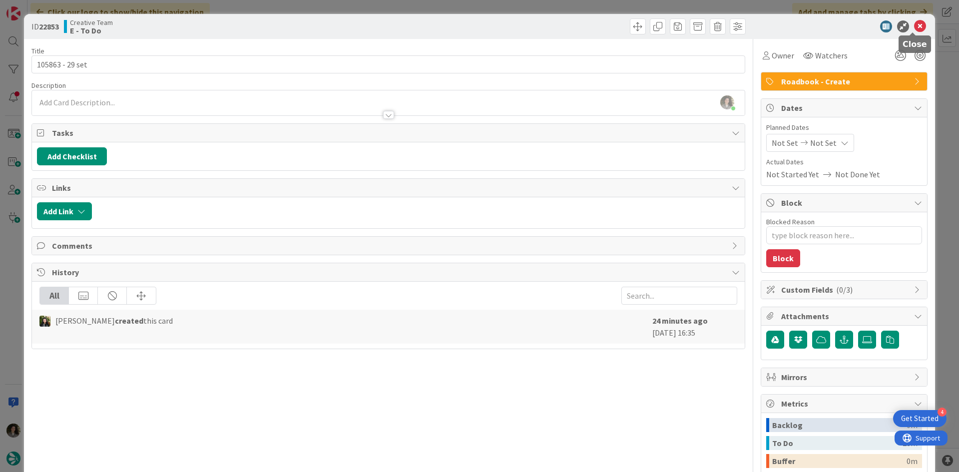
click at [914, 30] on icon at bounding box center [920, 26] width 12 height 12
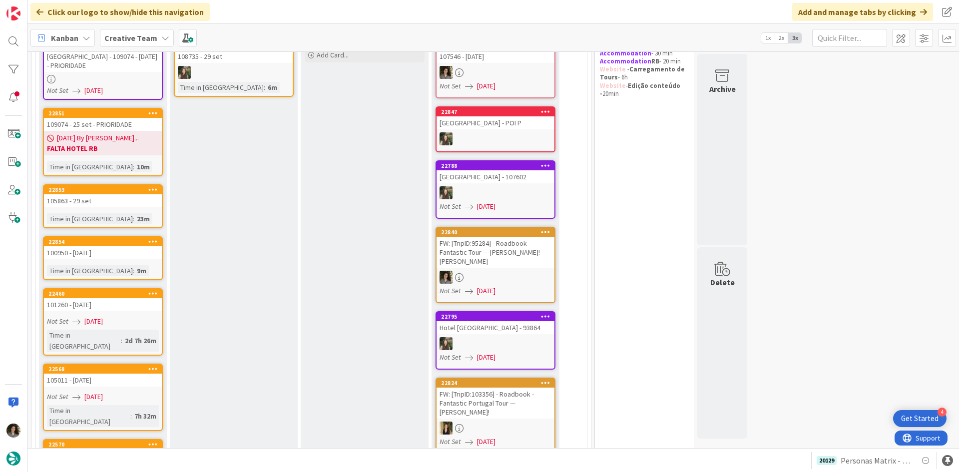
click at [108, 262] on link "22854 100950 - 6 oct Time in Column : 9m" at bounding box center [103, 258] width 120 height 44
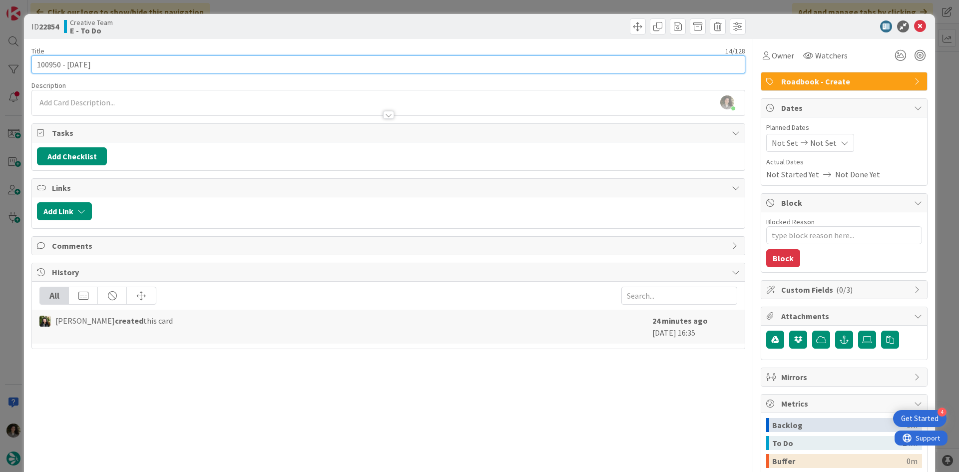
drag, startPoint x: 61, startPoint y: 63, endPoint x: 30, endPoint y: 61, distance: 30.6
click at [30, 61] on div "ID 22854 Creative Team E - To Do Title 14 / 128 100950 - 6 oct Description Meli…" at bounding box center [479, 302] width 911 height 577
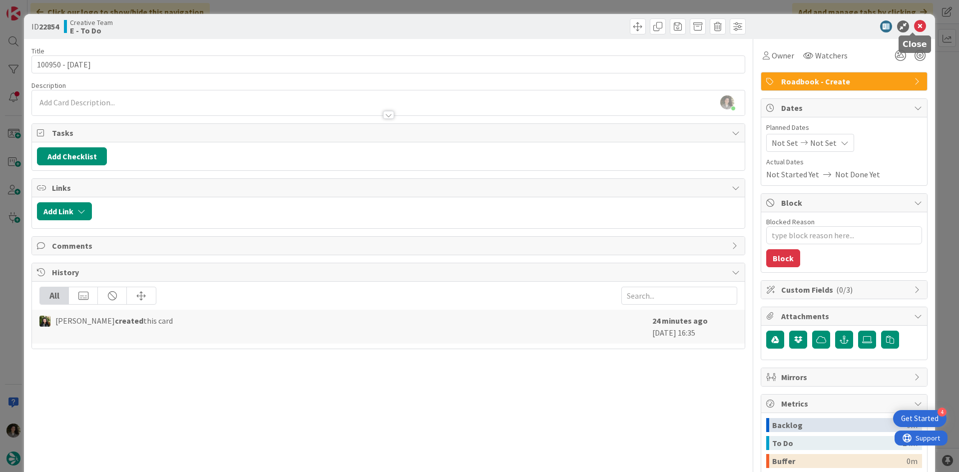
drag, startPoint x: 909, startPoint y: 22, endPoint x: 898, endPoint y: 25, distance: 11.4
click at [914, 22] on icon at bounding box center [920, 26] width 12 height 12
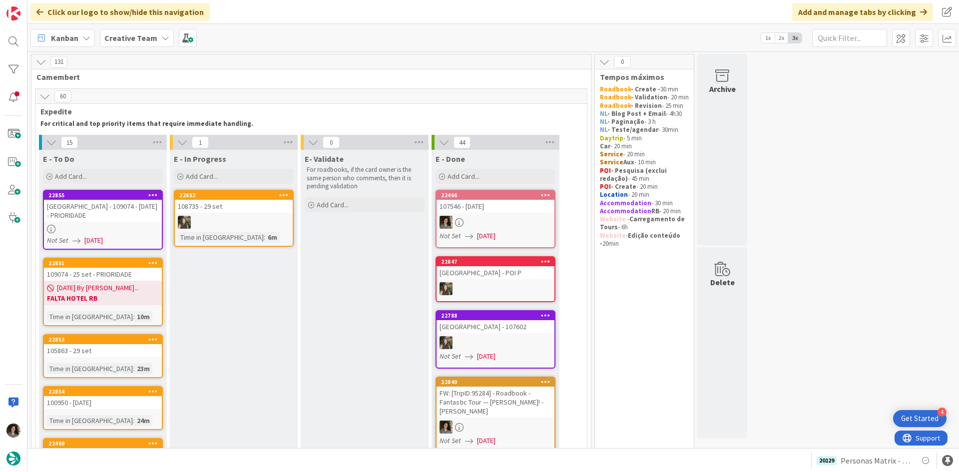
click at [95, 217] on div "[PERSON_NAME][GEOGRAPHIC_DATA][PERSON_NAME] - 109074 - 25 set - PRIORIDADE" at bounding box center [103, 211] width 118 height 22
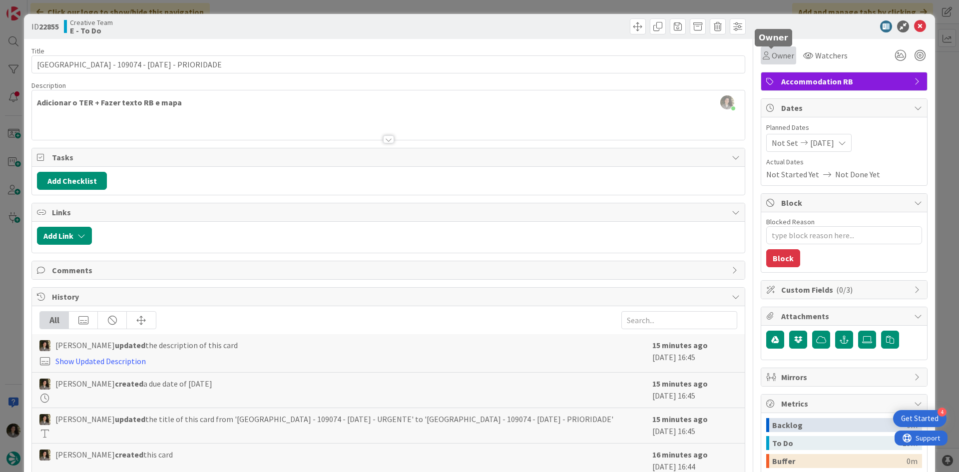
click at [772, 58] on span "Owner" at bounding box center [783, 55] width 22 height 12
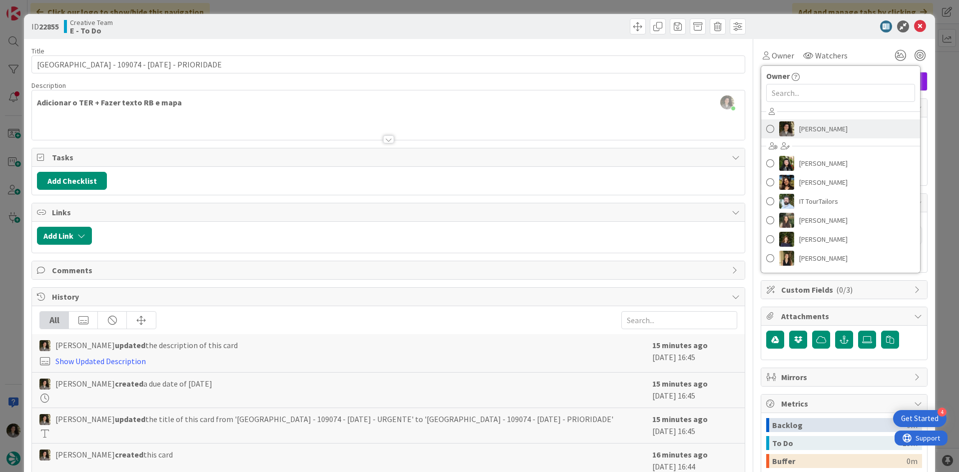
click at [841, 125] on link "[PERSON_NAME]" at bounding box center [840, 128] width 159 height 19
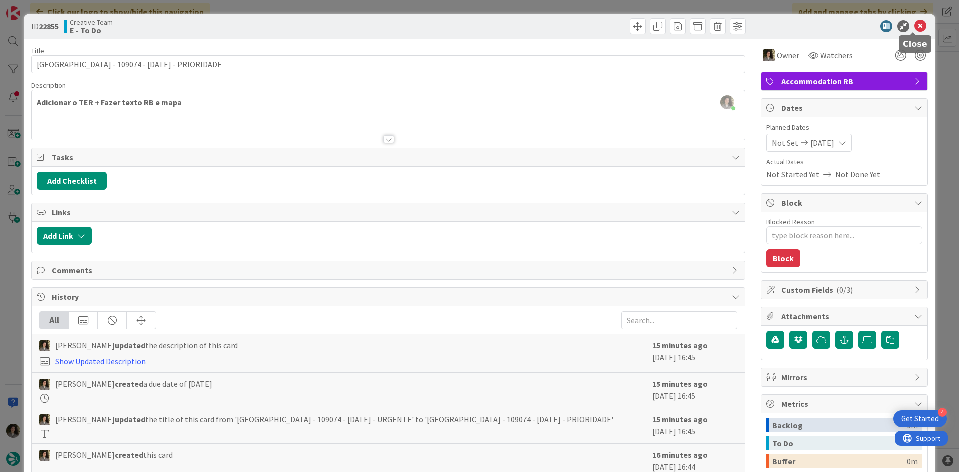
click at [915, 25] on icon at bounding box center [920, 26] width 12 height 12
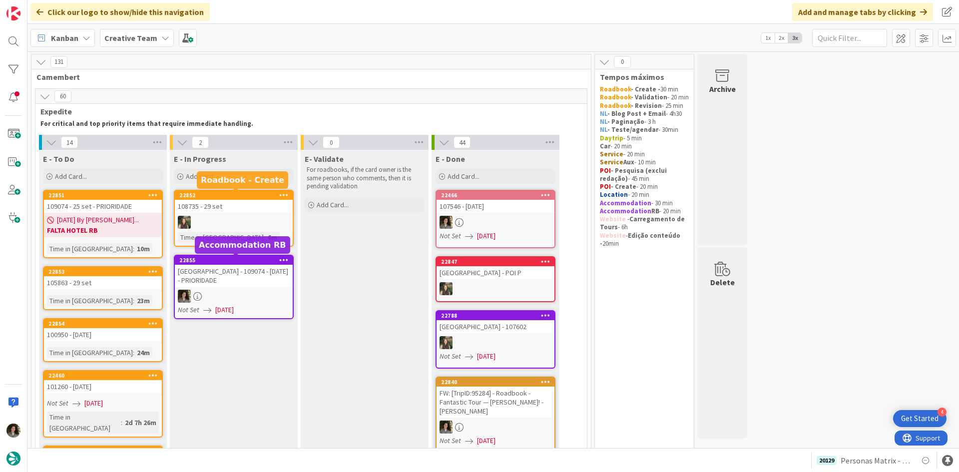
click at [242, 273] on div "[PERSON_NAME][GEOGRAPHIC_DATA][PERSON_NAME] - 109074 - 25 set - PRIORIDADE" at bounding box center [234, 276] width 118 height 22
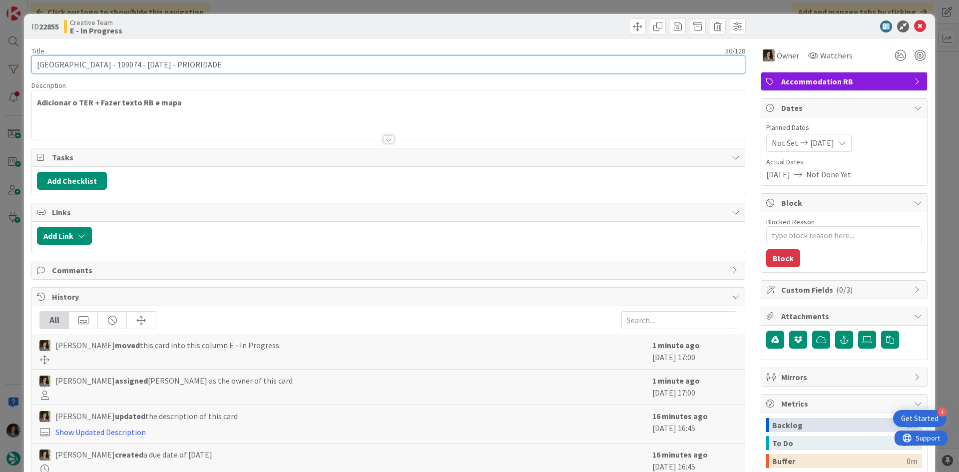
drag, startPoint x: 105, startPoint y: 64, endPoint x: 17, endPoint y: 62, distance: 87.4
click at [17, 62] on div "ID 22855 Creative Team E - In Progress Title 50 / 128 Palacio Can Marqués - 109…" at bounding box center [479, 236] width 959 height 472
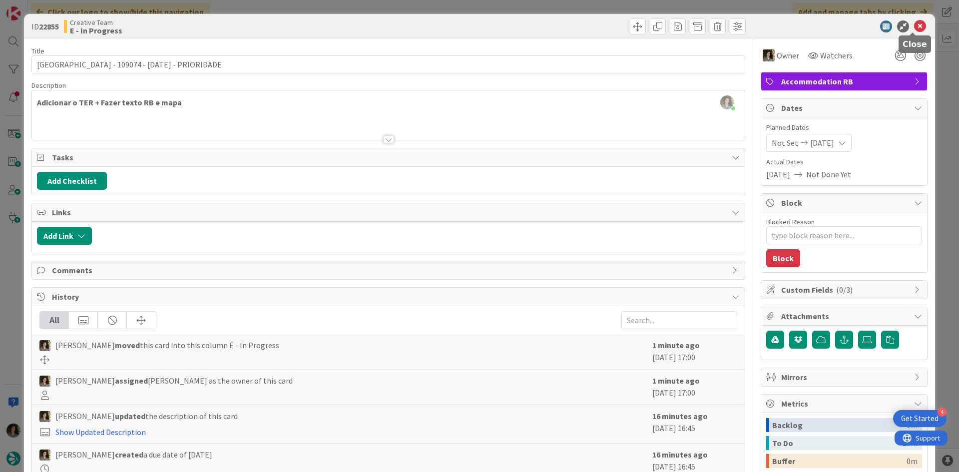
click at [918, 31] on icon at bounding box center [920, 26] width 12 height 12
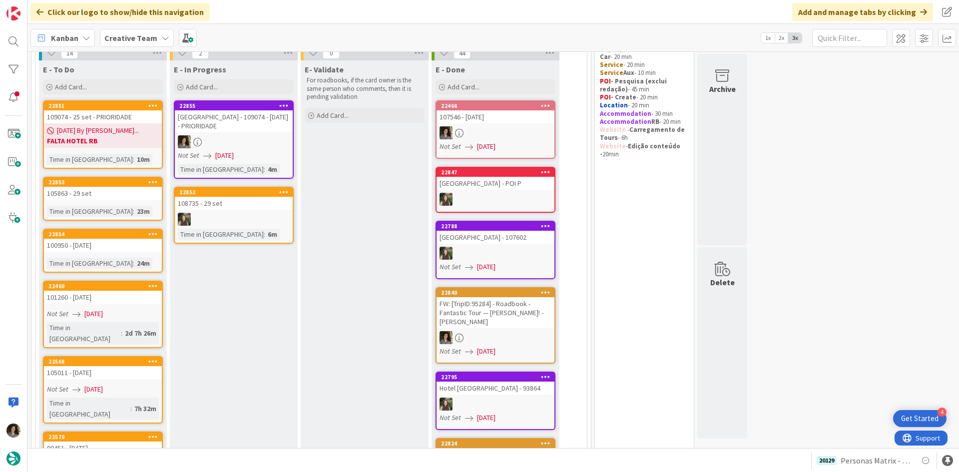
scroll to position [100, 0]
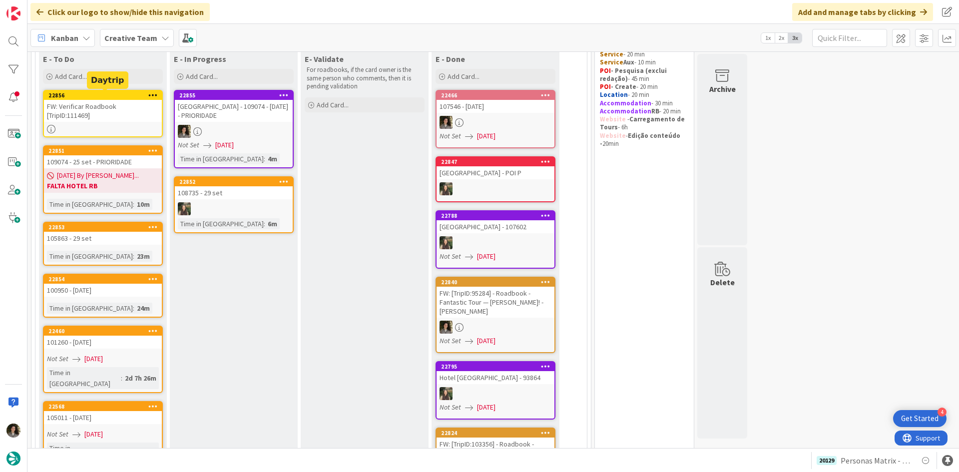
click at [113, 113] on div "FW: Verificar Roadbook [TripID:111469]" at bounding box center [103, 111] width 118 height 22
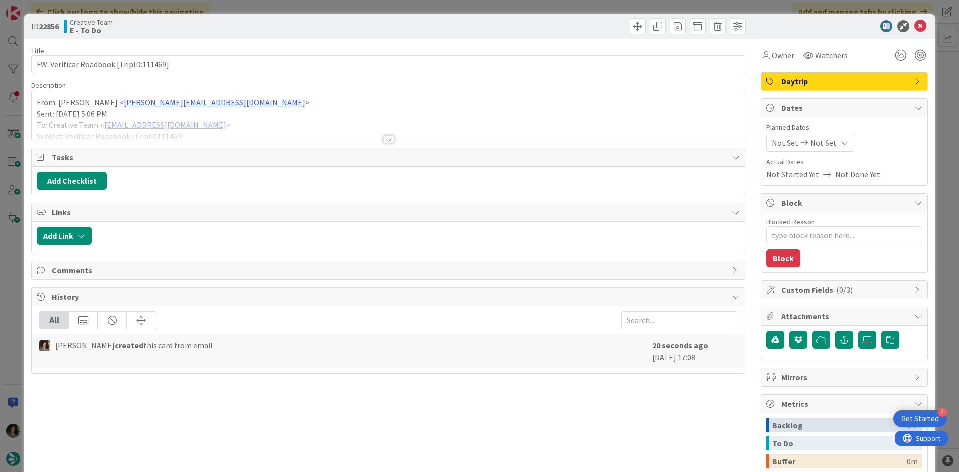
click at [796, 82] on span "Daytrip" at bounding box center [845, 81] width 128 height 12
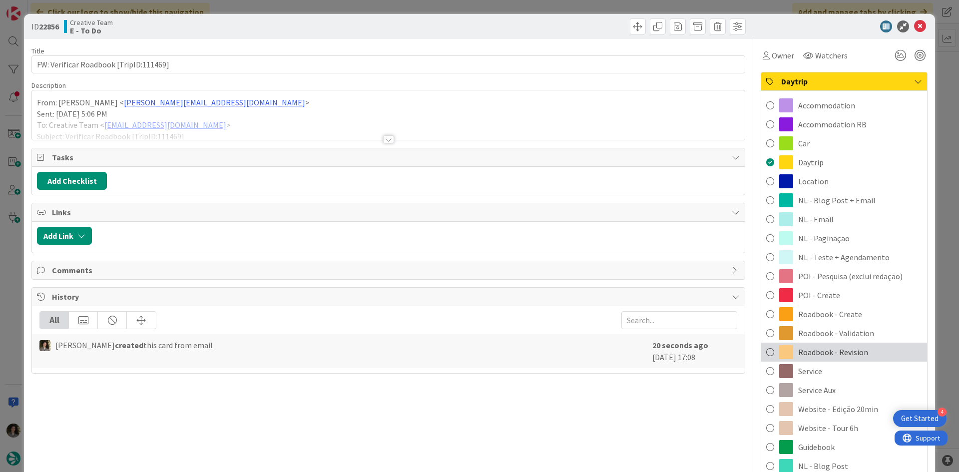
click at [867, 352] on div "Roadbook - Revision" at bounding box center [844, 352] width 166 height 19
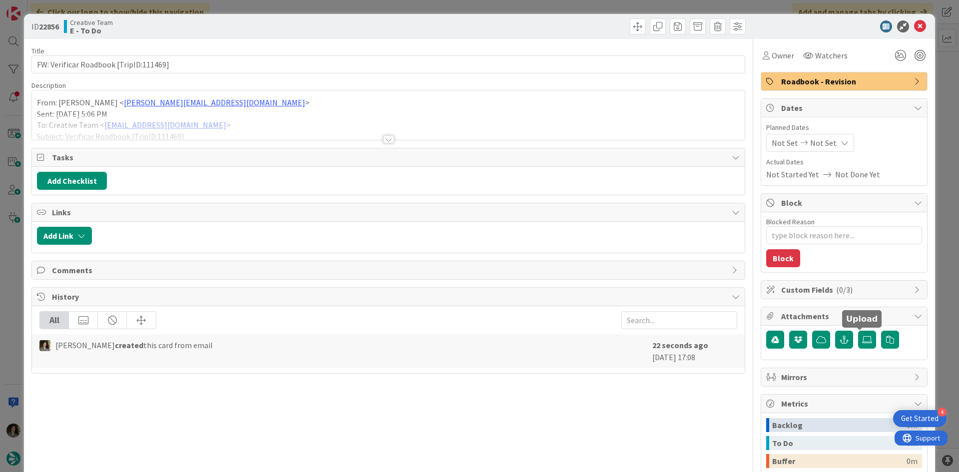
type textarea "x"
click at [841, 144] on icon at bounding box center [845, 143] width 8 height 8
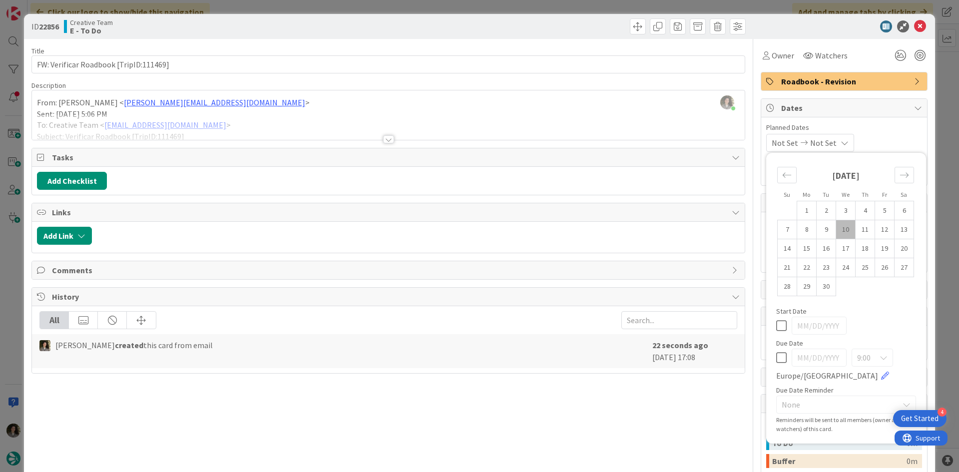
click at [777, 359] on icon at bounding box center [781, 358] width 10 height 12
type input "[DATE]"
type textarea "x"
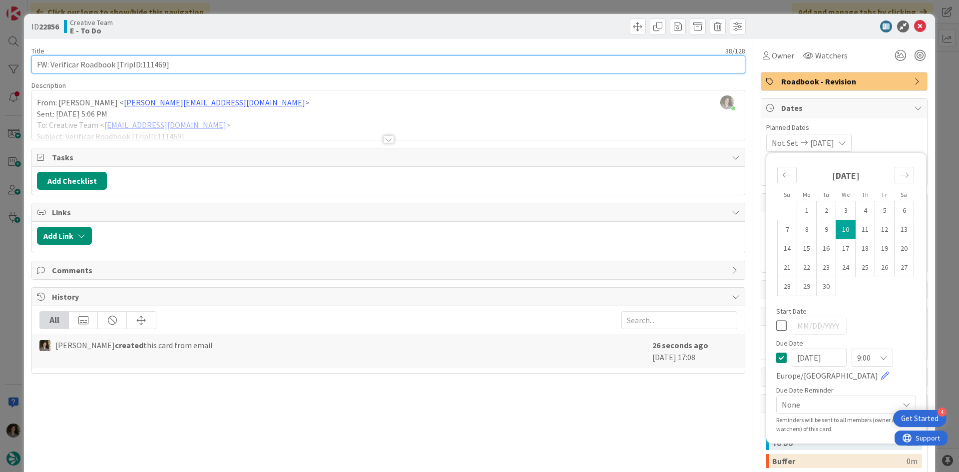
drag, startPoint x: 188, startPoint y: 57, endPoint x: 202, endPoint y: 65, distance: 16.1
click at [193, 59] on input "FW: Verificar Roadbook [TripID:111469]" at bounding box center [388, 64] width 714 height 18
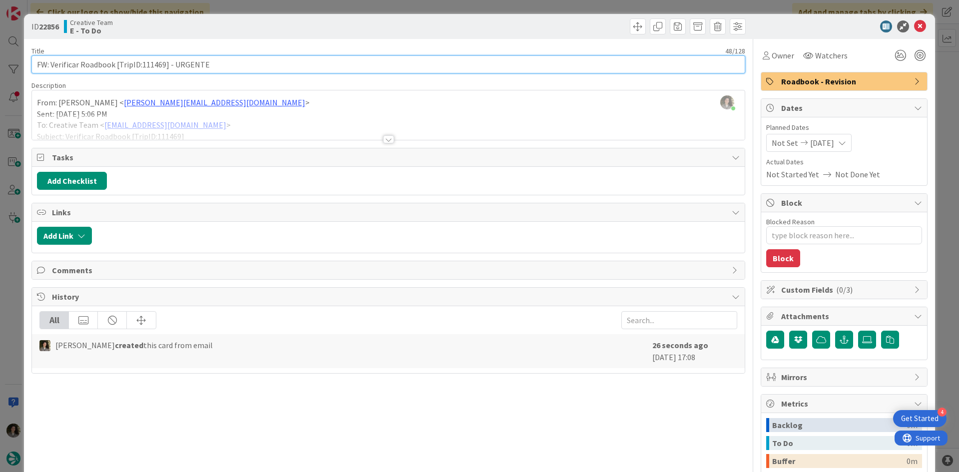
type input "FW: Verificar Roadbook [TripID:111469] - URGENTE"
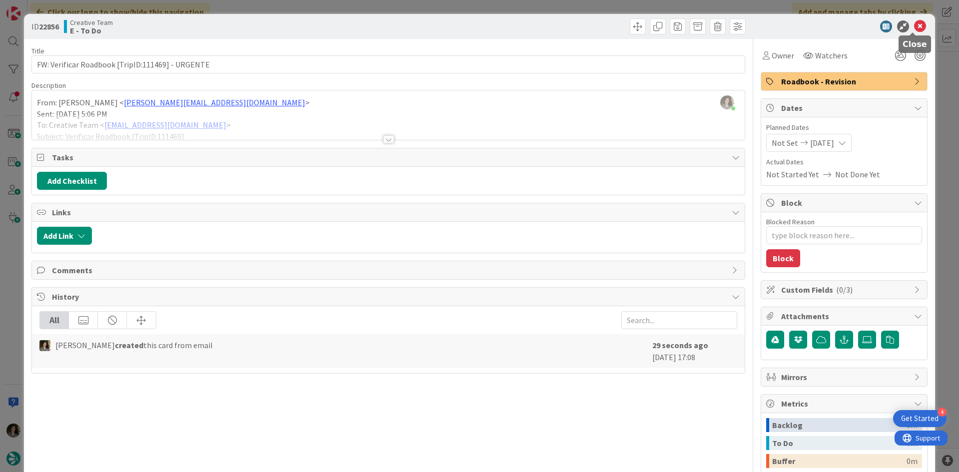
click at [914, 25] on icon at bounding box center [920, 26] width 12 height 12
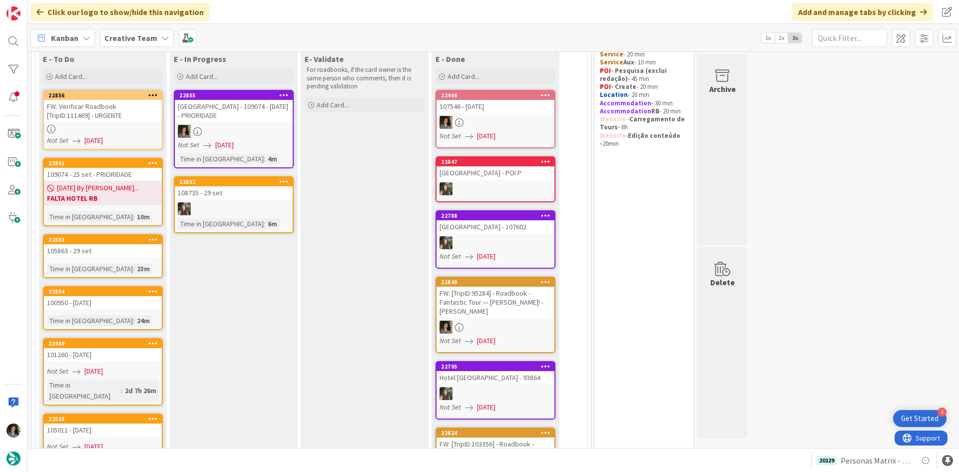
click at [113, 121] on div "FW: Verificar Roadbook [TripID:111469] - URGENTE" at bounding box center [103, 111] width 118 height 22
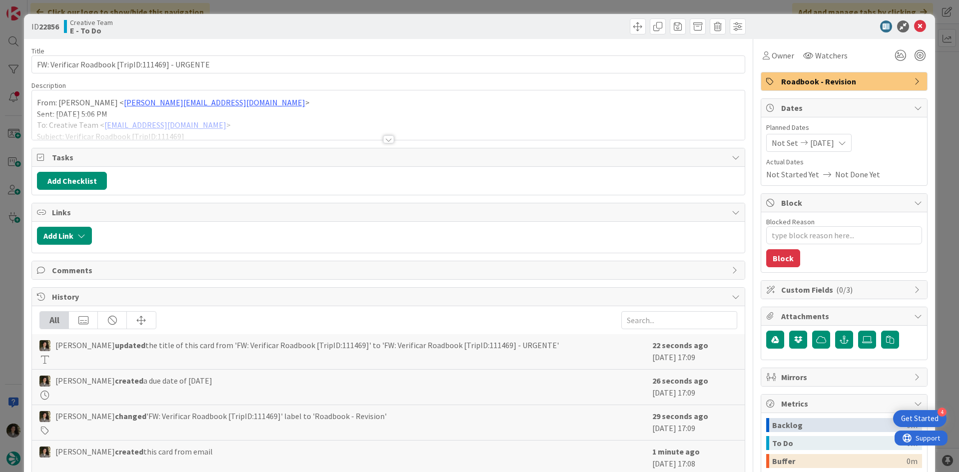
click at [386, 137] on div at bounding box center [388, 139] width 11 height 8
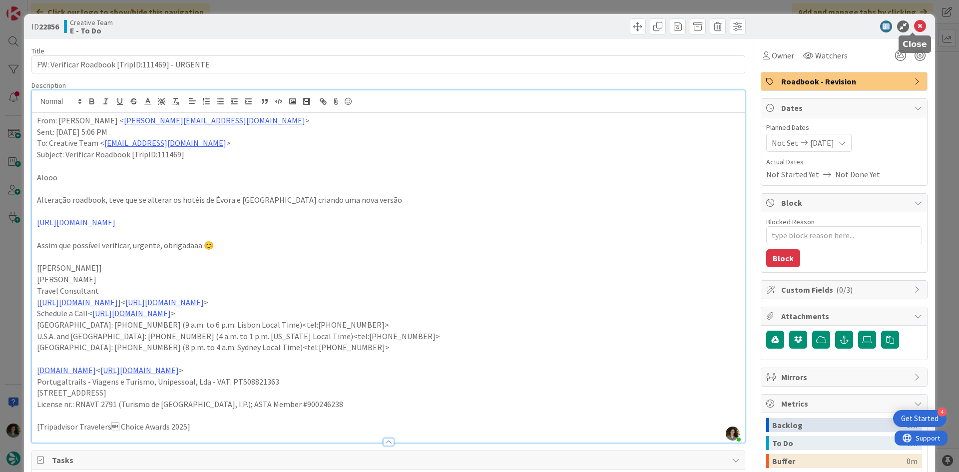
click at [918, 24] on icon at bounding box center [920, 26] width 12 height 12
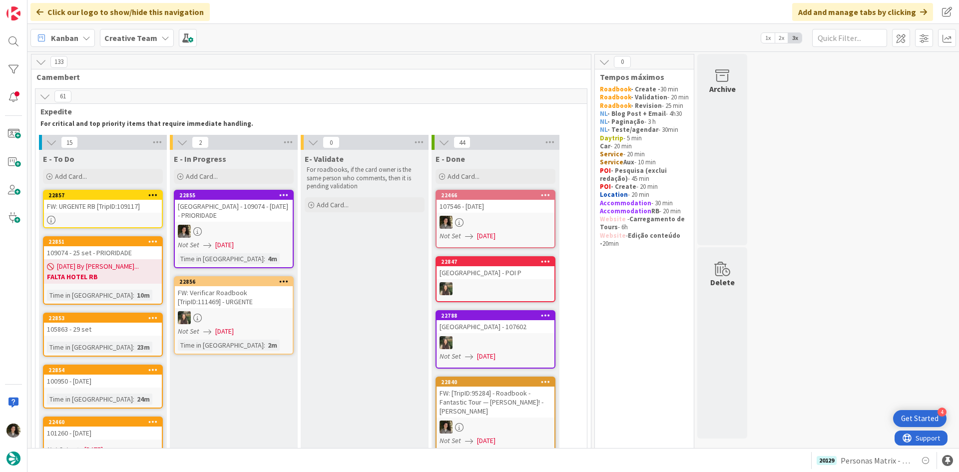
click at [130, 215] on link "22857 FW: URGENTE RB [TripID:109117]" at bounding box center [103, 209] width 120 height 38
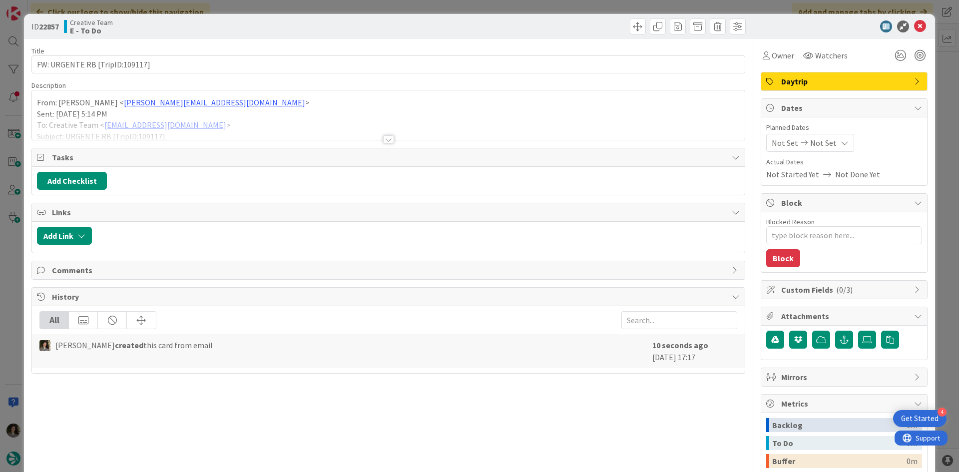
click at [845, 81] on span "Daytrip" at bounding box center [845, 81] width 128 height 12
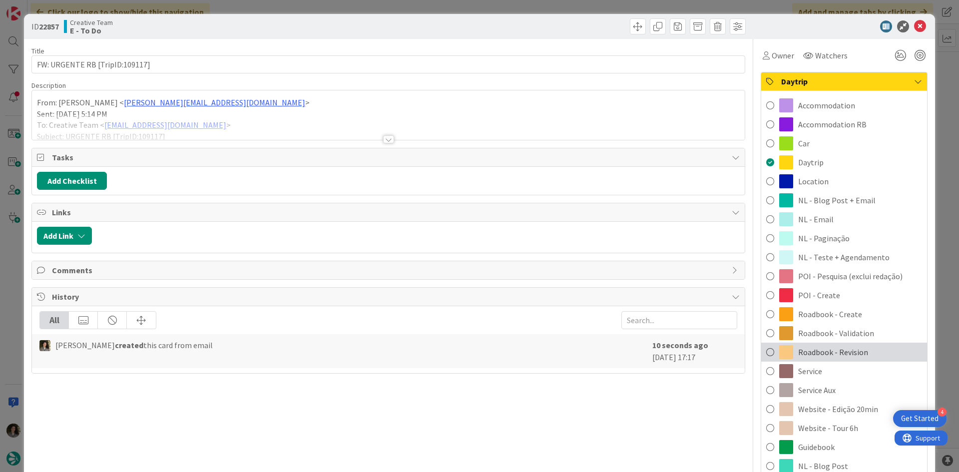
click at [846, 352] on span "Roadbook - Revision" at bounding box center [833, 352] width 70 height 12
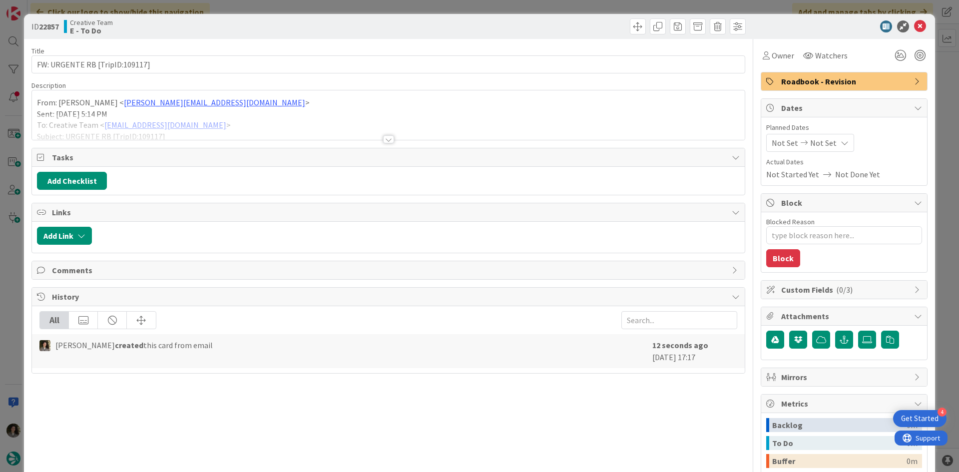
type textarea "x"
click at [841, 142] on icon at bounding box center [845, 143] width 8 height 8
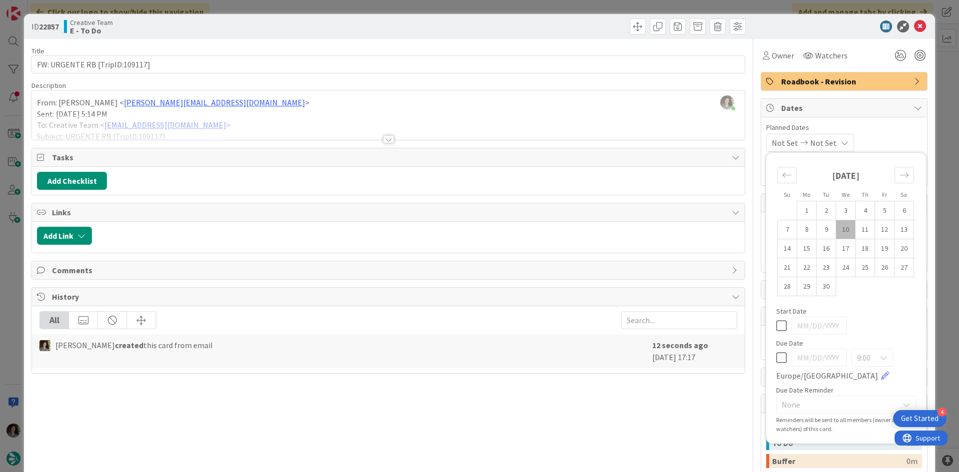
click at [777, 359] on icon at bounding box center [781, 358] width 10 height 12
type input "[DATE]"
click at [914, 21] on icon at bounding box center [920, 26] width 12 height 12
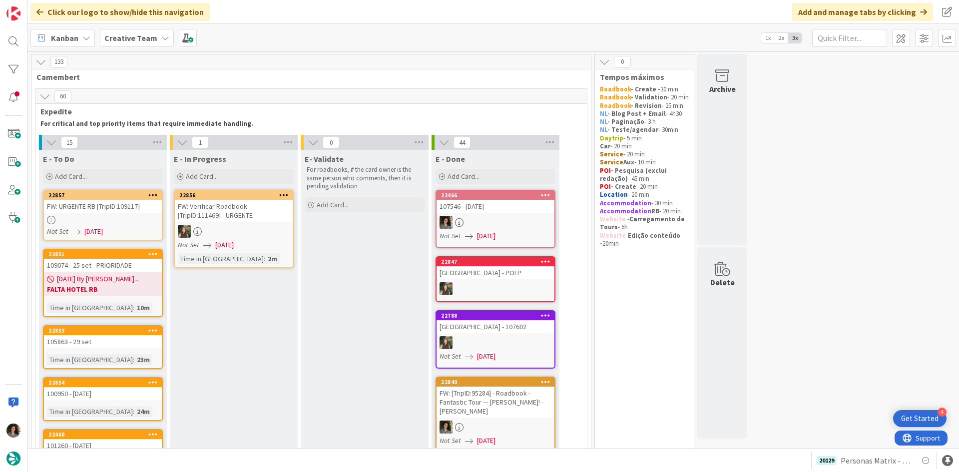
click at [95, 210] on div "FW: URGENTE RB [TripID:109117]" at bounding box center [103, 206] width 118 height 13
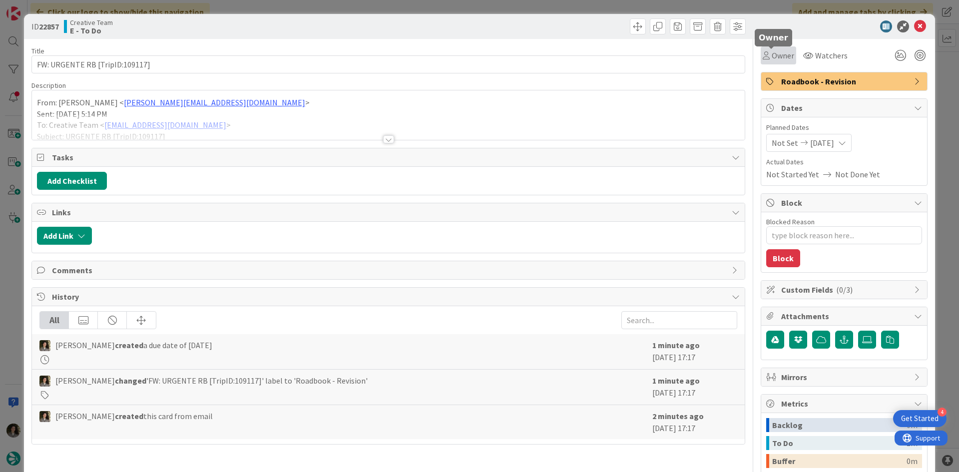
click at [779, 55] on span "Owner" at bounding box center [783, 55] width 22 height 12
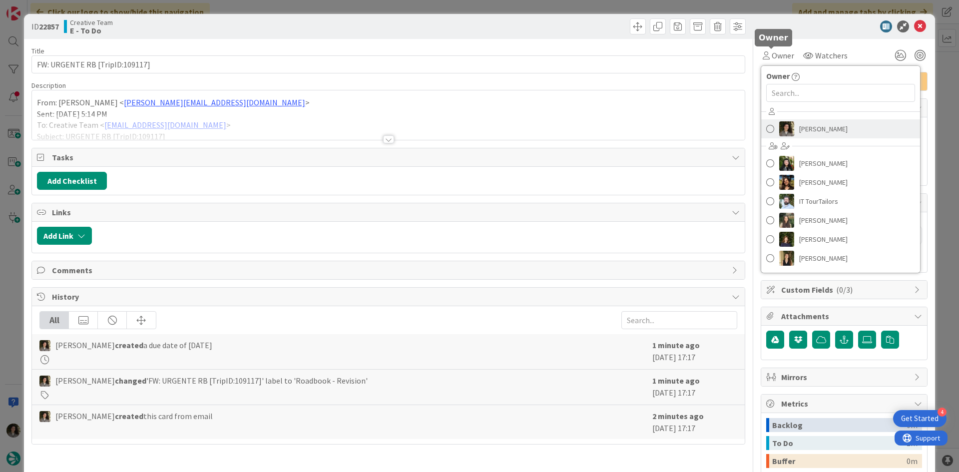
click at [813, 129] on span "[PERSON_NAME]" at bounding box center [823, 128] width 48 height 15
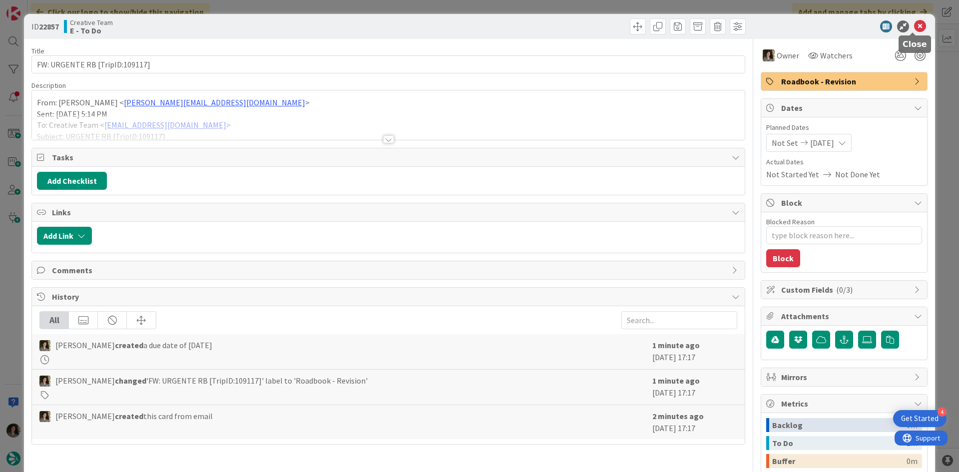
drag, startPoint x: 913, startPoint y: 25, endPoint x: 861, endPoint y: 41, distance: 54.8
click at [914, 26] on icon at bounding box center [920, 26] width 12 height 12
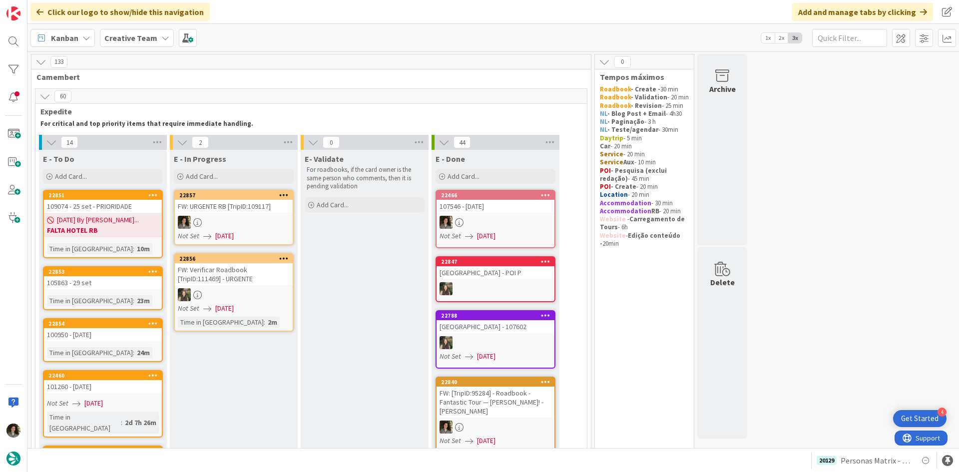
click at [253, 224] on div at bounding box center [234, 222] width 118 height 13
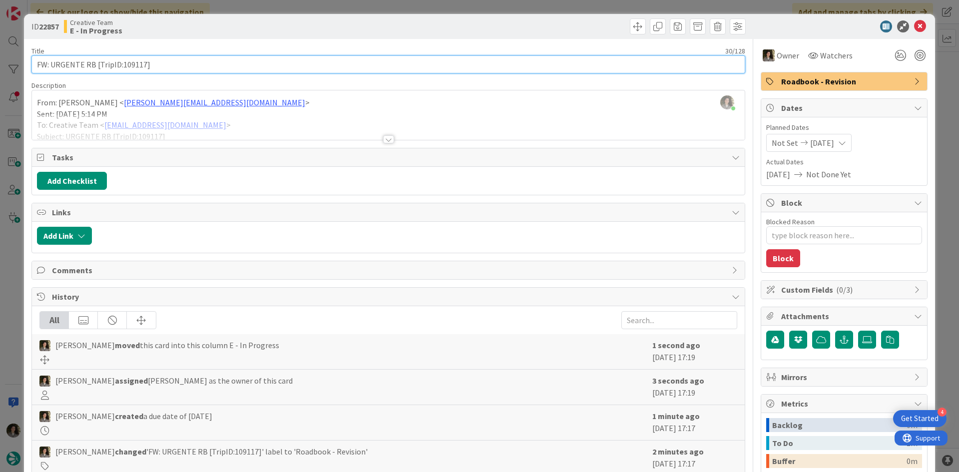
drag, startPoint x: 143, startPoint y: 65, endPoint x: 121, endPoint y: 65, distance: 22.0
click at [121, 65] on input "FW: URGENTE RB [TripID:109117]" at bounding box center [388, 64] width 714 height 18
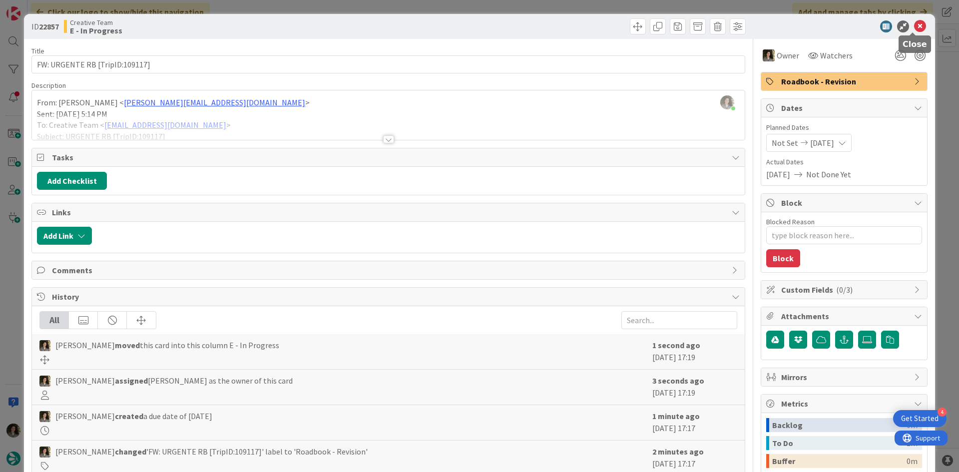
click at [917, 23] on icon at bounding box center [920, 26] width 12 height 12
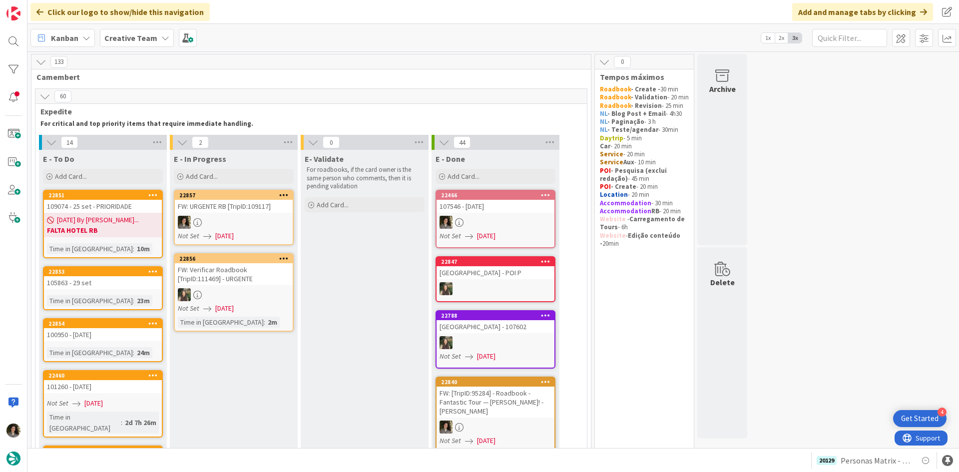
click at [263, 223] on div at bounding box center [234, 222] width 118 height 13
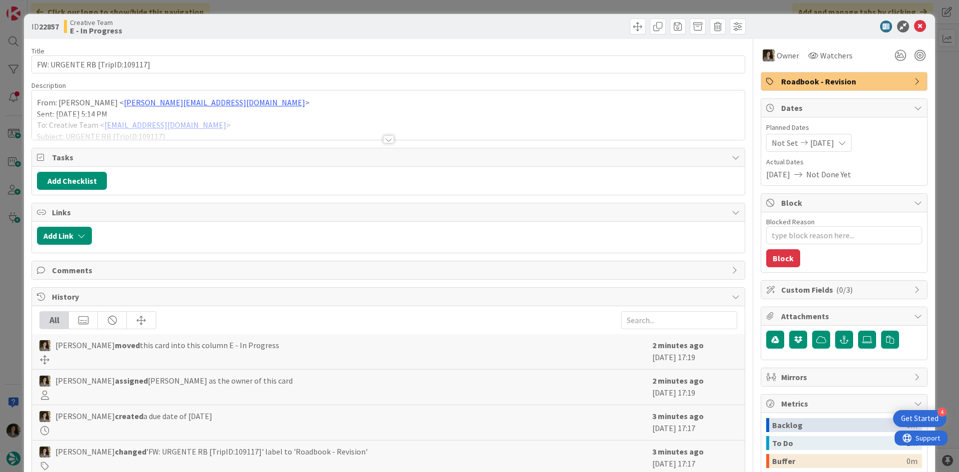
click at [388, 131] on div at bounding box center [388, 126] width 713 height 25
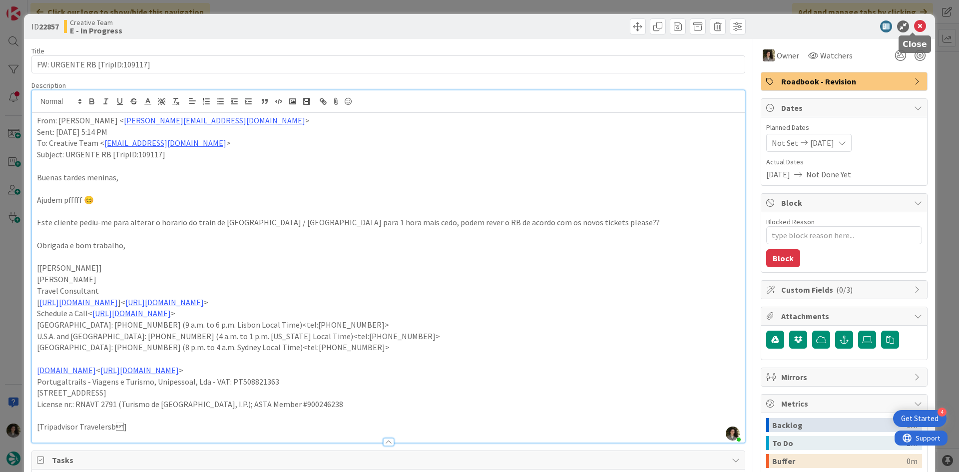
click at [914, 24] on icon at bounding box center [920, 26] width 12 height 12
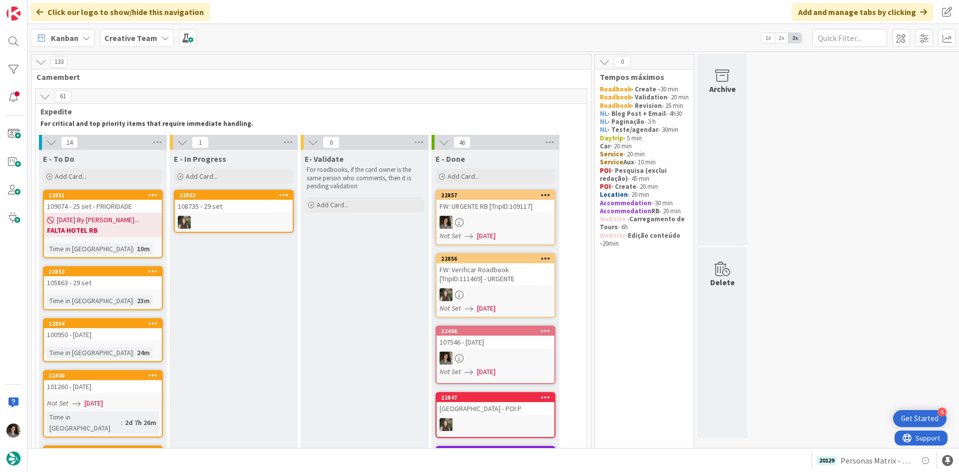
click at [505, 210] on div "FW: URGENTE RB [TripID:109117]" at bounding box center [496, 206] width 118 height 13
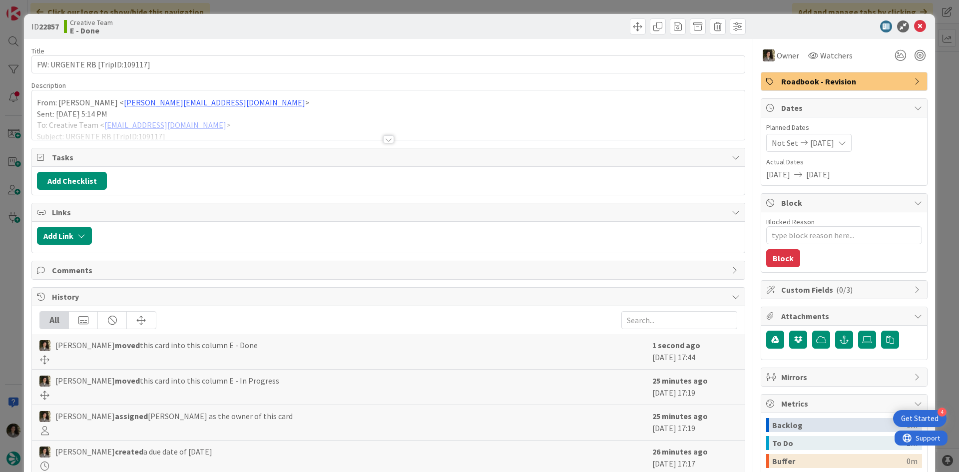
click at [914, 29] on icon at bounding box center [920, 26] width 12 height 12
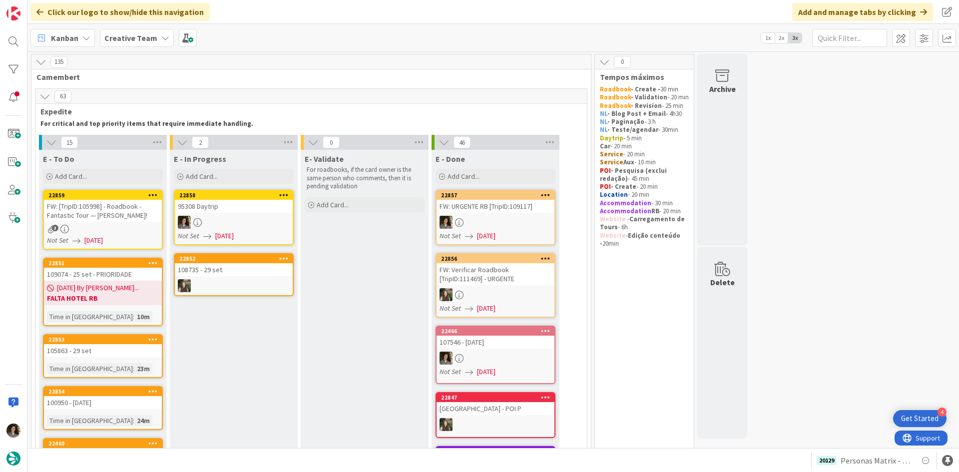
click at [253, 220] on div at bounding box center [234, 222] width 118 height 13
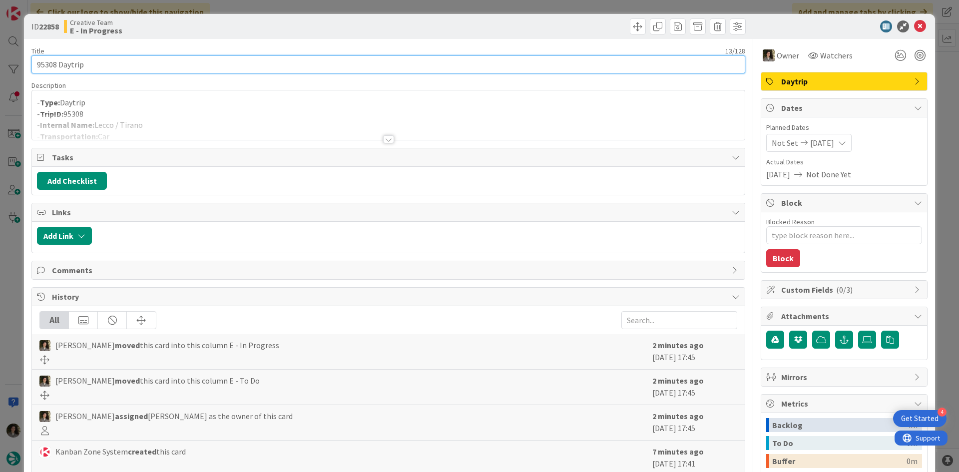
click at [112, 67] on input "95308 Daytrip" at bounding box center [388, 64] width 714 height 18
click at [111, 67] on input "95308 Daytrip" at bounding box center [388, 64] width 714 height 18
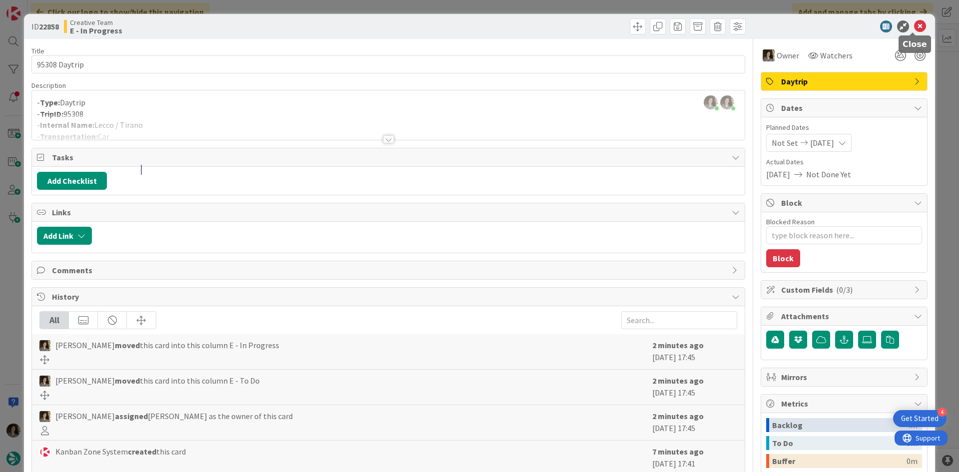
click at [914, 21] on icon at bounding box center [920, 26] width 12 height 12
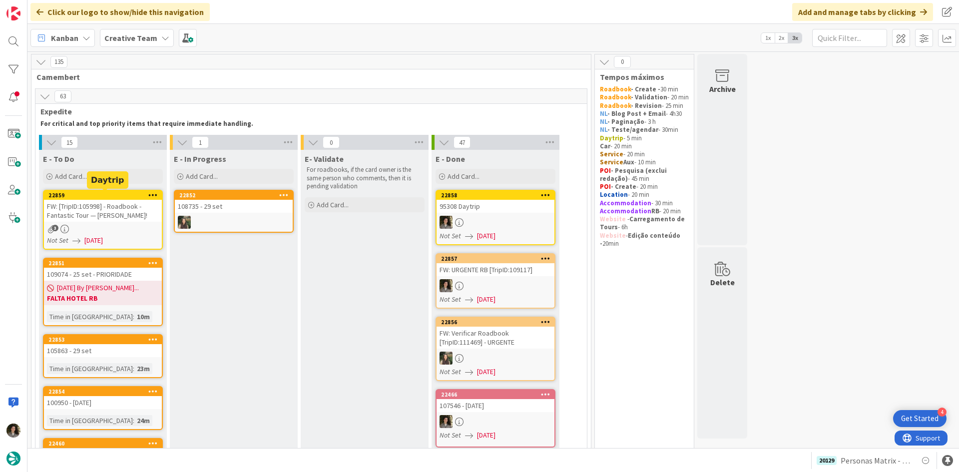
click at [84, 201] on div "FW: [TripID:105998] - Roadbook - Fantastic Tour — [PERSON_NAME]!" at bounding box center [103, 211] width 118 height 22
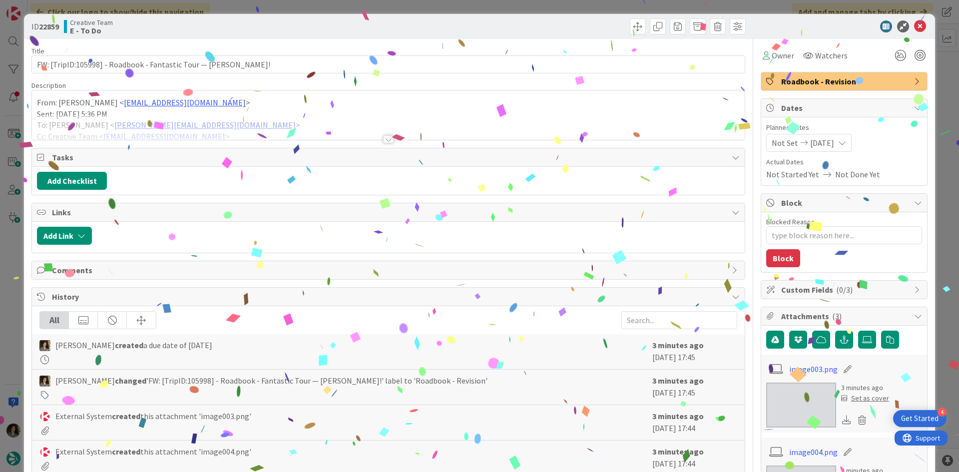
type textarea "x"
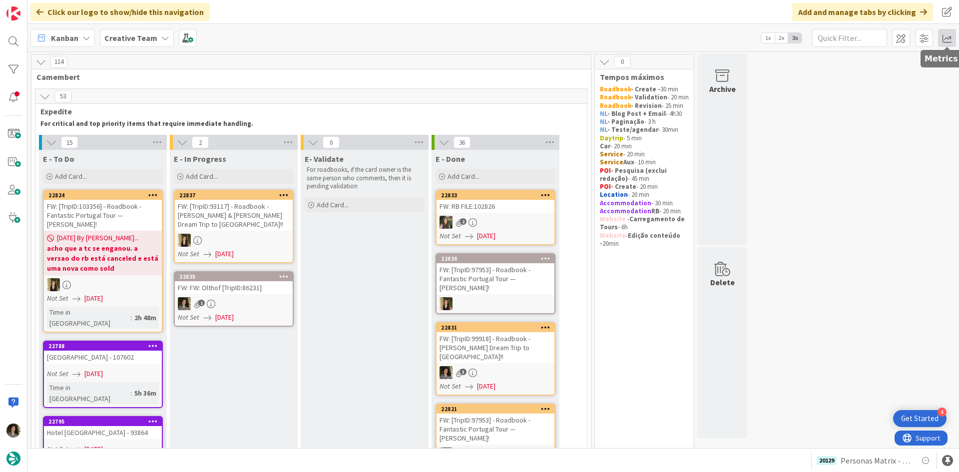
click at [951, 33] on span at bounding box center [947, 38] width 18 height 18
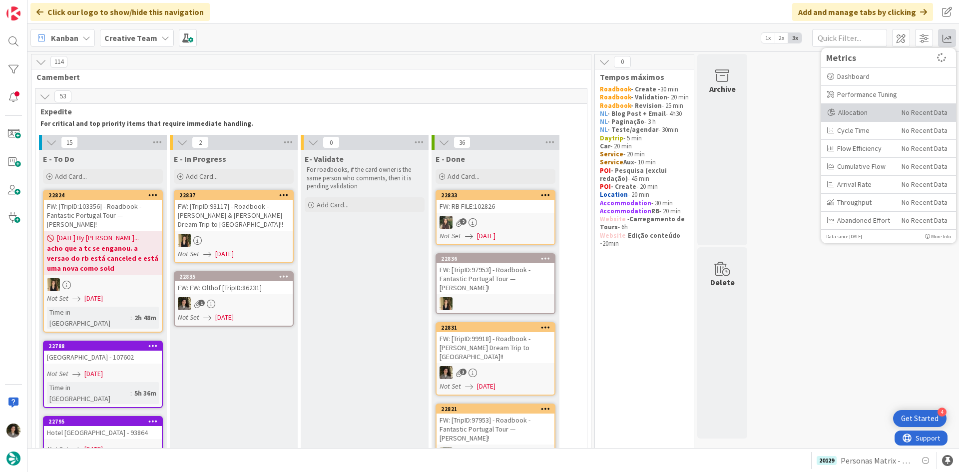
click at [866, 115] on div "Allocation" at bounding box center [860, 112] width 67 height 10
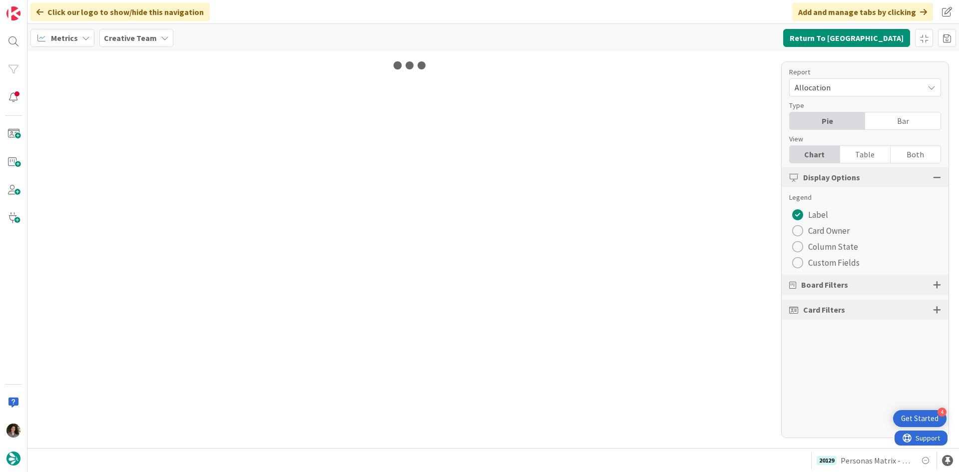
click at [865, 154] on div "Table" at bounding box center [865, 154] width 50 height 17
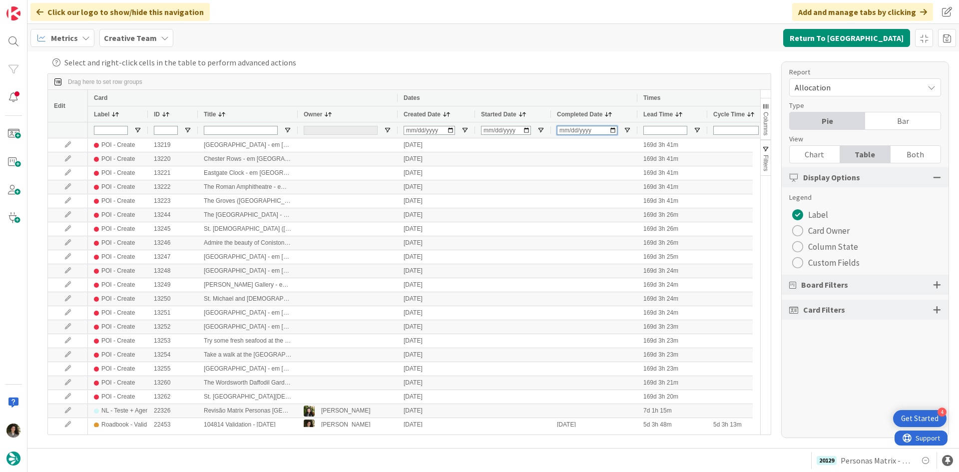
click at [564, 130] on input "Completed Date Filter Input" at bounding box center [587, 130] width 60 height 9
type input "2025-09-10"
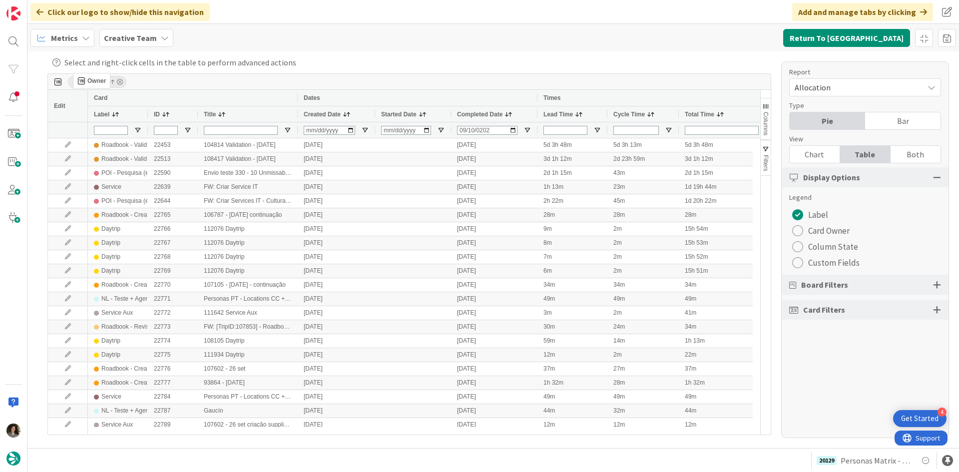
drag, startPoint x: 318, startPoint y: 113, endPoint x: 78, endPoint y: 77, distance: 242.5
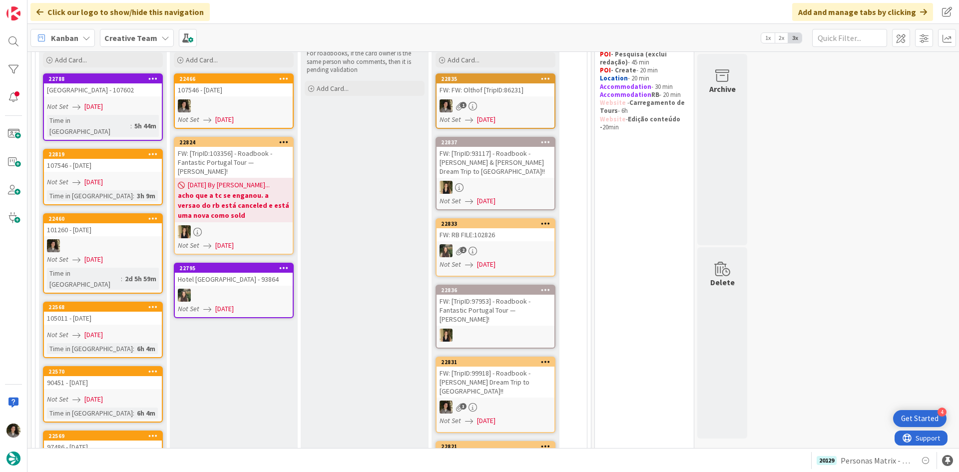
scroll to position [100, 0]
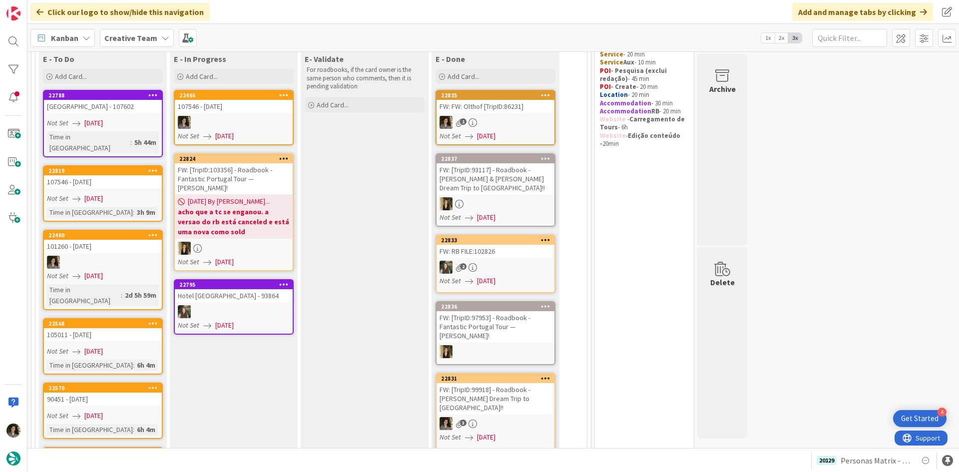
click at [243, 122] on div at bounding box center [234, 122] width 118 height 13
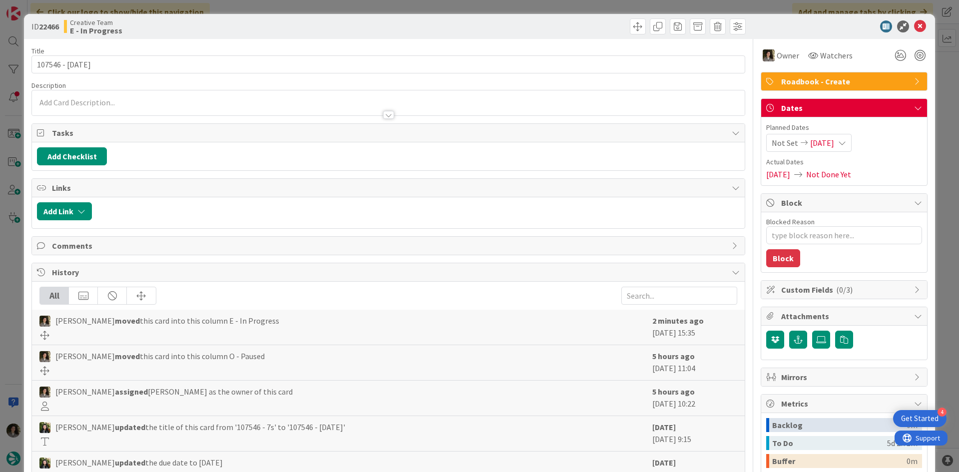
type textarea "x"
click at [384, 113] on div at bounding box center [388, 115] width 11 height 8
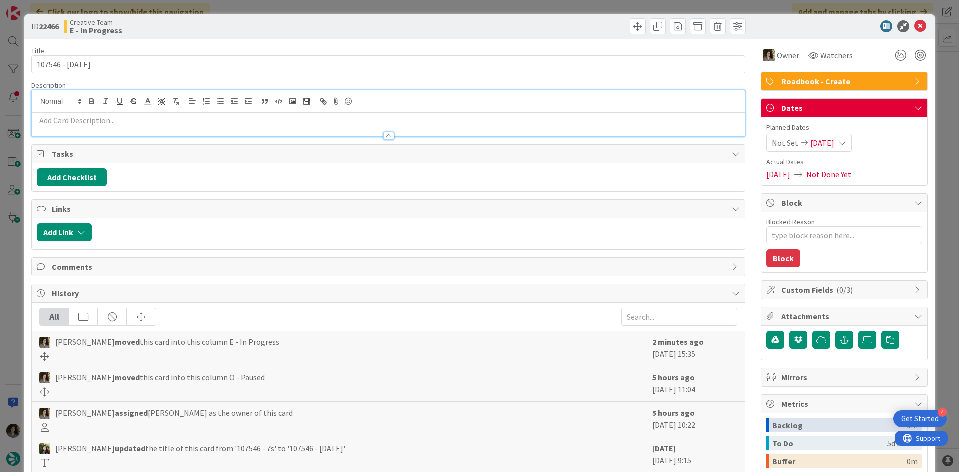
click at [269, 124] on p at bounding box center [388, 120] width 703 height 11
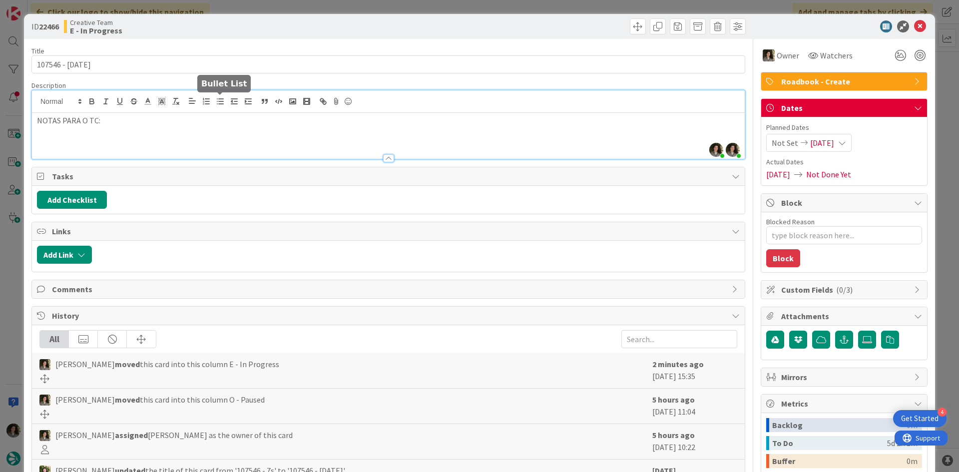
click at [222, 101] on line "button" at bounding box center [221, 101] width 4 height 0
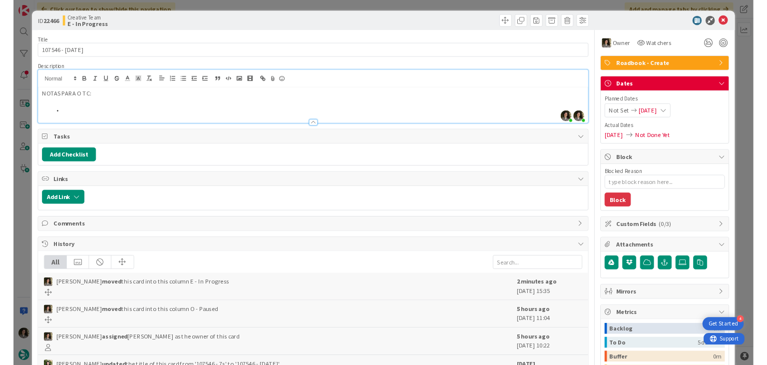
scroll to position [100, 0]
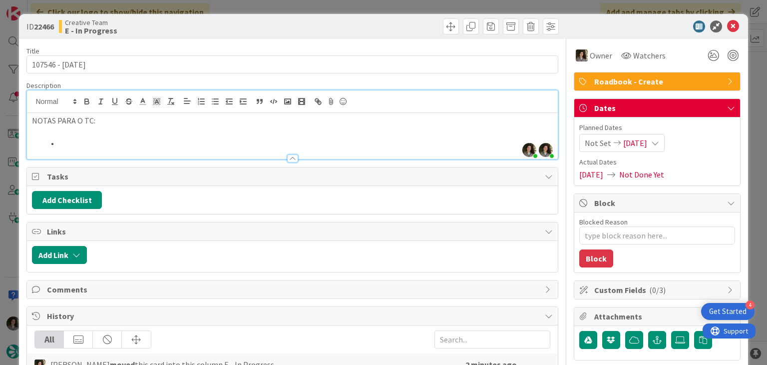
click at [72, 143] on li at bounding box center [298, 142] width 509 height 11
click at [80, 137] on li at bounding box center [298, 142] width 509 height 11
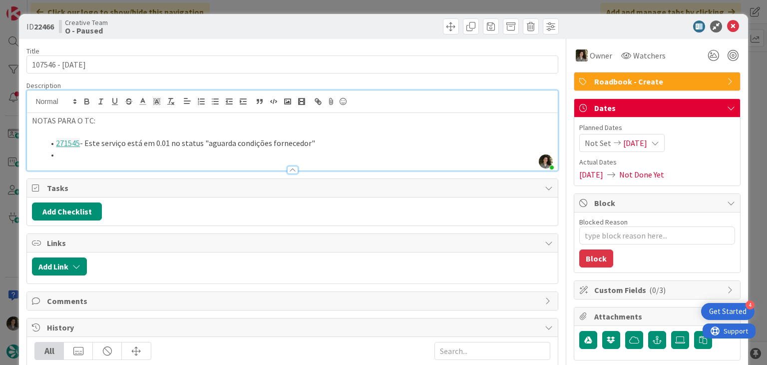
type textarea "x"
click at [727, 22] on icon at bounding box center [733, 26] width 12 height 12
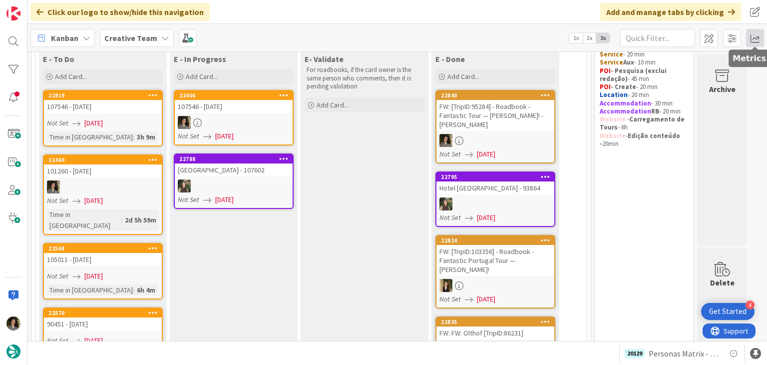
click at [751, 34] on span at bounding box center [755, 38] width 18 height 18
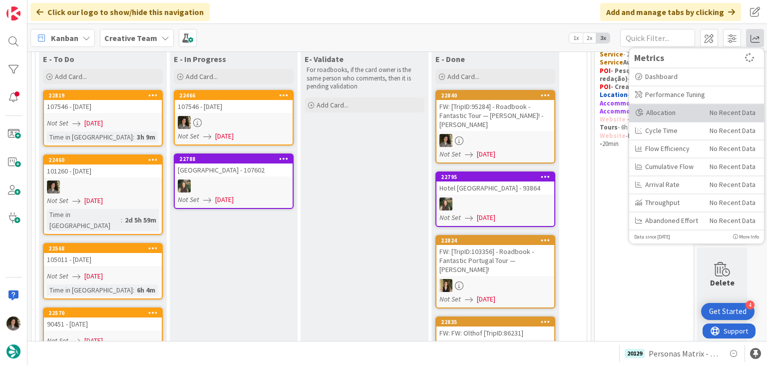
click at [669, 110] on div "Allocation" at bounding box center [668, 112] width 67 height 10
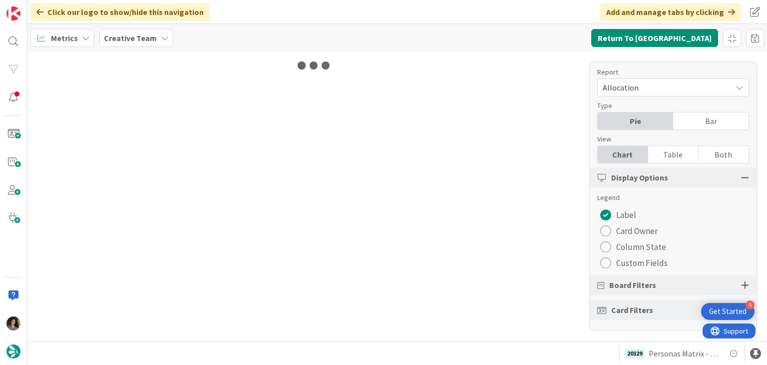
click at [676, 152] on div "Table" at bounding box center [673, 154] width 50 height 17
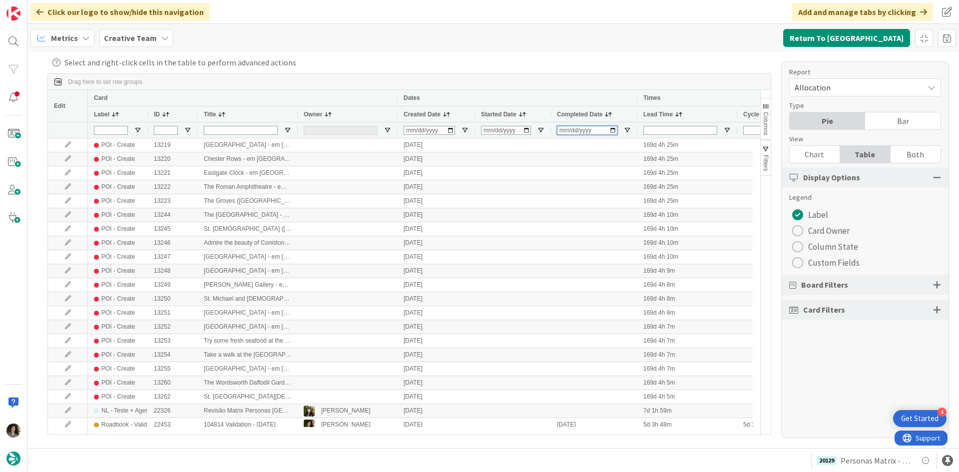
click at [562, 132] on input "Completed Date Filter Input" at bounding box center [587, 130] width 60 height 9
click at [566, 130] on input "Completed Date Filter Input" at bounding box center [587, 130] width 60 height 9
type input "2025-09-10"
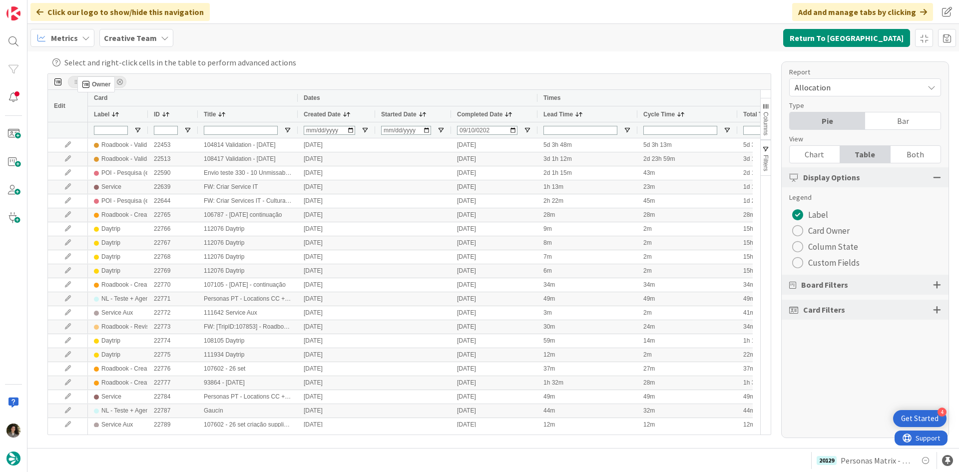
drag, startPoint x: 321, startPoint y: 113, endPoint x: 82, endPoint y: 80, distance: 241.0
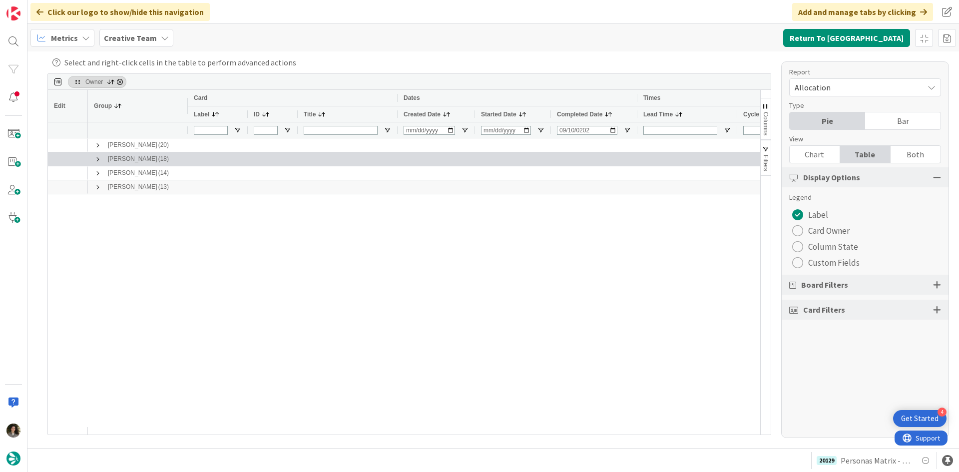
click at [96, 159] on span at bounding box center [98, 159] width 8 height 8
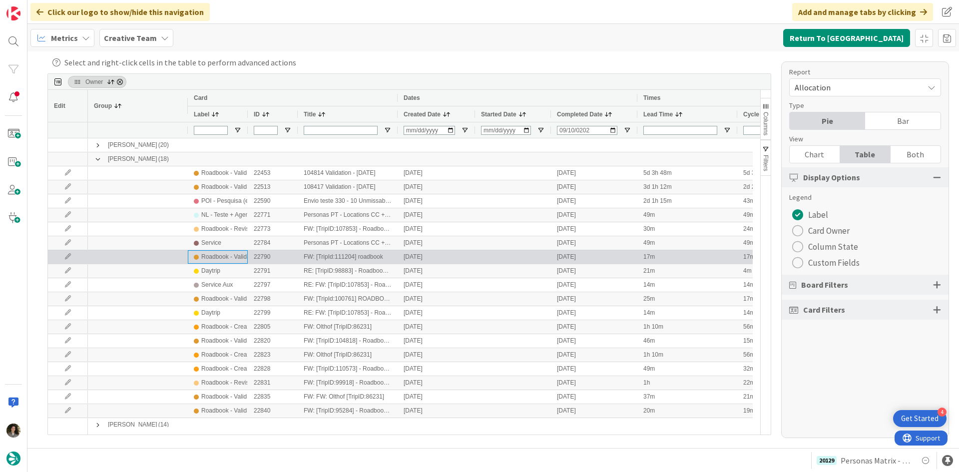
click at [211, 261] on div "Roadbook - Validation" at bounding box center [230, 257] width 58 height 12
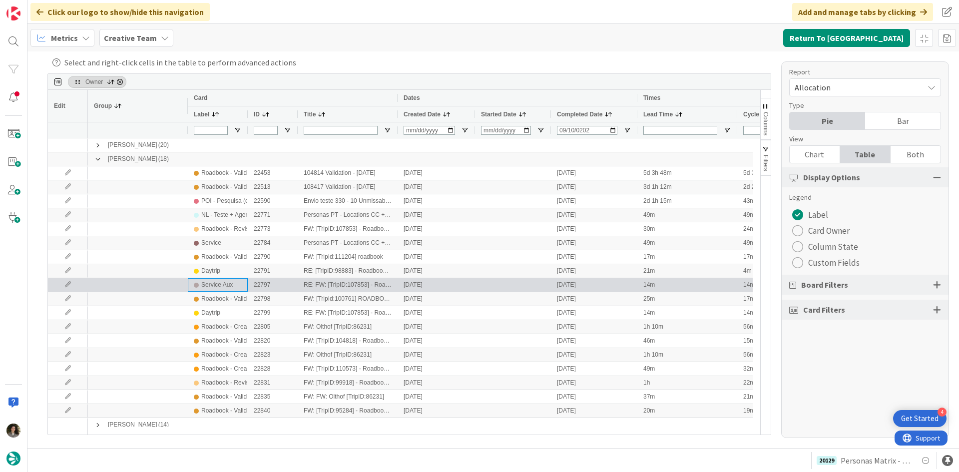
click at [237, 291] on div "Service Aux" at bounding box center [218, 285] width 48 height 12
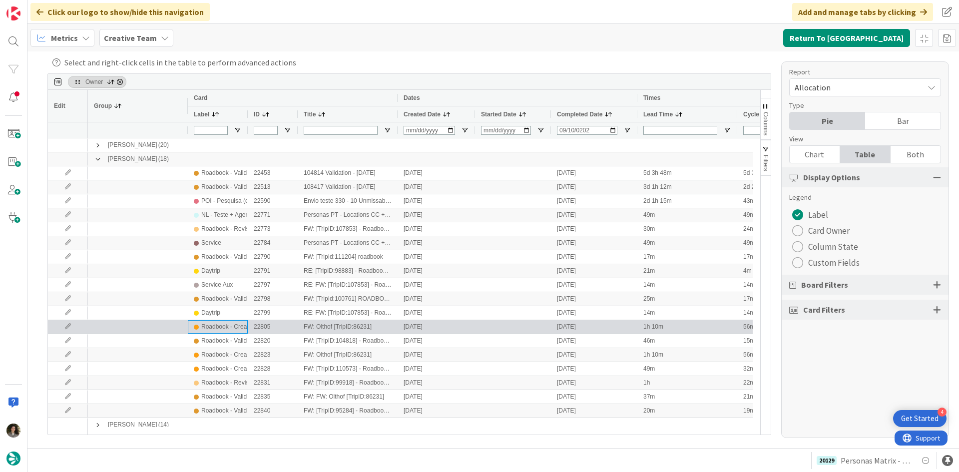
click at [227, 321] on div "Roadbook - Create" at bounding box center [226, 327] width 50 height 12
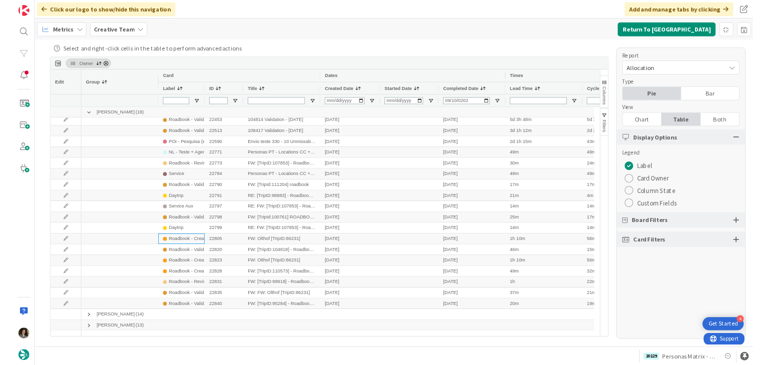
scroll to position [18, 0]
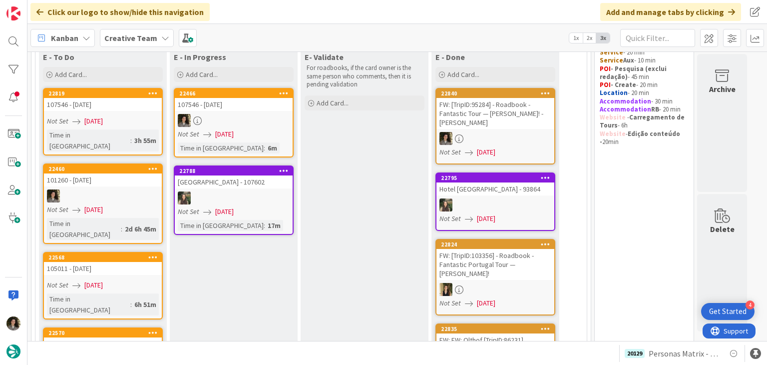
scroll to position [50, 0]
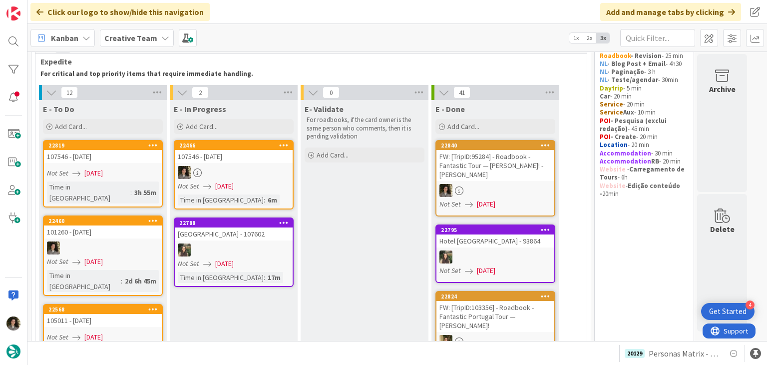
click at [276, 173] on div at bounding box center [234, 172] width 118 height 13
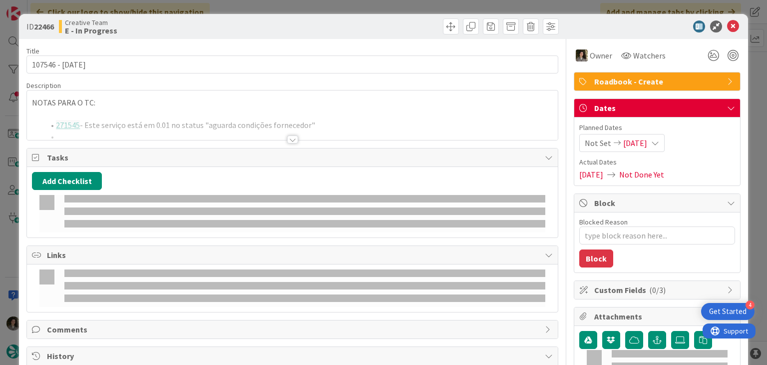
type textarea "x"
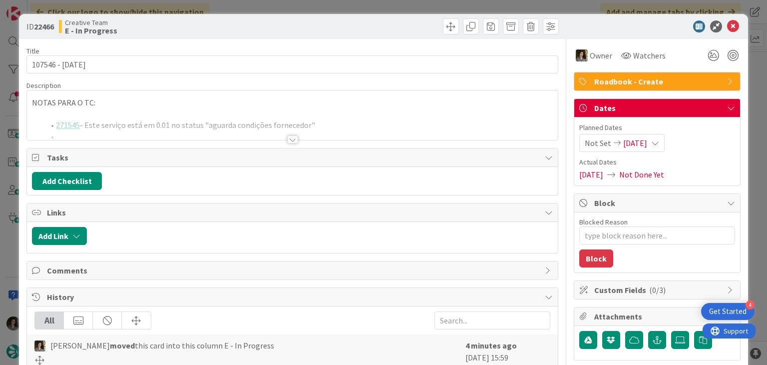
click at [289, 143] on div at bounding box center [292, 139] width 11 height 8
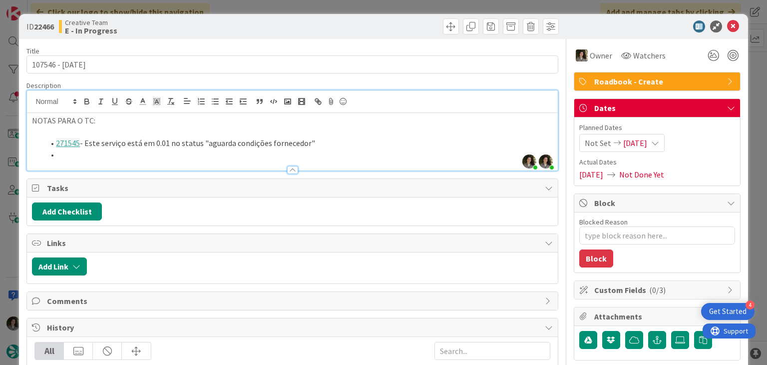
click at [188, 151] on li at bounding box center [298, 154] width 509 height 11
click at [325, 158] on li "Transfers do dia 13/10 estão por confirmar e, por isso, por preencher -" at bounding box center [298, 154] width 509 height 11
click at [360, 152] on li "Transfers do dia 13/10 estão por confirmar e, por isso, por preencher - 271554 &" at bounding box center [298, 154] width 509 height 11
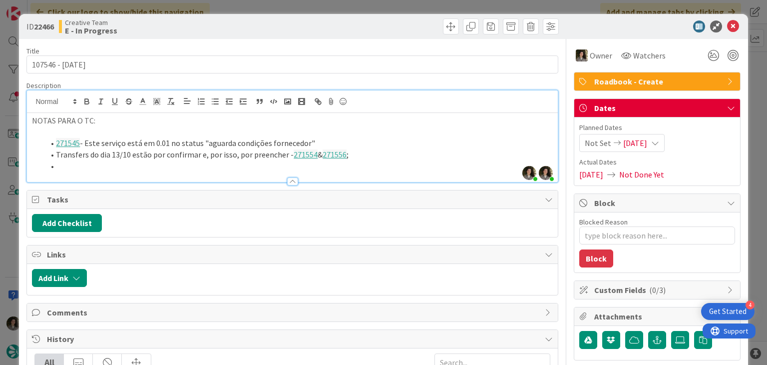
click at [358, 153] on li "Transfers do dia 13/10 estão por confirmar e, por isso, por preencher - 271554 …" at bounding box center [298, 154] width 509 height 11
click at [330, 166] on li "Train tickets e respetivos transfers do dia 17/10 estão por confirmar -" at bounding box center [298, 165] width 509 height 11
click at [332, 167] on li "Train tickets e respetivos transfers do dia 17/10 estão por confirmar - 271562 ," at bounding box center [298, 165] width 509 height 11
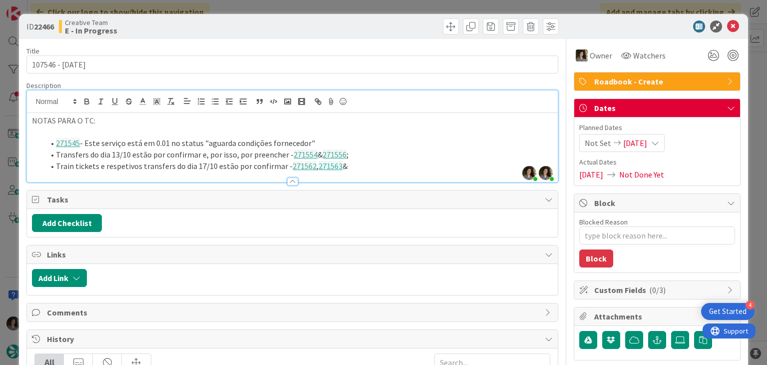
drag, startPoint x: 356, startPoint y: 165, endPoint x: 361, endPoint y: 164, distance: 5.7
click at [356, 165] on li "Train tickets e respetivos transfers do dia 17/10 estão por confirmar - 271562 …" at bounding box center [298, 165] width 509 height 11
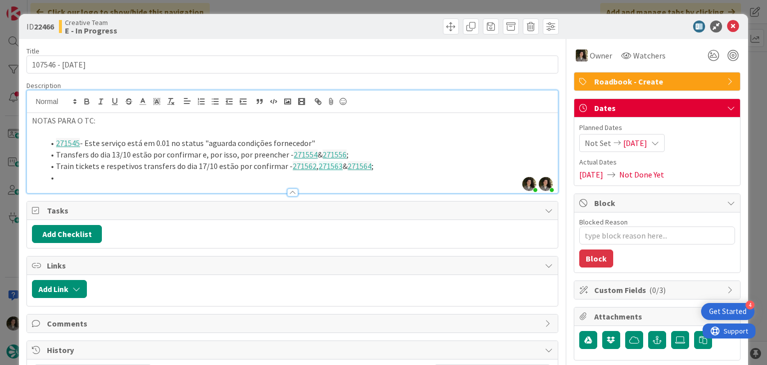
click at [104, 174] on li at bounding box center [298, 177] width 509 height 11
click at [180, 174] on li "O mesmo com os de dia 19/10 -" at bounding box center [298, 177] width 509 height 11
click at [203, 176] on li "O mesmo com os de dia 19/10 - 271566 ," at bounding box center [298, 177] width 509 height 11
click at [245, 175] on li "O mesmo com os de dia 19/10 - 271566 , 271567 &" at bounding box center [298, 177] width 509 height 11
click at [286, 177] on li "O mesmo com os de dia 19/10 - 271566 , 271567 & 271568 ;" at bounding box center [298, 177] width 509 height 11
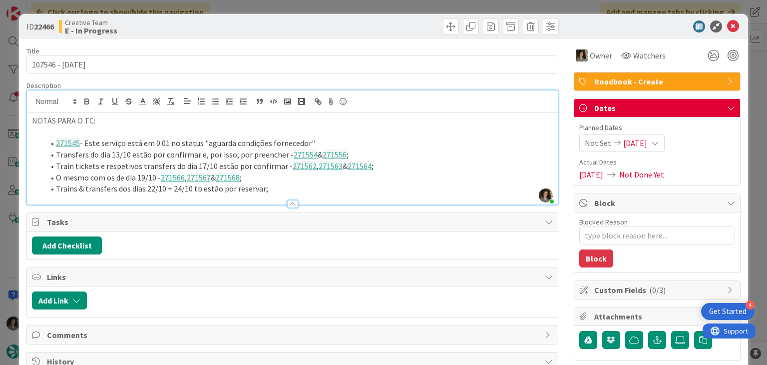
click at [372, 154] on li "Transfers do dia 13/10 estão por confirmar e, por isso, por preencher - 271554 …" at bounding box center [298, 154] width 509 height 11
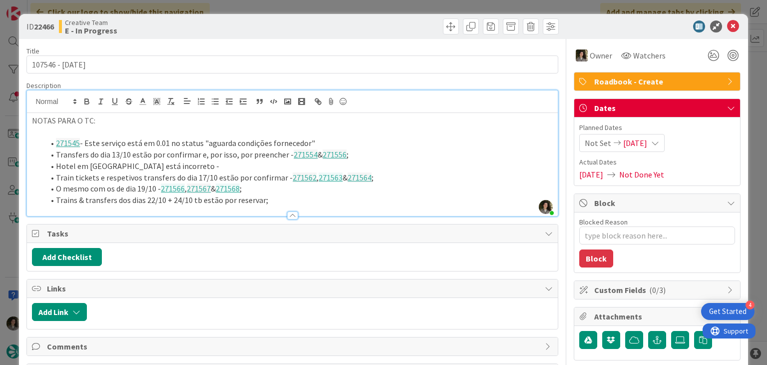
click at [180, 167] on li "Hotel em Évora está incorreto -" at bounding box center [298, 165] width 509 height 11
click at [271, 165] on li "Hotel em Évora está incorreto - Segundo o VO 271536" at bounding box center [298, 165] width 509 height 11
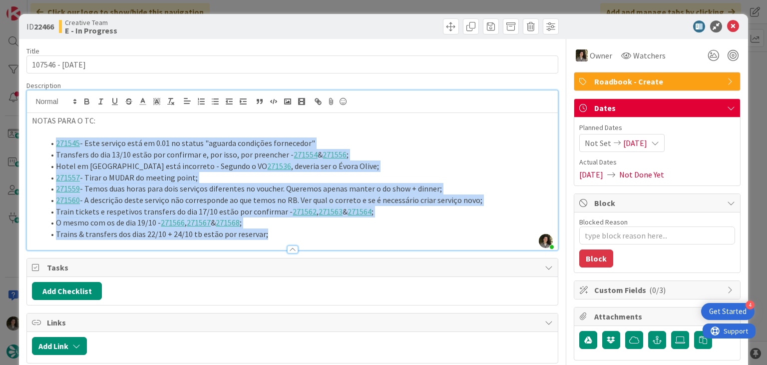
drag, startPoint x: 274, startPoint y: 238, endPoint x: 42, endPoint y: 137, distance: 253.1
click at [42, 137] on ol "271545 - Este serviço está em 0.01 no status "aguarda condições fornecedor" Tra…" at bounding box center [292, 188] width 521 height 102
copy ol "271545 - Este serviço está em 0.01 no status "aguarda condições fornecedor" Tra…"
click at [731, 23] on icon at bounding box center [733, 26] width 12 height 12
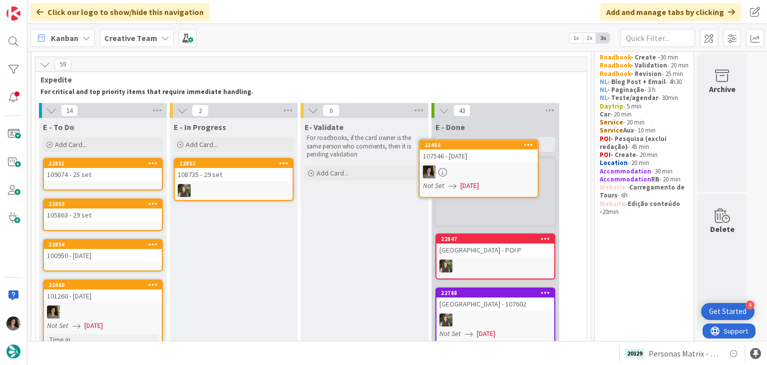
scroll to position [22, 0]
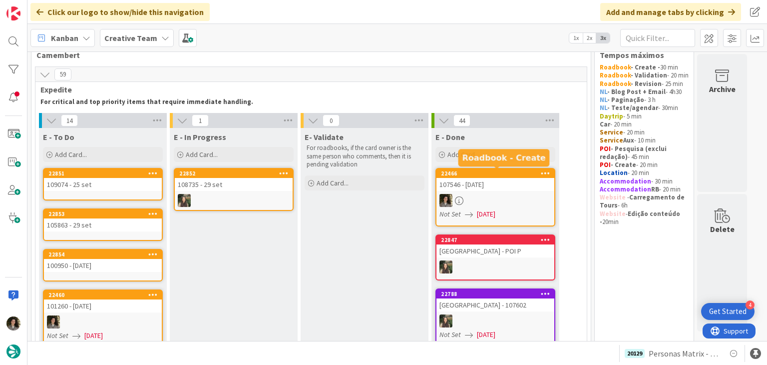
click at [479, 181] on div "107546 - [DATE]" at bounding box center [496, 184] width 118 height 13
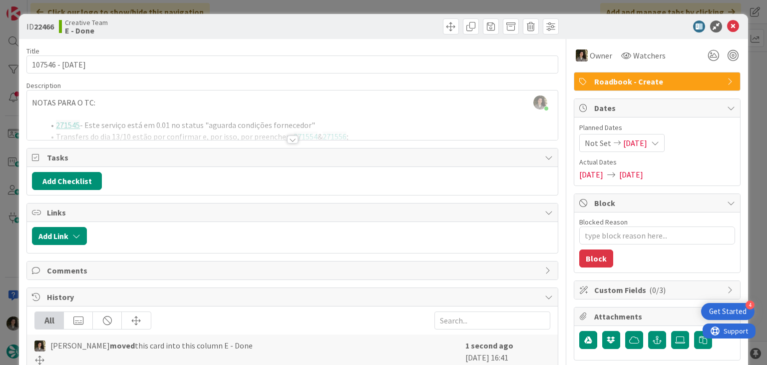
click at [674, 83] on span "Roadbook - Create" at bounding box center [658, 81] width 128 height 12
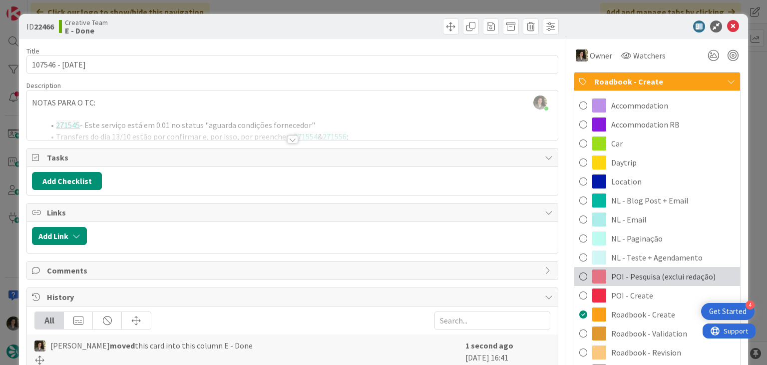
click at [641, 280] on span "POI - Pesquisa (exclui redação)" at bounding box center [663, 276] width 104 height 12
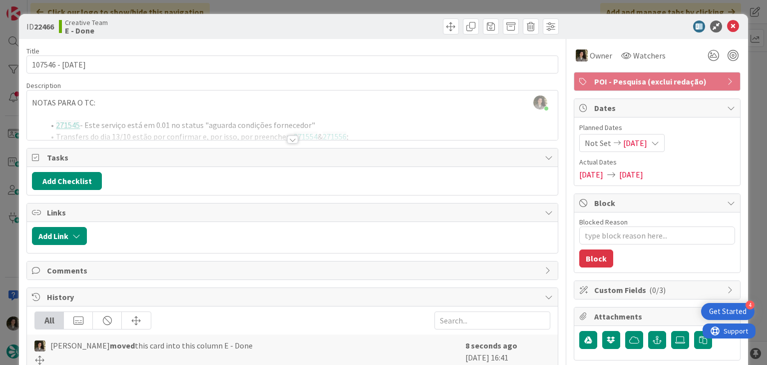
type textarea "x"
click at [727, 27] on icon at bounding box center [733, 26] width 12 height 12
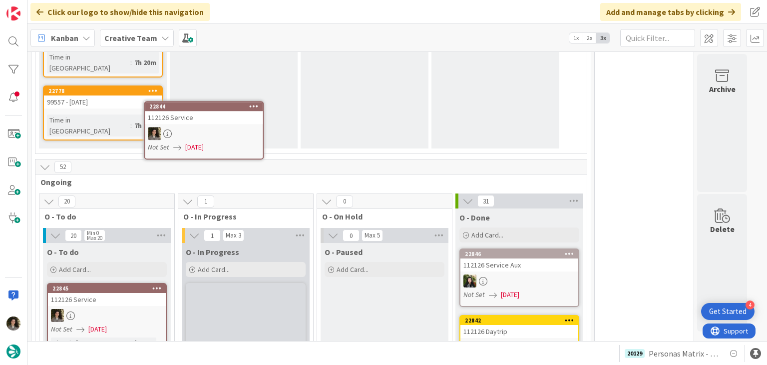
scroll to position [983, 0]
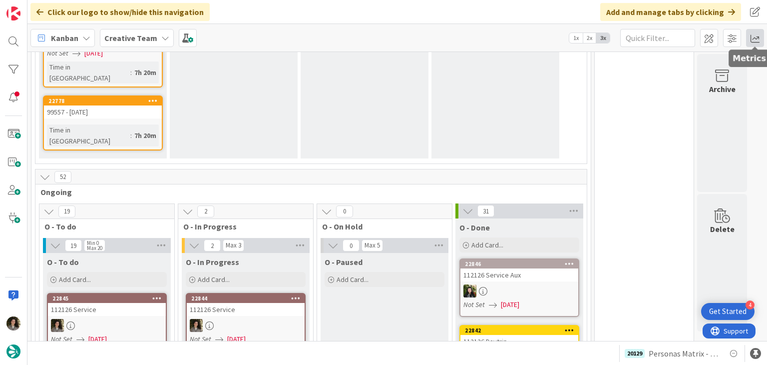
click at [753, 34] on span at bounding box center [755, 38] width 18 height 18
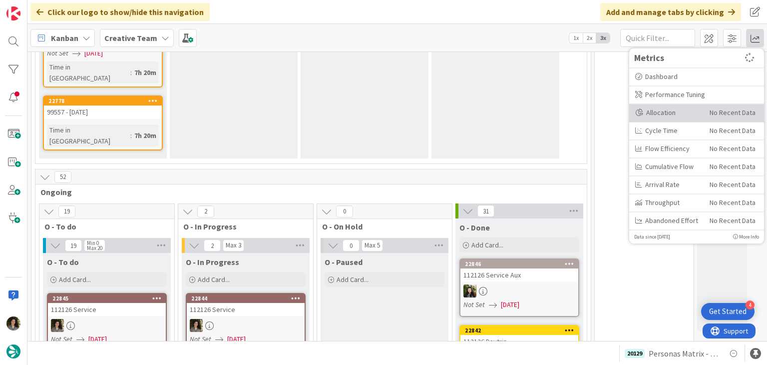
click at [675, 111] on div "Allocation" at bounding box center [668, 112] width 67 height 10
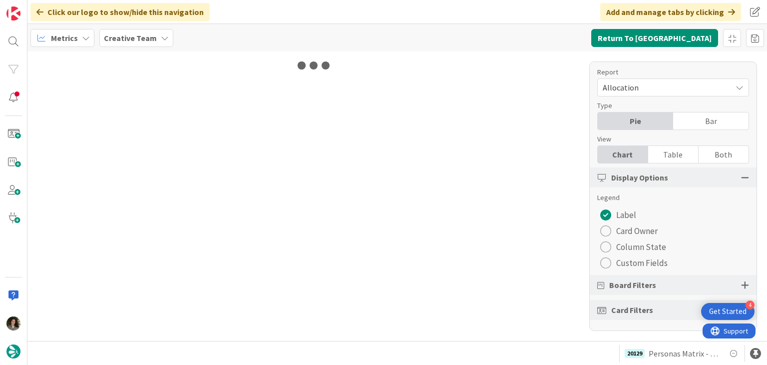
click at [651, 150] on div "Table" at bounding box center [673, 154] width 50 height 17
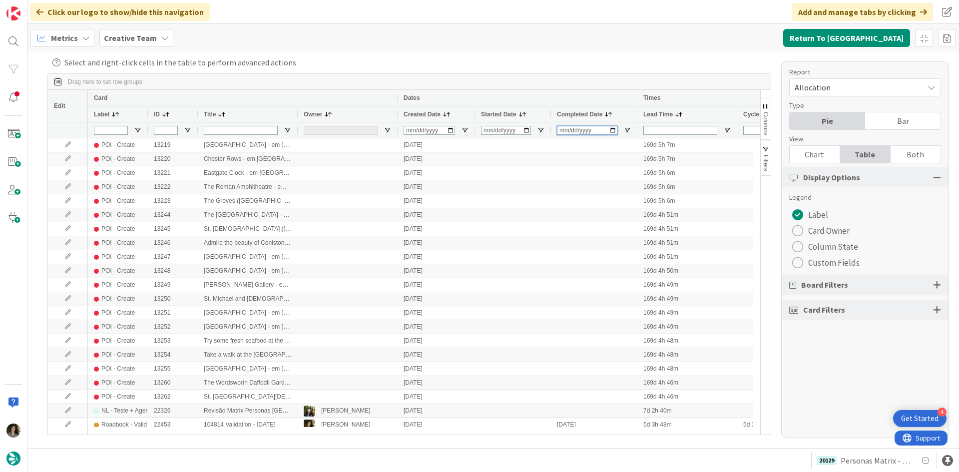
click at [563, 134] on input "Completed Date Filter Input" at bounding box center [587, 130] width 60 height 9
type input "[DATE]"
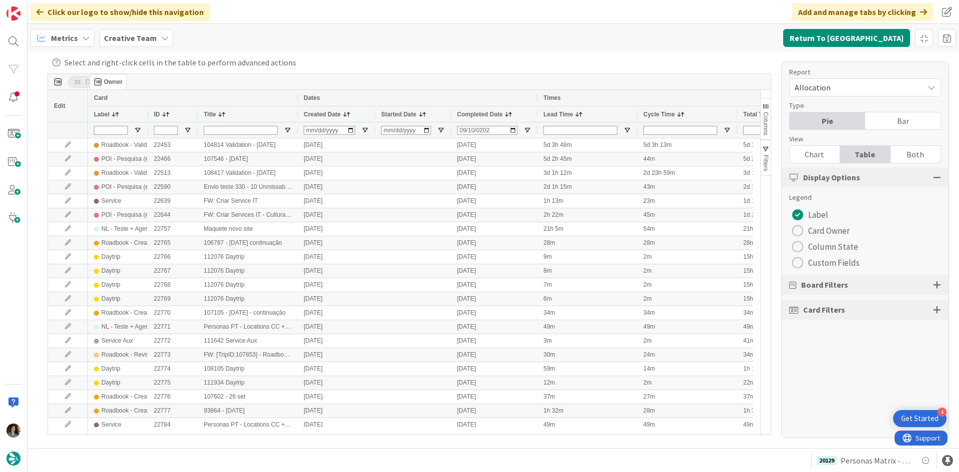
drag, startPoint x: 305, startPoint y: 114, endPoint x: 93, endPoint y: 78, distance: 214.9
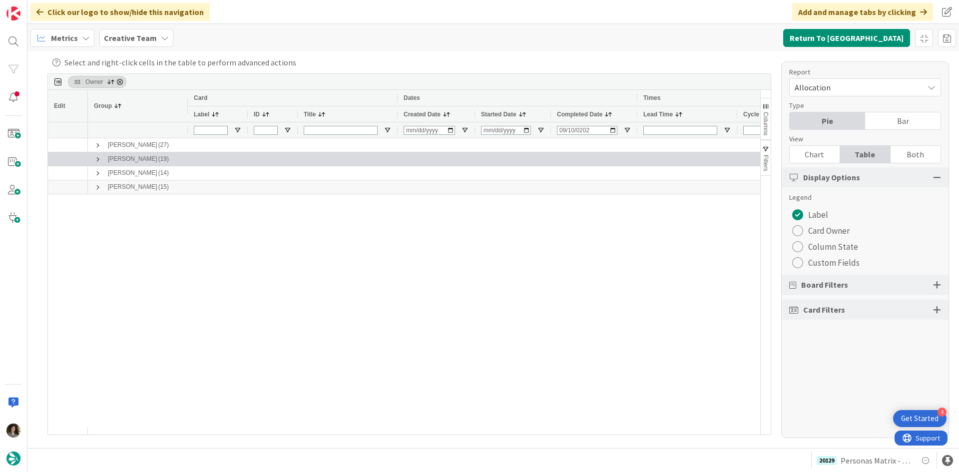
click at [99, 158] on span at bounding box center [98, 159] width 8 height 8
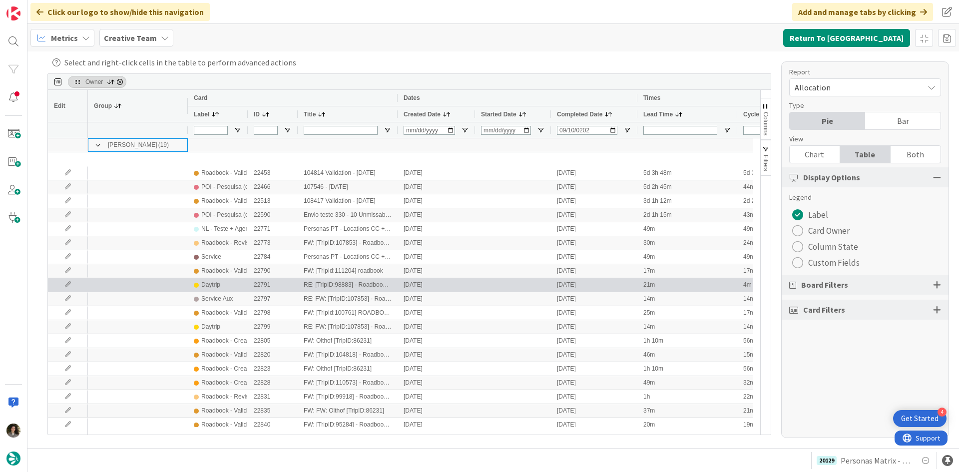
scroll to position [33, 0]
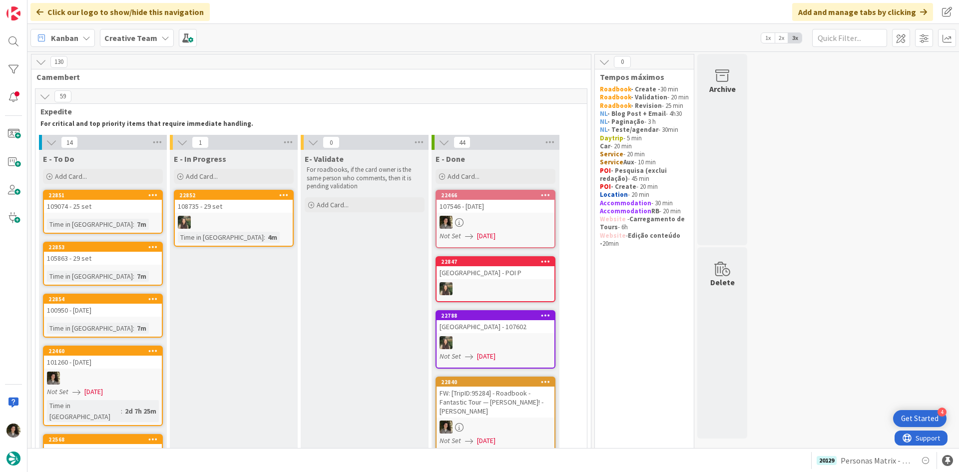
click at [89, 370] on link "22460 101260 - 7oct Not Set 09/08/2025 Time in Column : 2d 7h 25m" at bounding box center [103, 386] width 120 height 80
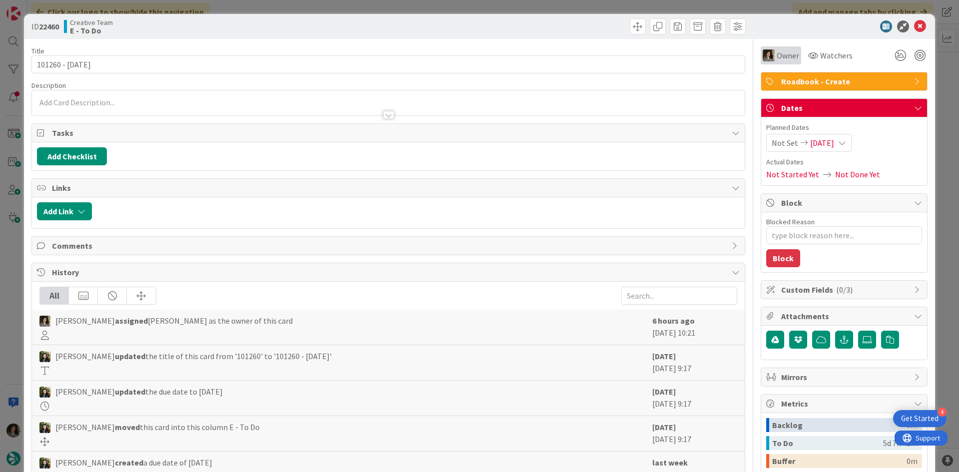
click at [765, 52] on img at bounding box center [769, 55] width 12 height 12
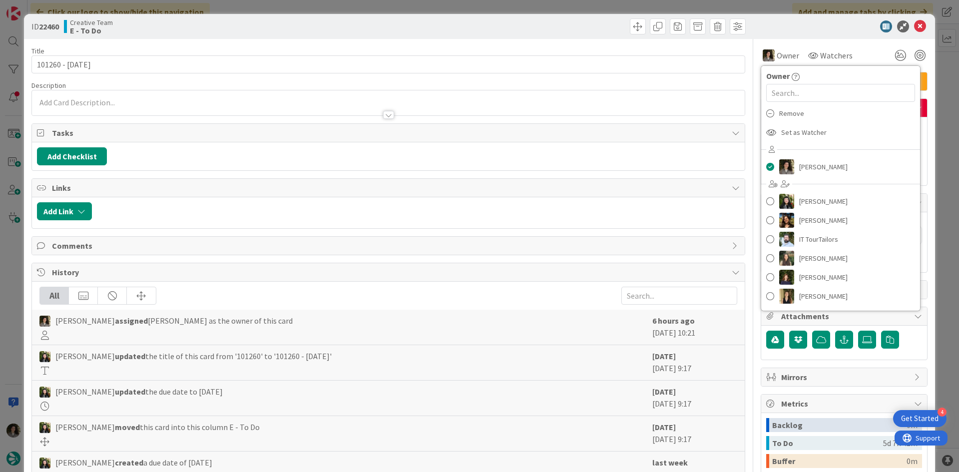
click at [798, 109] on div "Remove" at bounding box center [840, 113] width 159 height 19
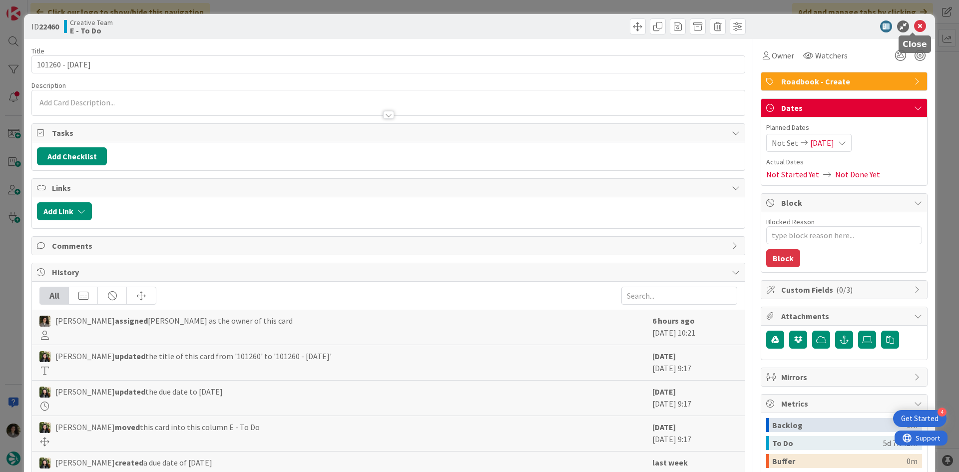
click at [914, 23] on icon at bounding box center [920, 26] width 12 height 12
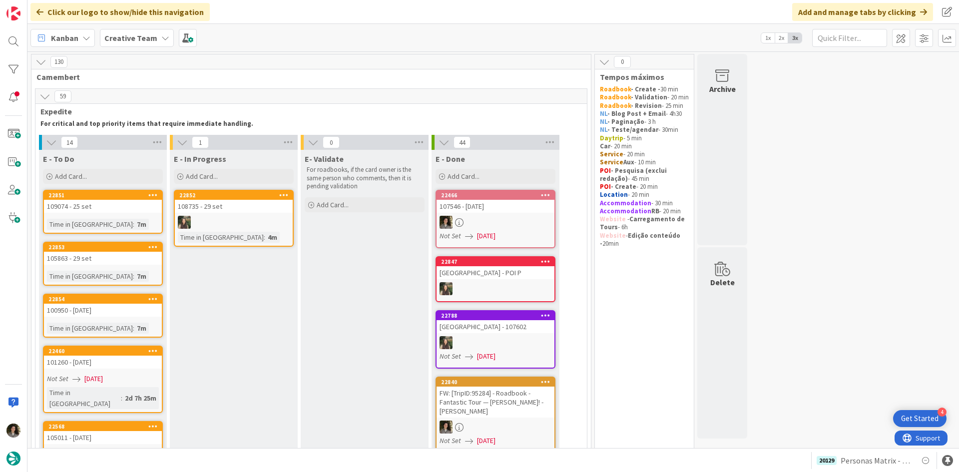
click at [93, 213] on div "109074 - 25 set" at bounding box center [103, 206] width 118 height 13
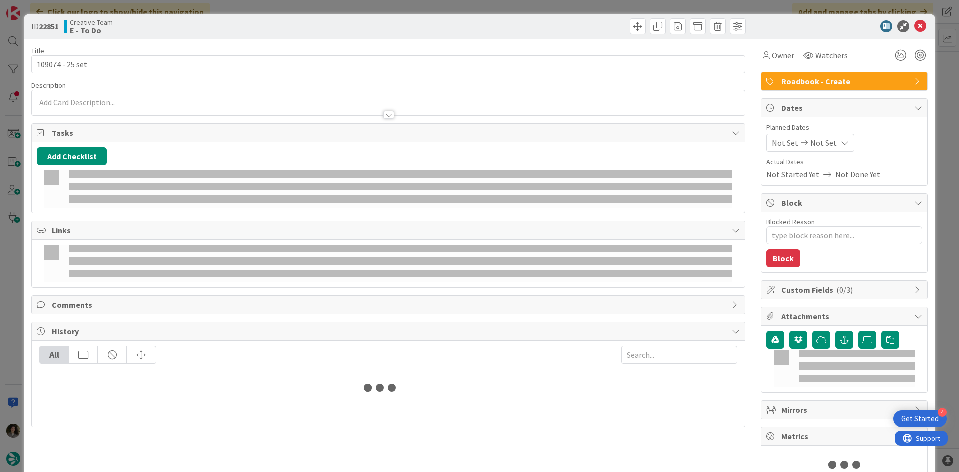
type textarea "x"
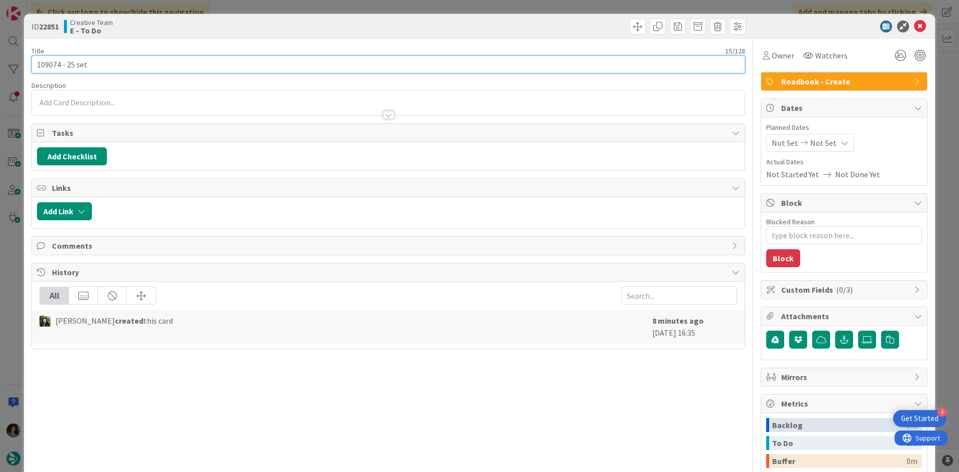
drag, startPoint x: 59, startPoint y: 65, endPoint x: 14, endPoint y: 69, distance: 45.2
click at [14, 69] on div "ID 22851 Creative Team E - To Do Title 15 / 128 109074 - 25 set Description Own…" at bounding box center [479, 236] width 959 height 472
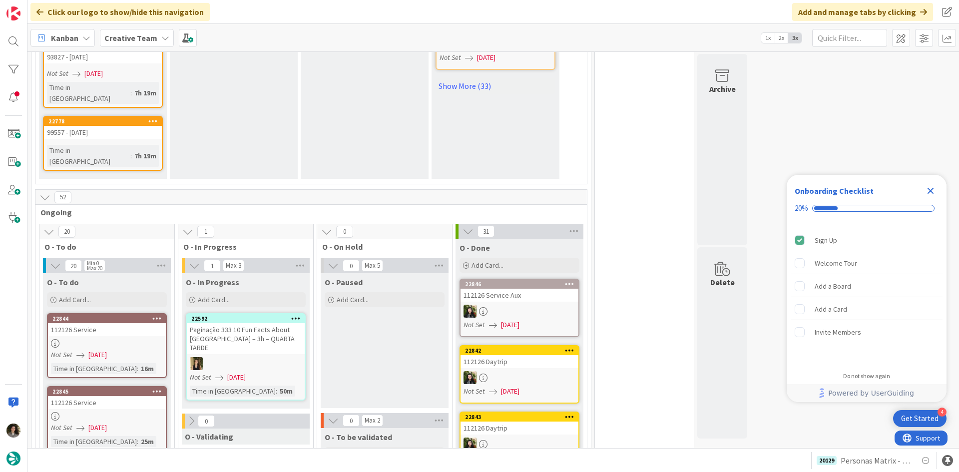
scroll to position [949, 0]
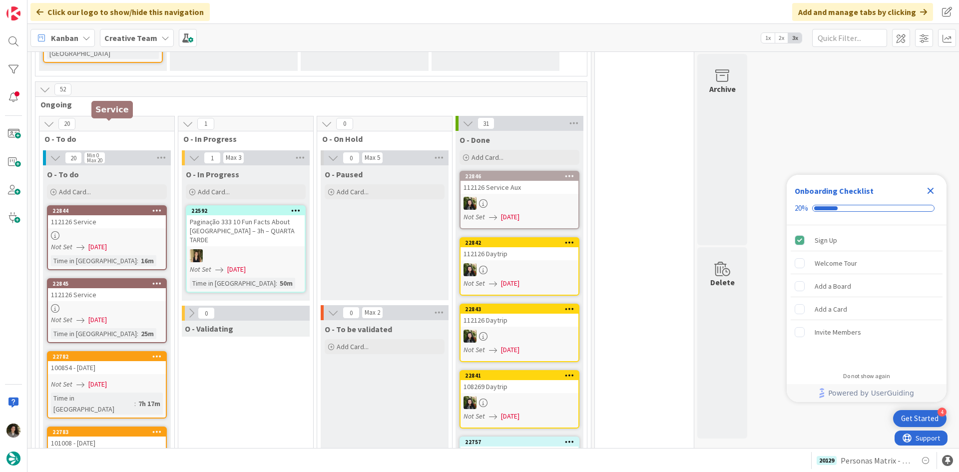
click at [128, 207] on div "22844" at bounding box center [108, 210] width 113 height 7
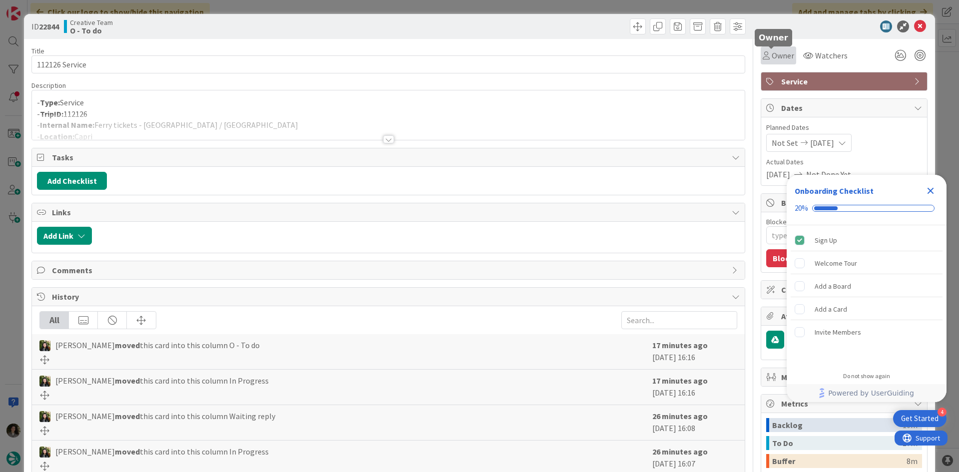
click at [772, 53] on span "Owner" at bounding box center [783, 55] width 22 height 12
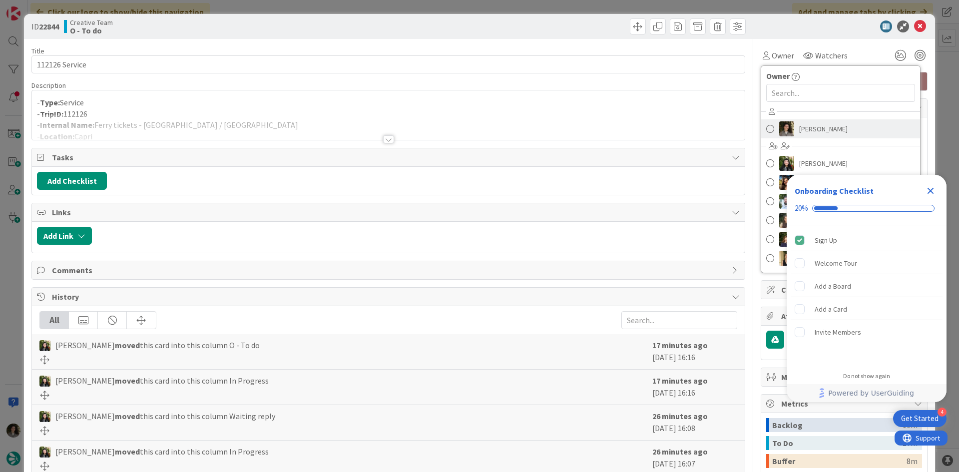
click at [821, 121] on span "[PERSON_NAME]" at bounding box center [823, 128] width 48 height 15
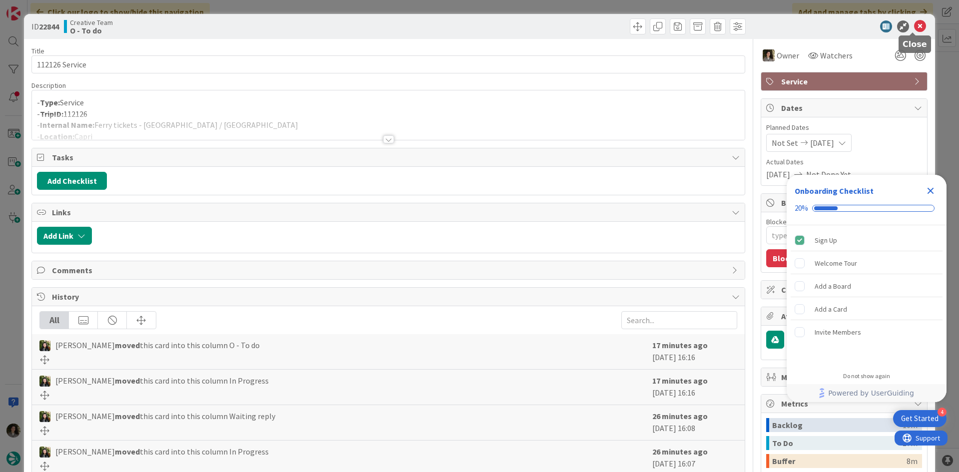
click at [916, 25] on icon at bounding box center [920, 26] width 12 height 12
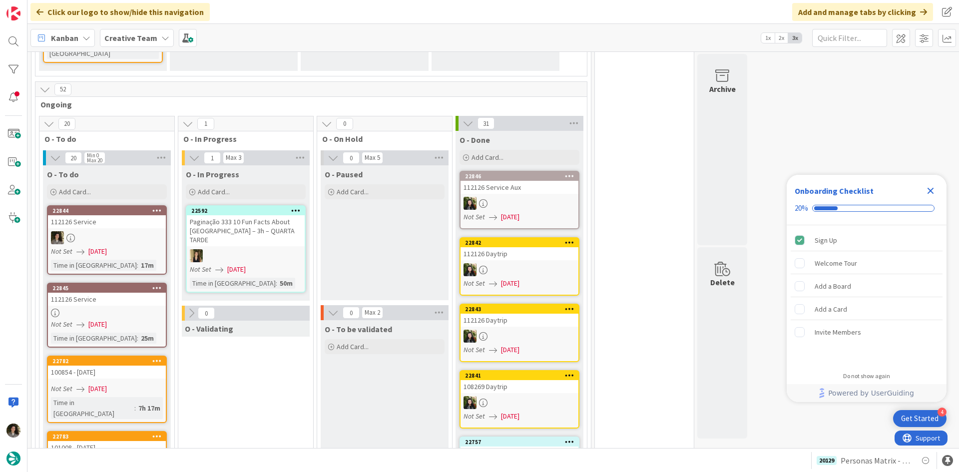
click at [104, 309] on div at bounding box center [107, 313] width 118 height 8
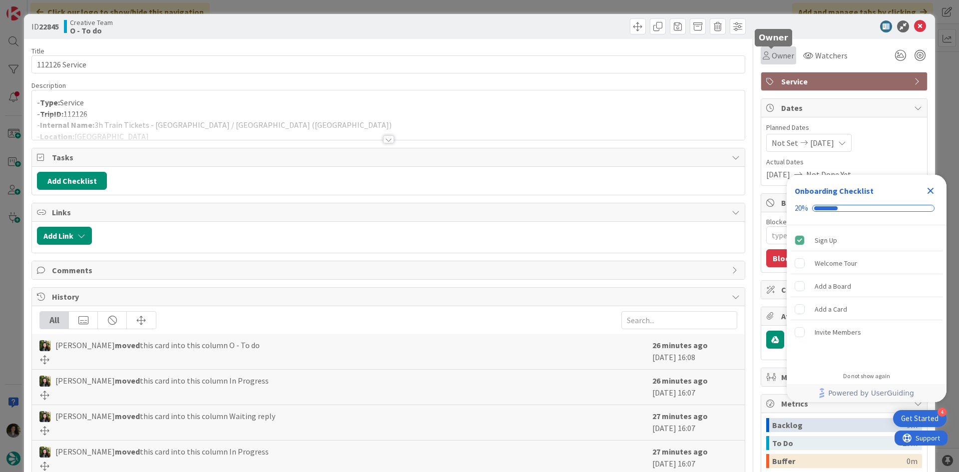
click at [763, 57] on icon at bounding box center [766, 55] width 7 height 8
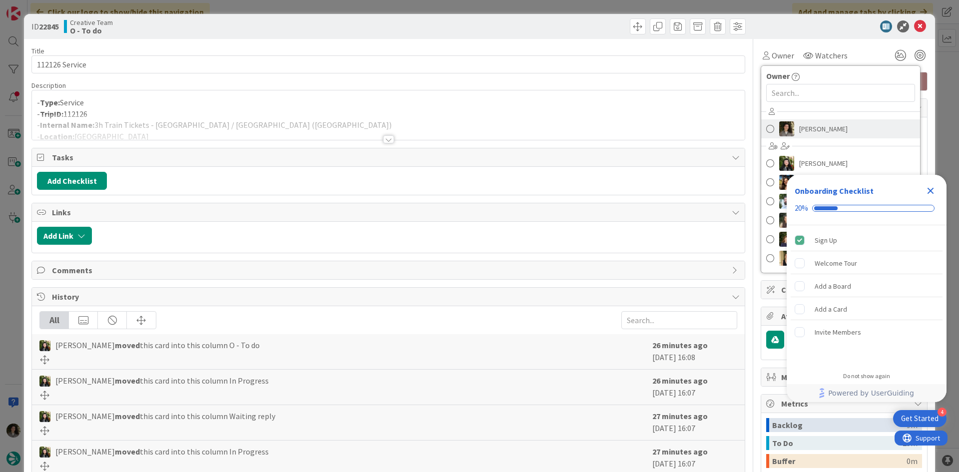
click at [831, 124] on span "Melissa Santos" at bounding box center [823, 128] width 48 height 15
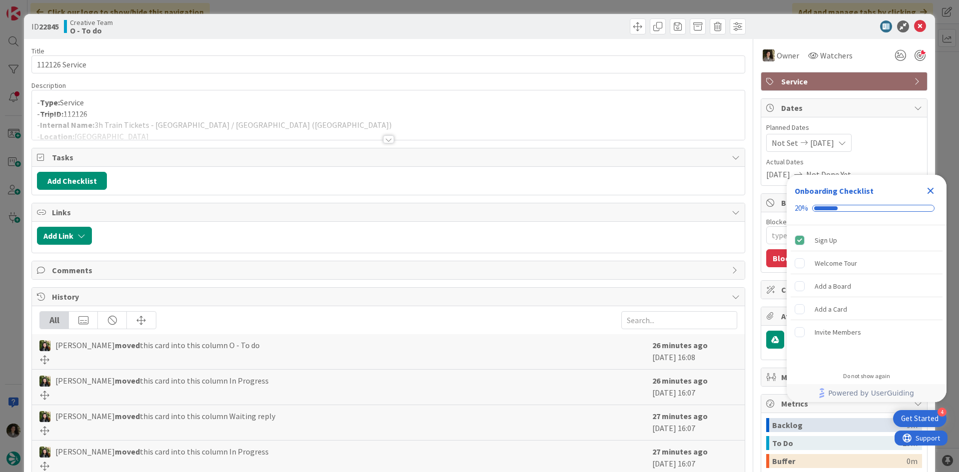
type textarea "x"
click at [915, 23] on icon at bounding box center [920, 26] width 12 height 12
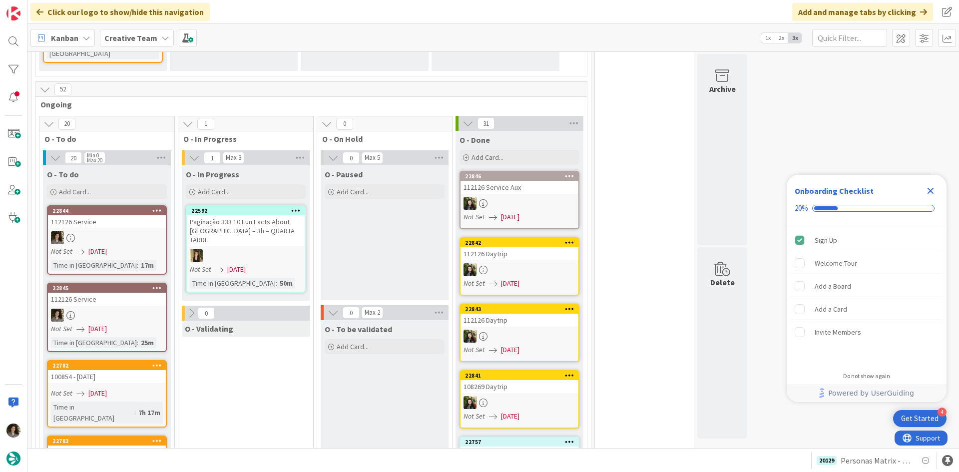
click at [128, 30] on div "Creative Team" at bounding box center [137, 38] width 74 height 18
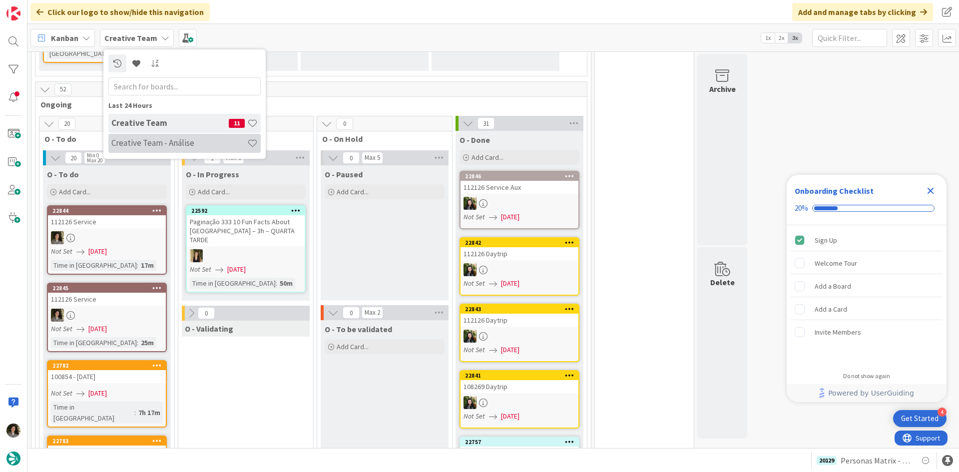
click at [189, 149] on div "Creative Team - Análise" at bounding box center [184, 143] width 152 height 19
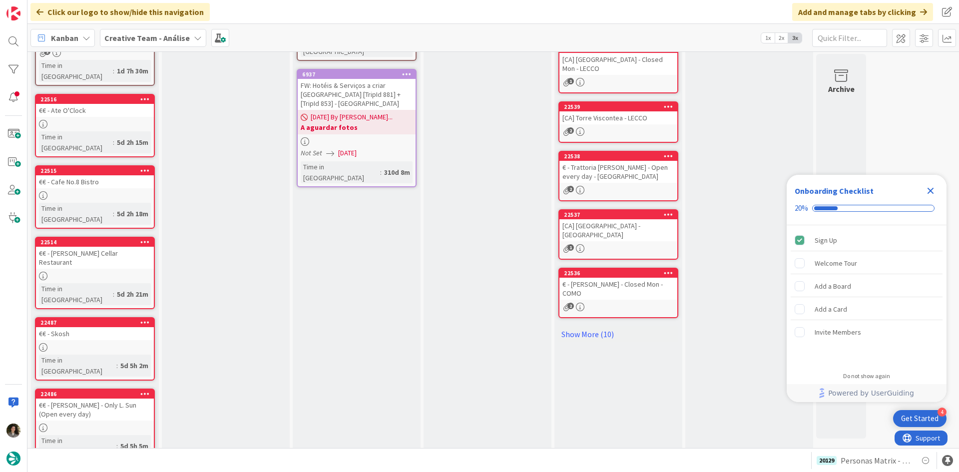
scroll to position [352, 0]
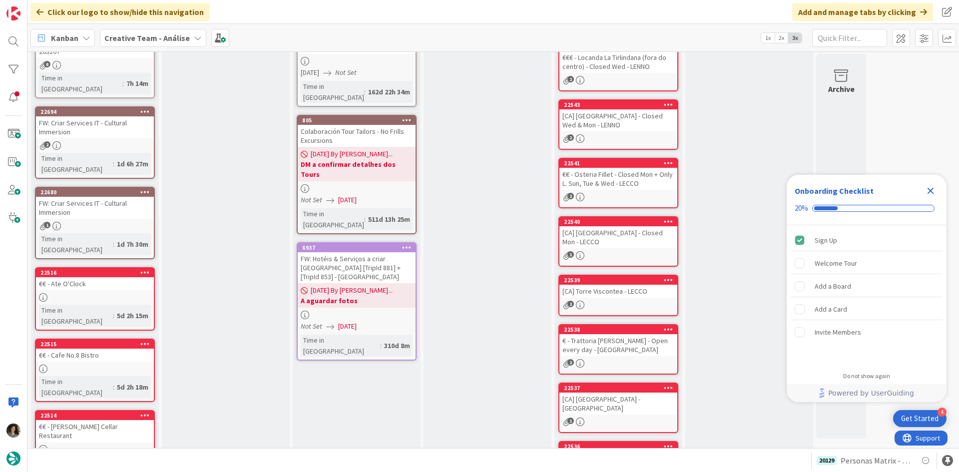
scroll to position [0, 0]
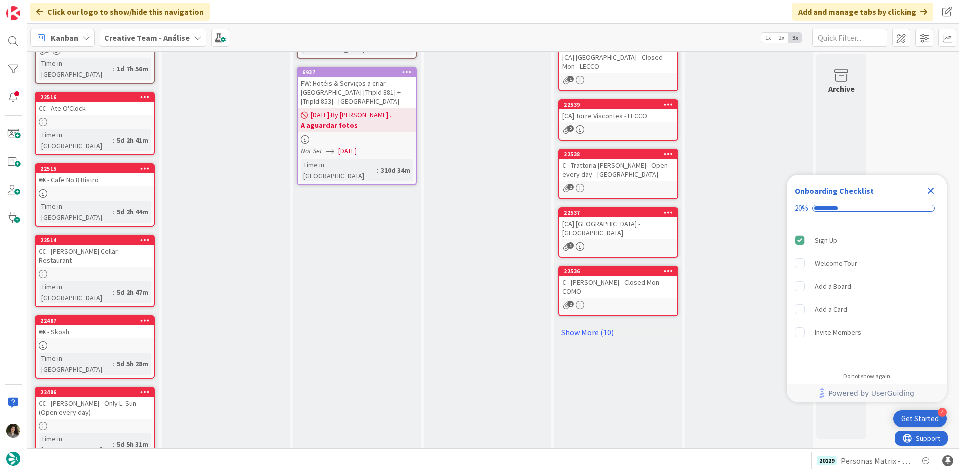
scroll to position [352, 0]
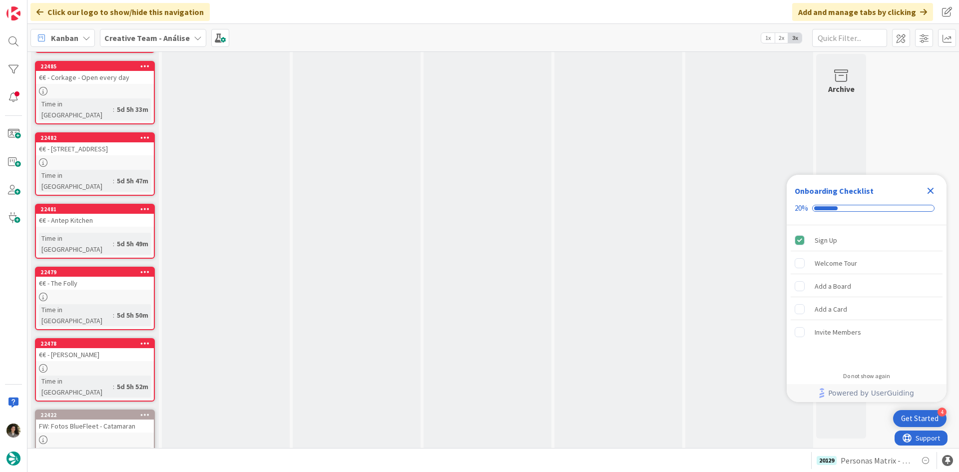
scroll to position [776, 0]
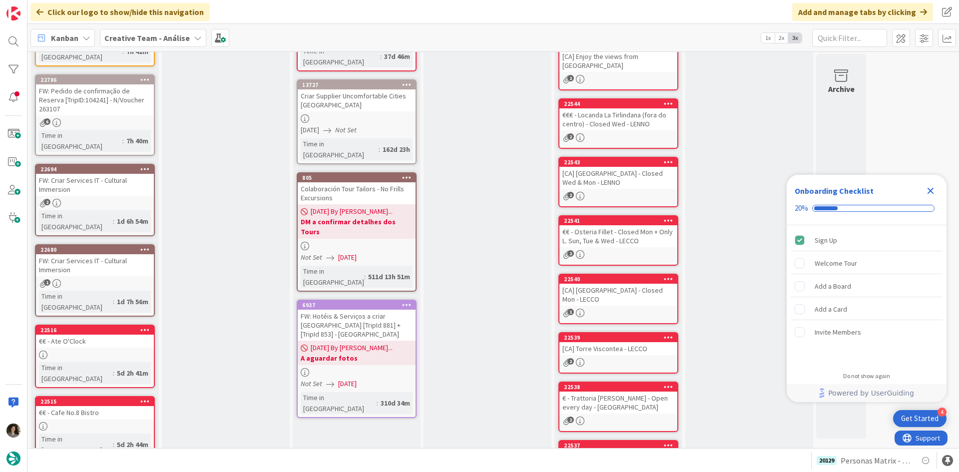
scroll to position [0, 0]
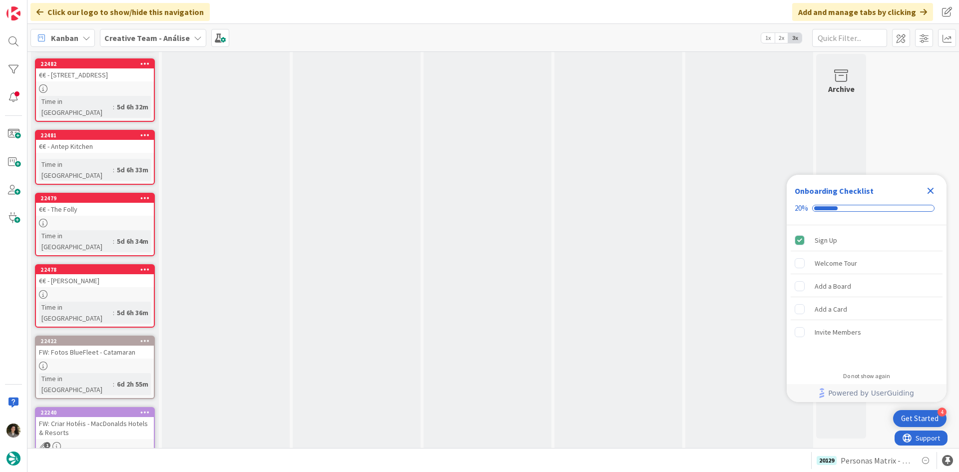
scroll to position [849, 0]
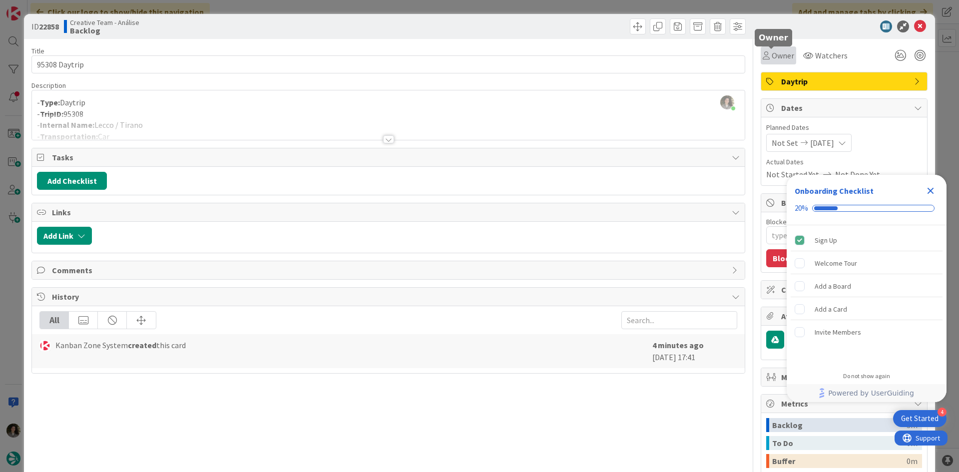
click at [775, 56] on span "Owner" at bounding box center [783, 55] width 22 height 12
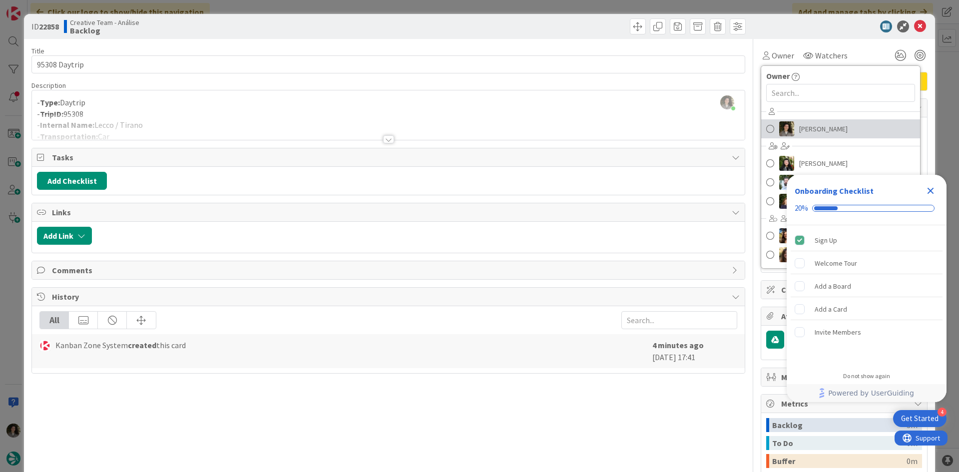
click at [799, 128] on span "Melissa Santos" at bounding box center [823, 128] width 48 height 15
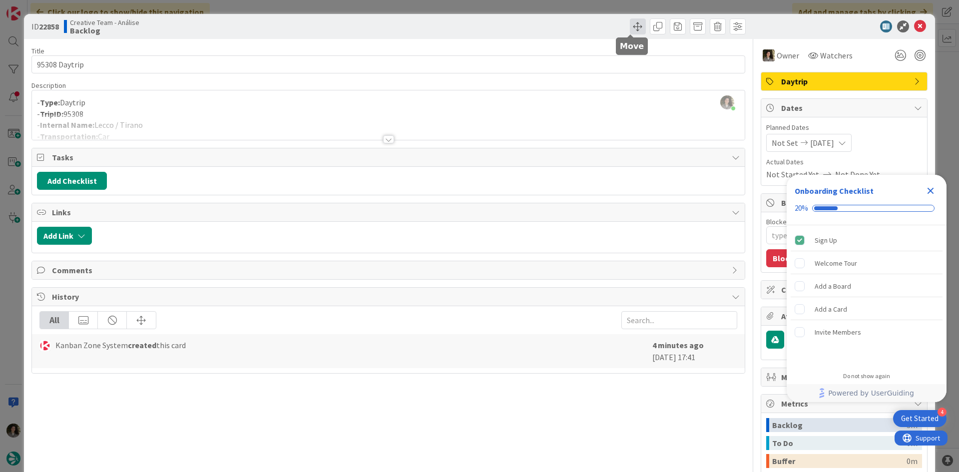
click at [630, 22] on span at bounding box center [638, 26] width 16 height 16
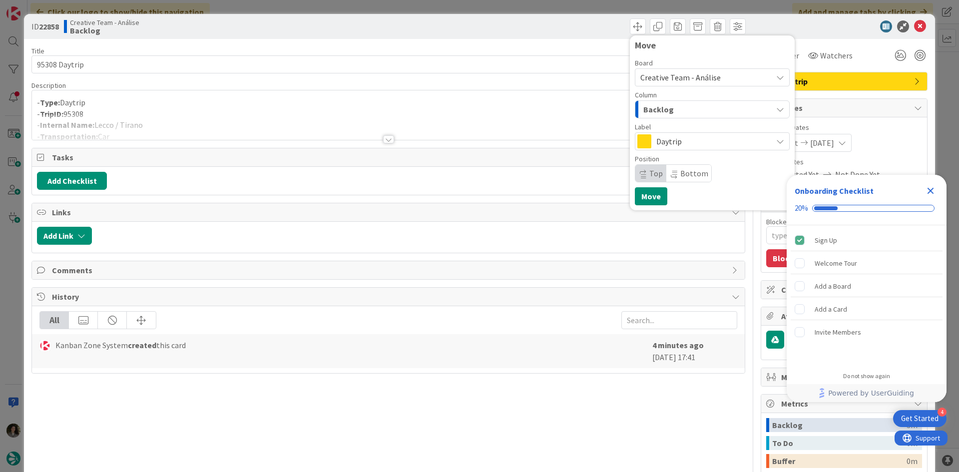
click at [666, 107] on div "Backlog" at bounding box center [706, 109] width 131 height 16
click at [682, 70] on span "Creative Team - Análise" at bounding box center [703, 77] width 127 height 14
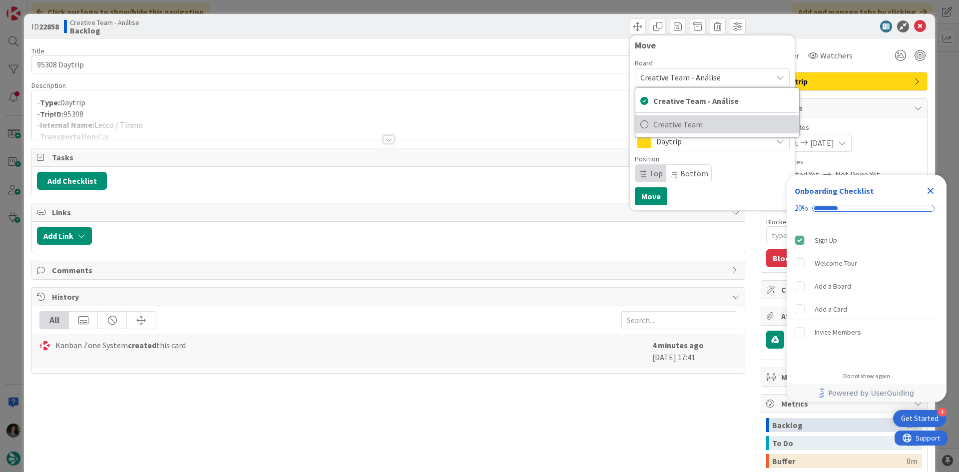
click at [684, 128] on span "Creative Team" at bounding box center [723, 124] width 141 height 15
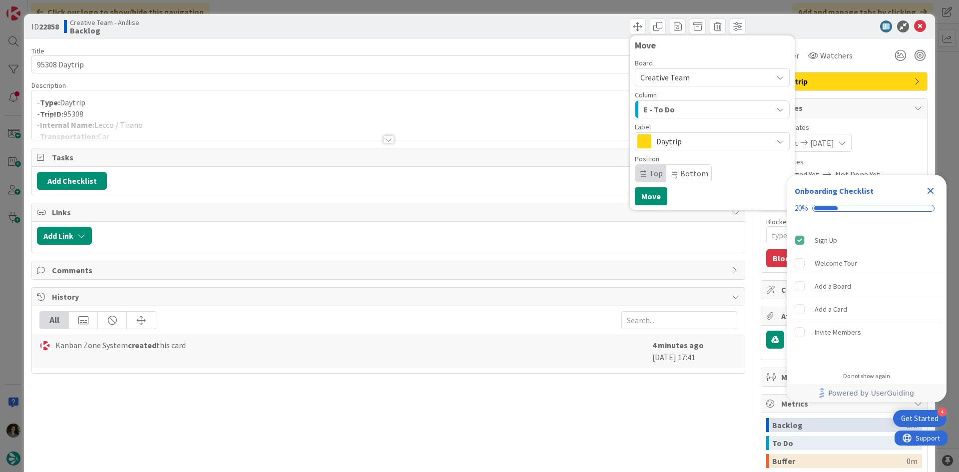
click at [685, 104] on div "E - To Do" at bounding box center [706, 109] width 131 height 16
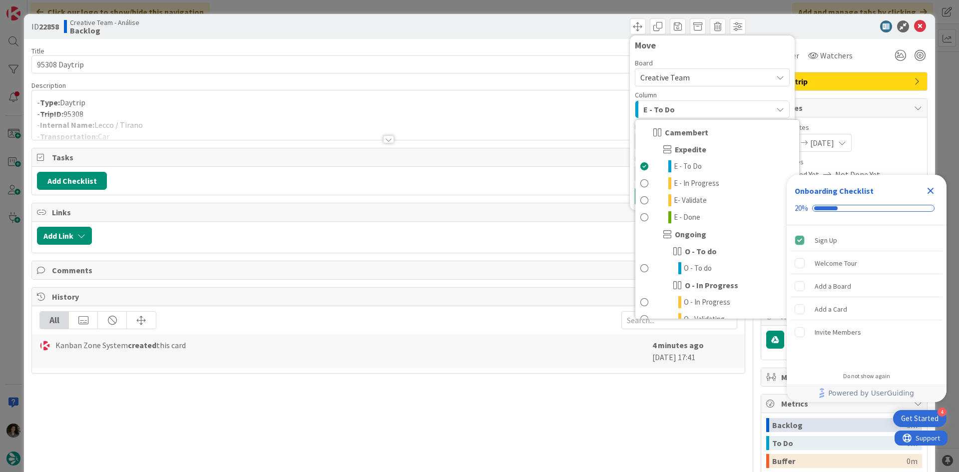
click at [682, 114] on div "E - To Do" at bounding box center [706, 109] width 131 height 16
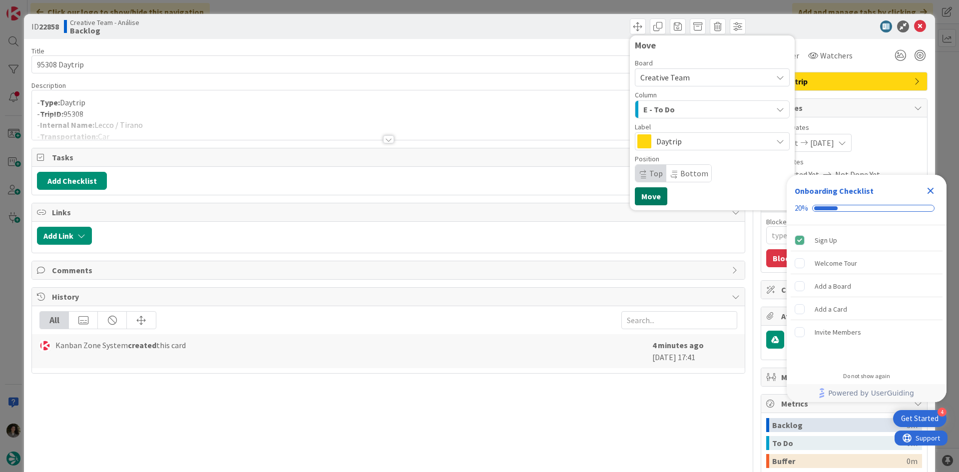
click at [641, 193] on button "Move" at bounding box center [651, 196] width 32 height 18
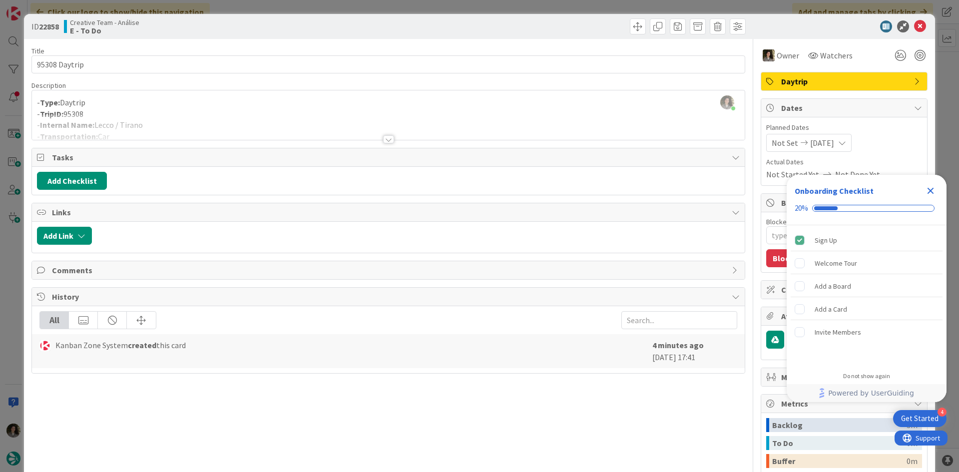
scroll to position [776, 0]
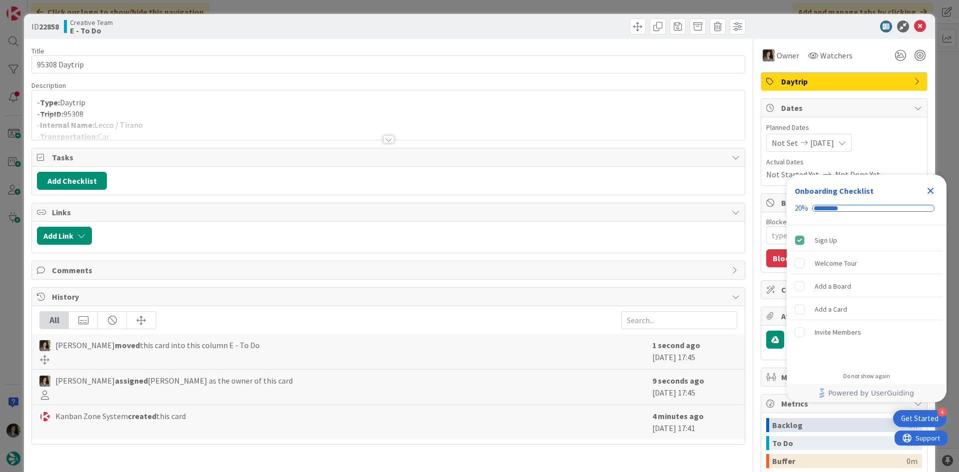
click at [916, 26] on icon at bounding box center [920, 26] width 12 height 12
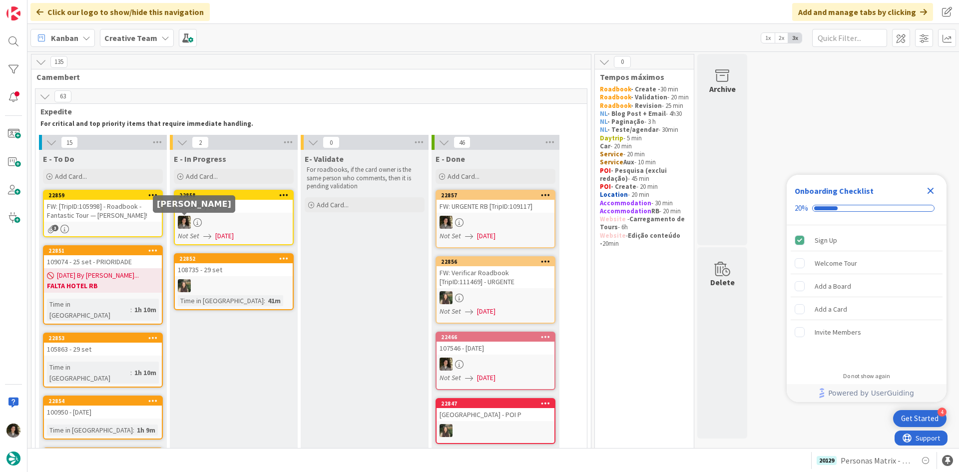
click at [118, 213] on div "FW: [TripID:105998] - Roadbook - Fantastic Tour — [PERSON_NAME]!" at bounding box center [103, 211] width 118 height 22
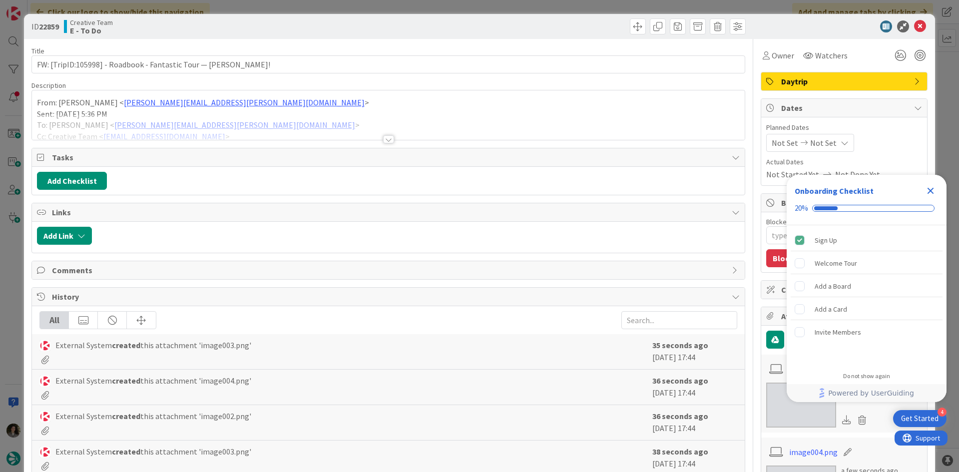
click at [853, 75] on span "Daytrip" at bounding box center [845, 81] width 128 height 12
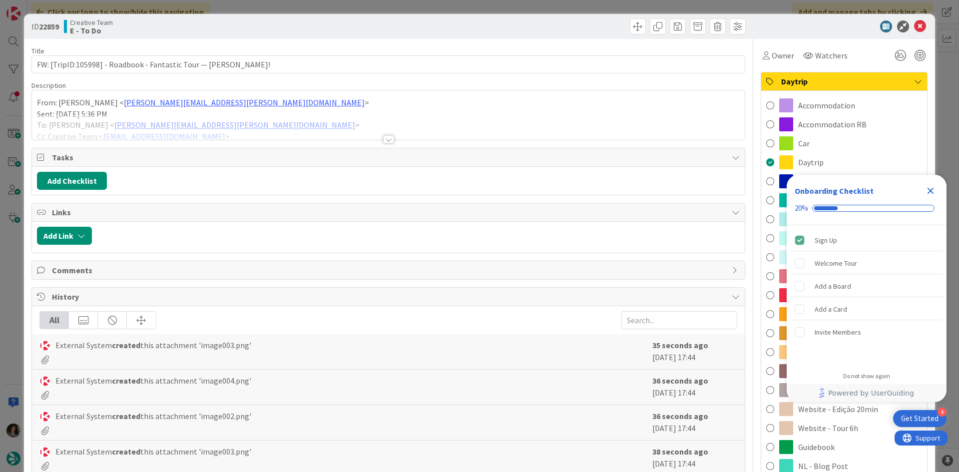
click at [929, 188] on icon "Close Checklist" at bounding box center [931, 191] width 6 height 6
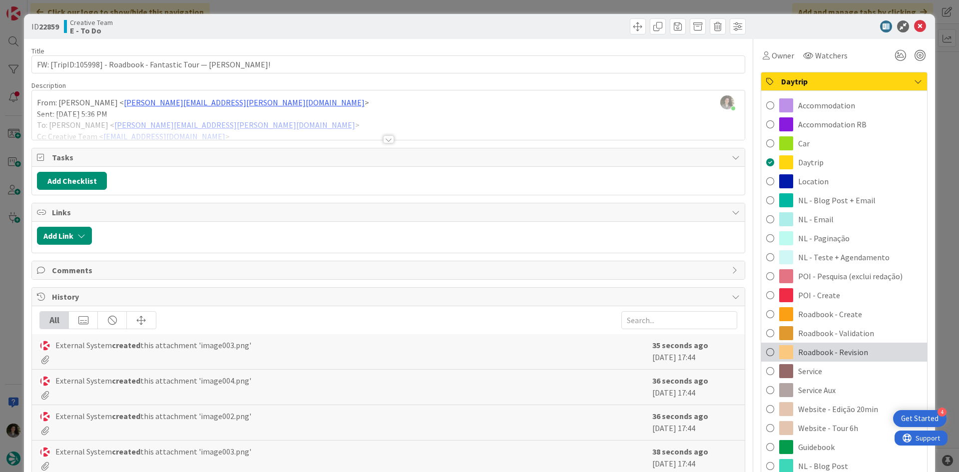
click at [848, 349] on span "Roadbook - Revision" at bounding box center [833, 352] width 70 height 12
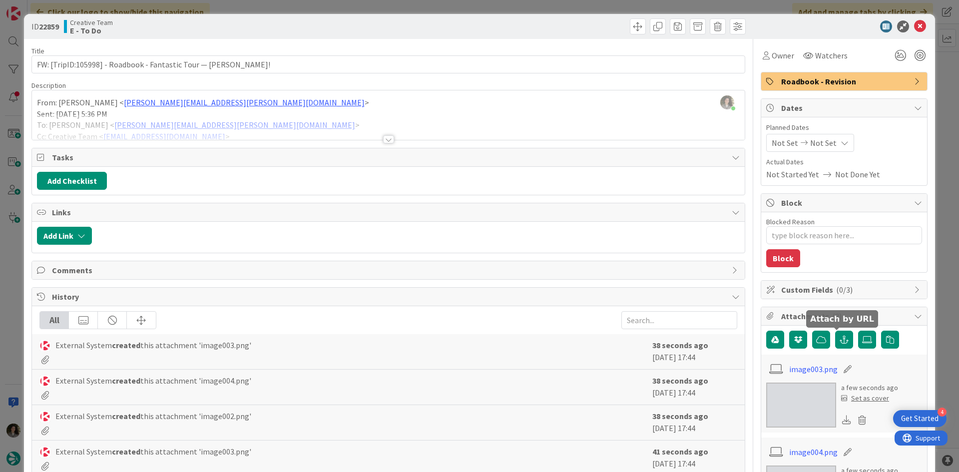
type textarea "x"
click at [823, 143] on span "Not Set" at bounding box center [823, 143] width 26 height 12
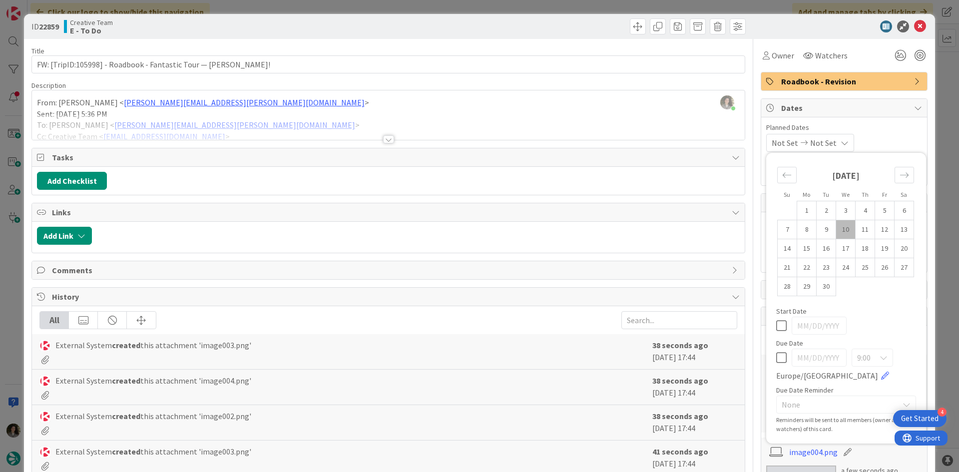
click at [776, 358] on icon at bounding box center [781, 358] width 10 height 12
type input "[DATE]"
click at [914, 25] on icon at bounding box center [920, 26] width 12 height 12
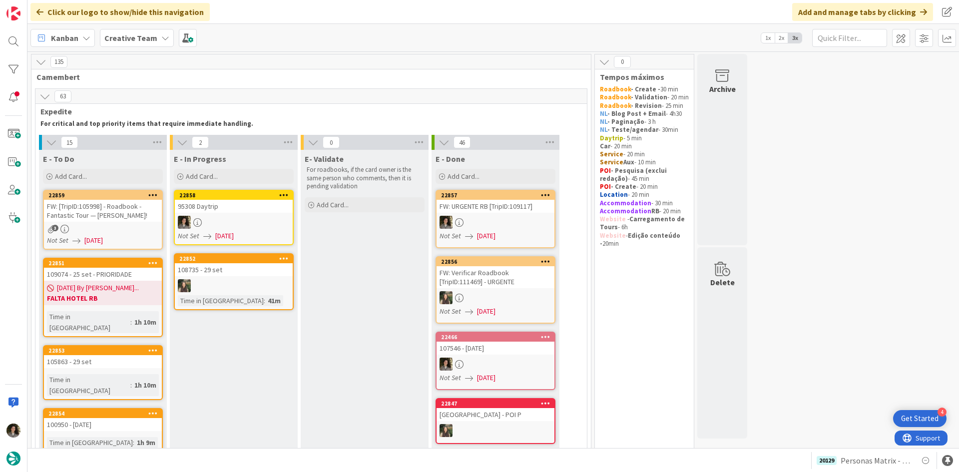
click at [245, 214] on link "22858 95308 Daytrip Not Set 09/10/2025" at bounding box center [234, 217] width 120 height 55
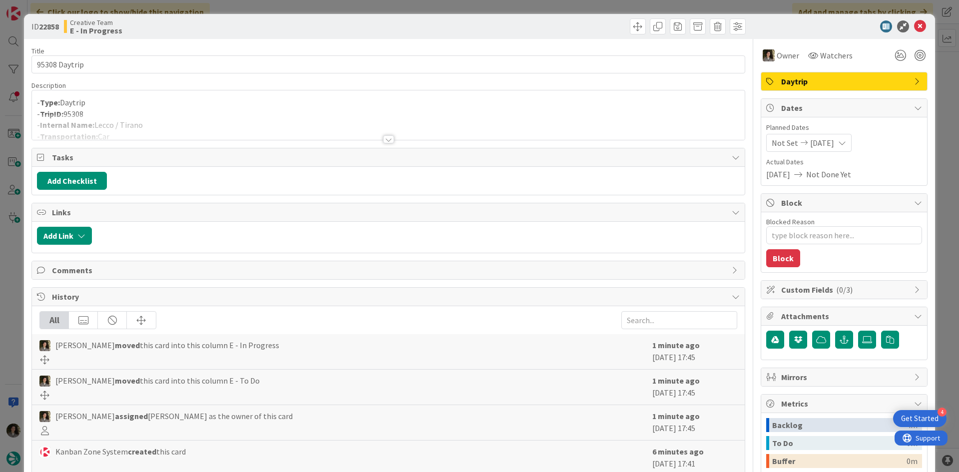
click at [219, 127] on div at bounding box center [388, 126] width 713 height 25
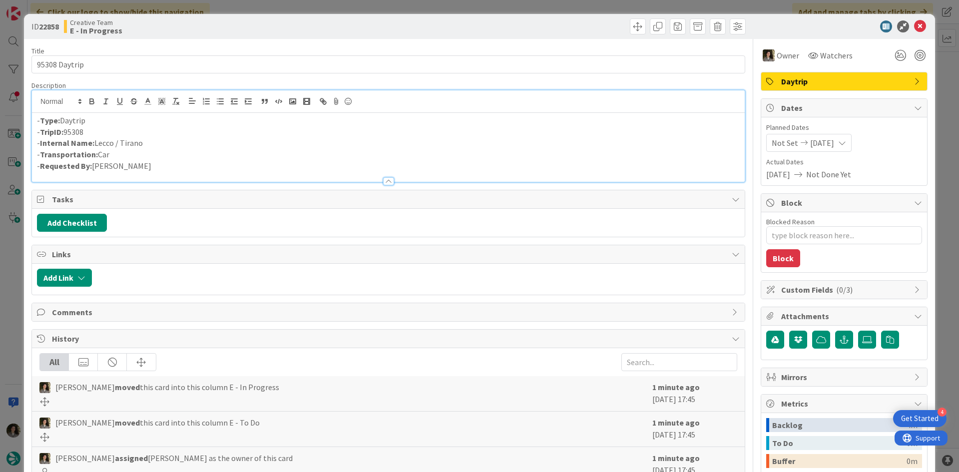
drag, startPoint x: 133, startPoint y: 142, endPoint x: 97, endPoint y: 143, distance: 36.5
click at [97, 143] on p "- Internal Name: Lecco / Tirano" at bounding box center [388, 142] width 703 height 11
copy p "Lecco / Tirano"
type textarea "x"
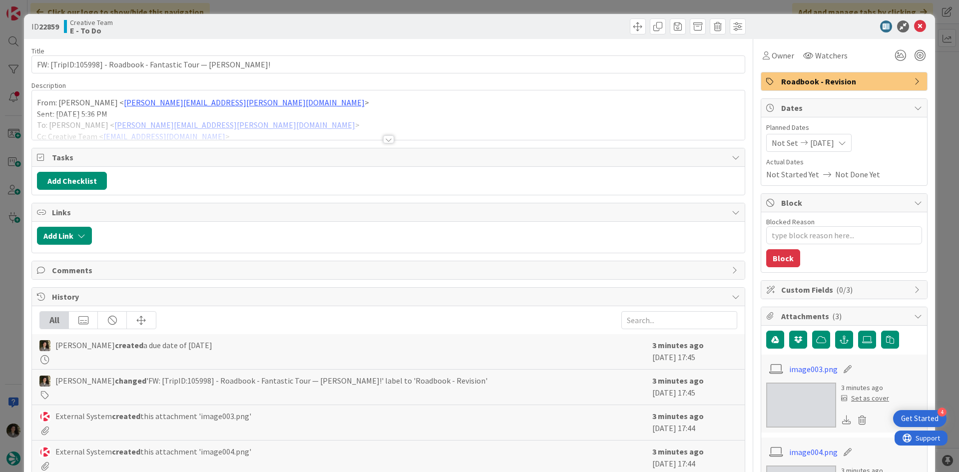
type textarea "x"
click at [914, 26] on icon at bounding box center [920, 26] width 12 height 12
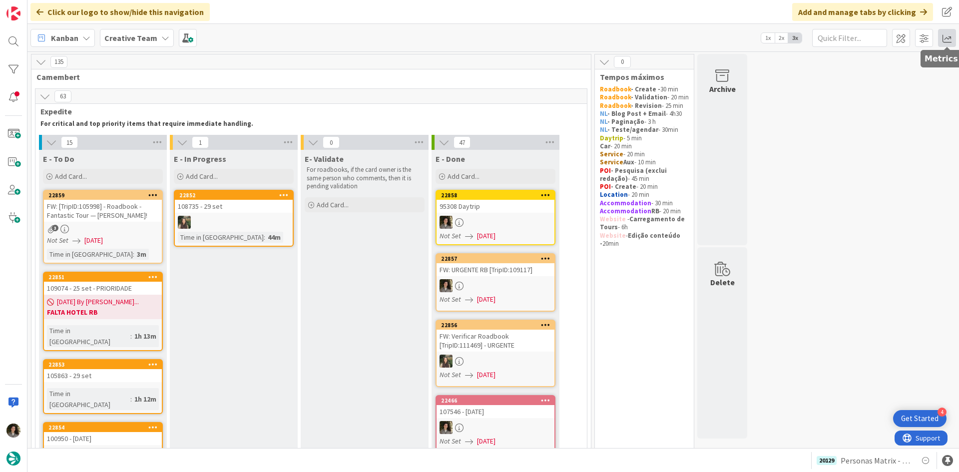
click at [949, 37] on span at bounding box center [947, 38] width 18 height 18
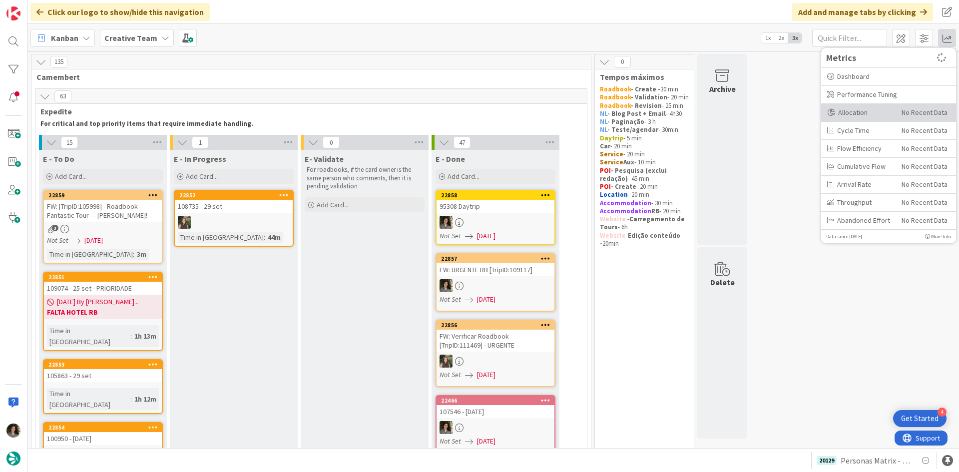
click at [865, 109] on div "Allocation" at bounding box center [860, 112] width 67 height 10
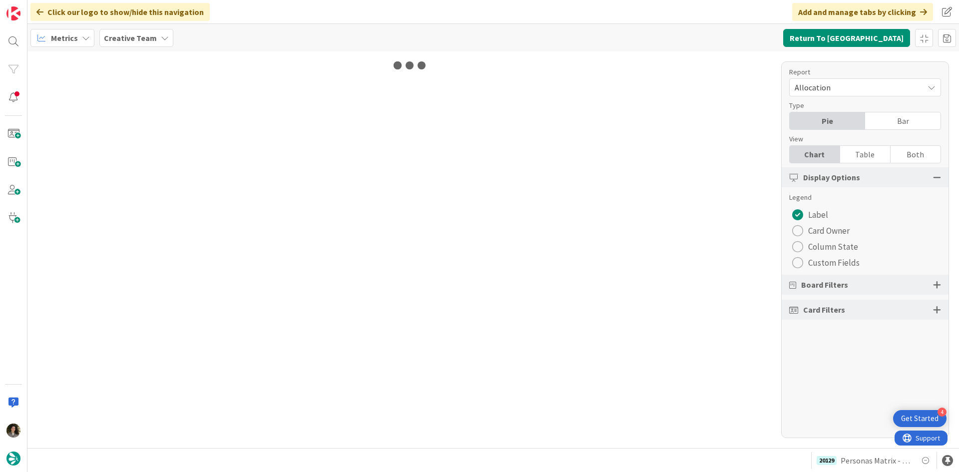
click at [860, 151] on div "Table" at bounding box center [865, 154] width 50 height 17
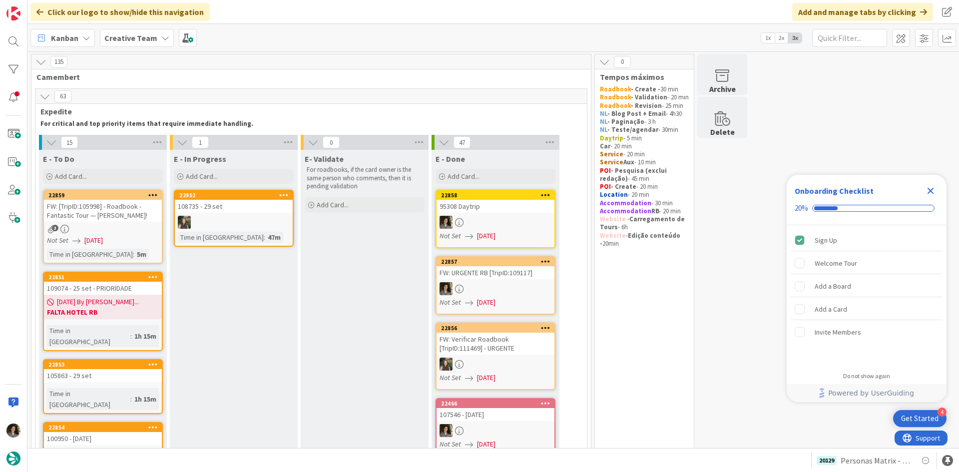
click at [88, 13] on div "Click our logo to show/hide this navigation" at bounding box center [119, 12] width 179 height 18
click at [767, 33] on span at bounding box center [947, 38] width 18 height 18
click at [767, 93] on div "Performance Tuning" at bounding box center [888, 94] width 123 height 10
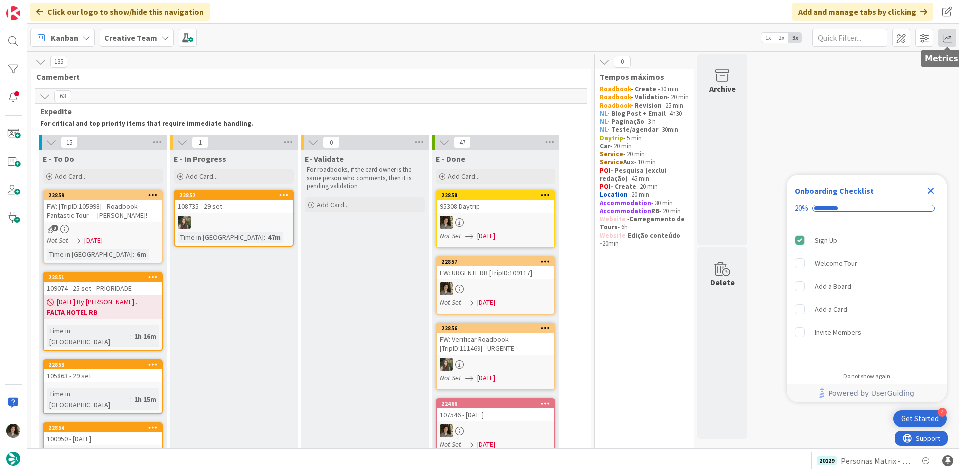
click at [767, 36] on span at bounding box center [947, 38] width 18 height 18
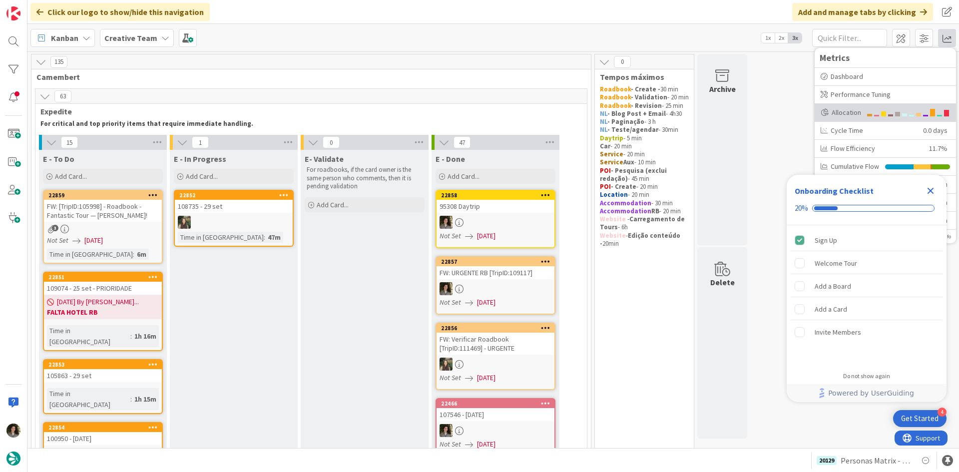
click at [767, 112] on div at bounding box center [883, 113] width 5 height 4
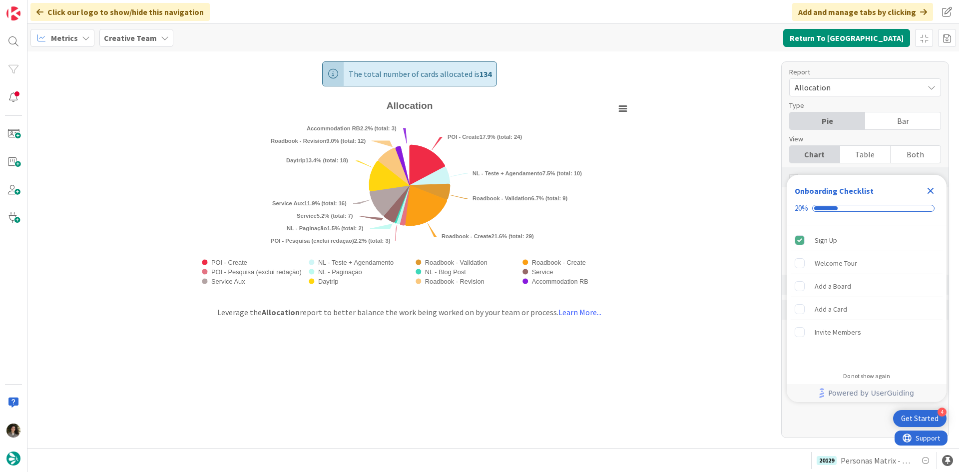
click at [767, 152] on div "Table" at bounding box center [865, 154] width 50 height 17
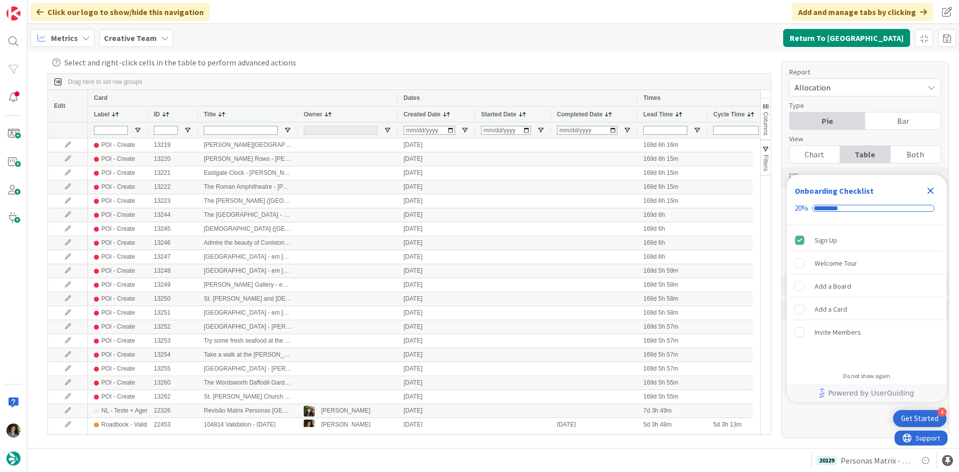
click at [767, 189] on icon "Close Checklist" at bounding box center [931, 191] width 12 height 12
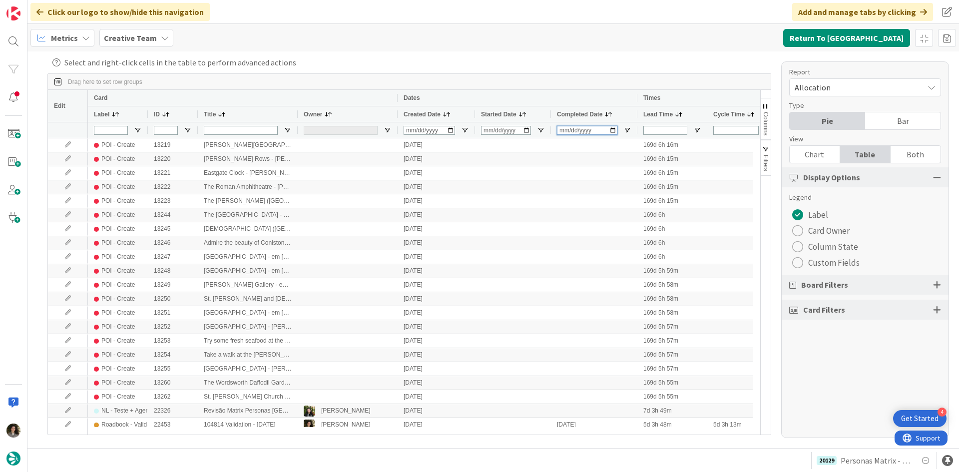
click at [564, 132] on input "Completed Date Filter Input" at bounding box center [587, 130] width 60 height 9
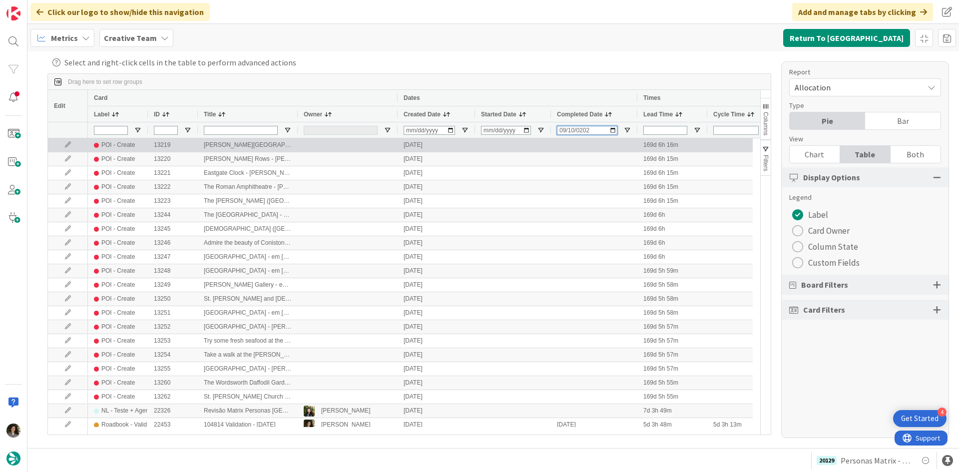
type input "[DATE]"
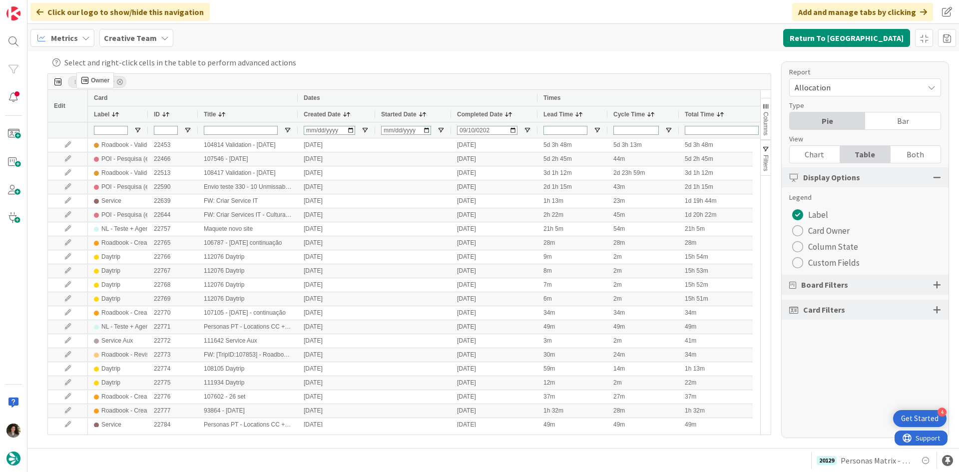
drag, startPoint x: 318, startPoint y: 111, endPoint x: 81, endPoint y: 77, distance: 239.2
